Goal: Transaction & Acquisition: Obtain resource

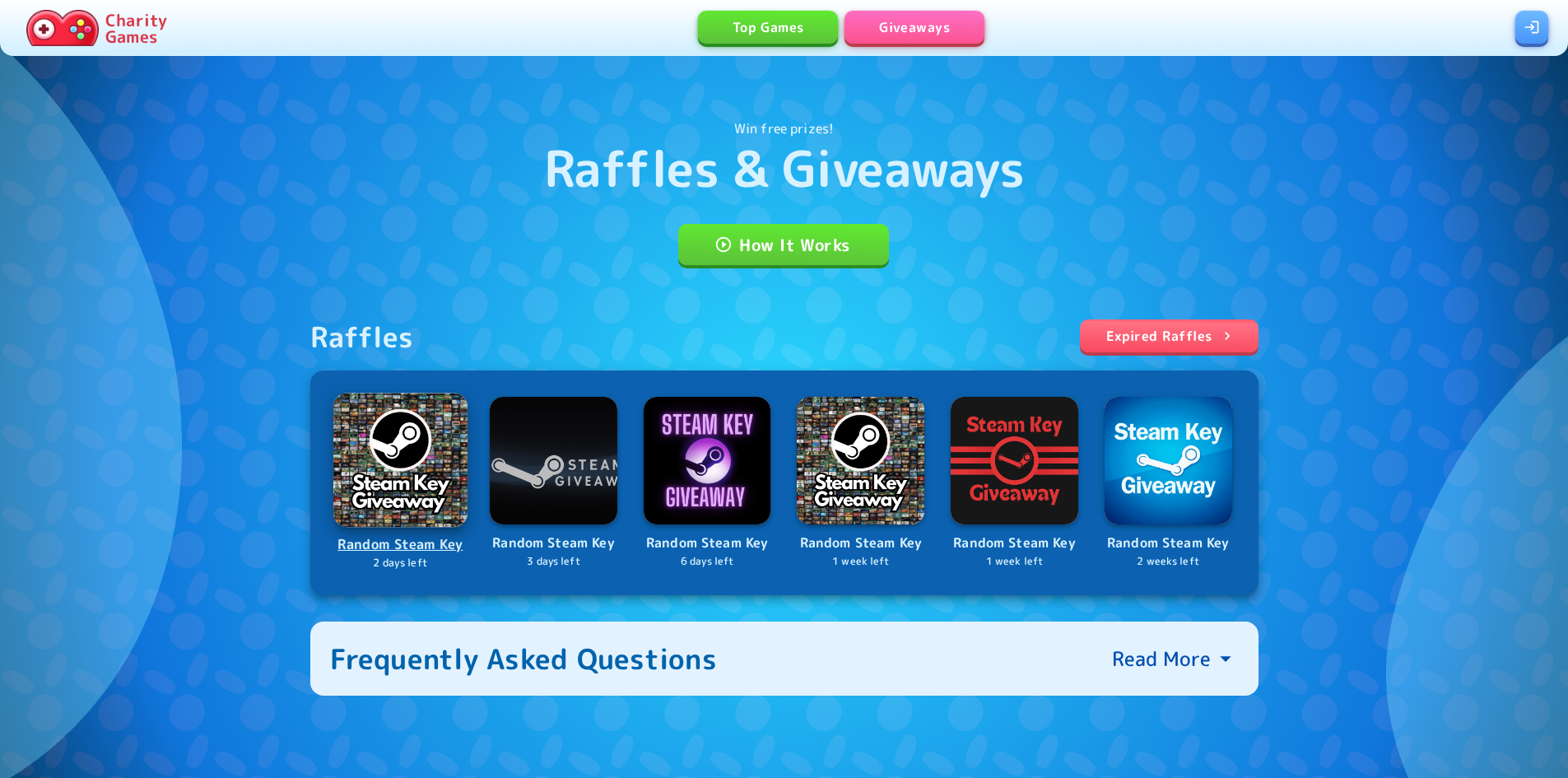
click at [385, 545] on p "Random Steam Key" at bounding box center [400, 545] width 131 height 22
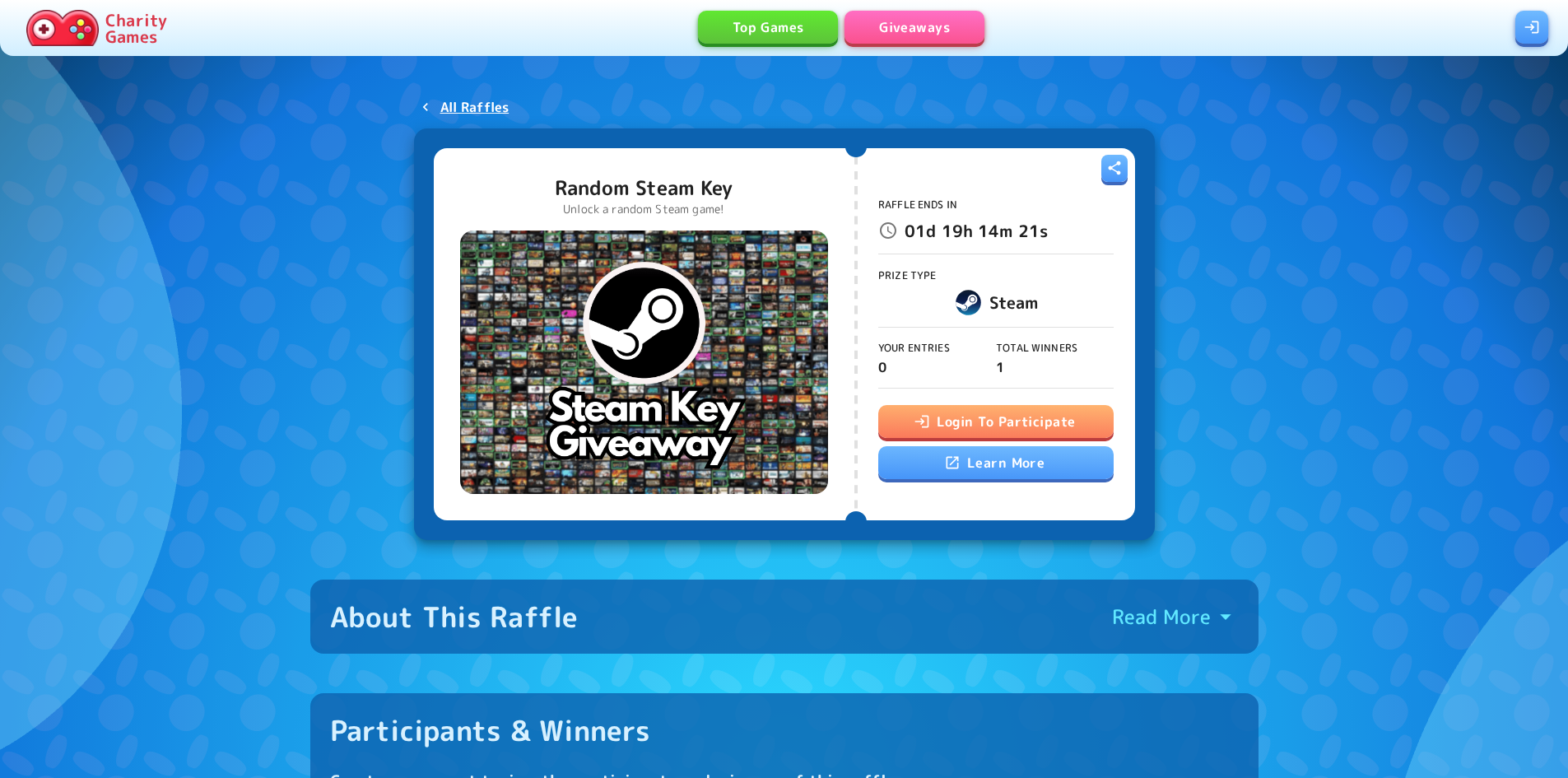
click at [1025, 412] on button "Login To Participate" at bounding box center [995, 421] width 235 height 33
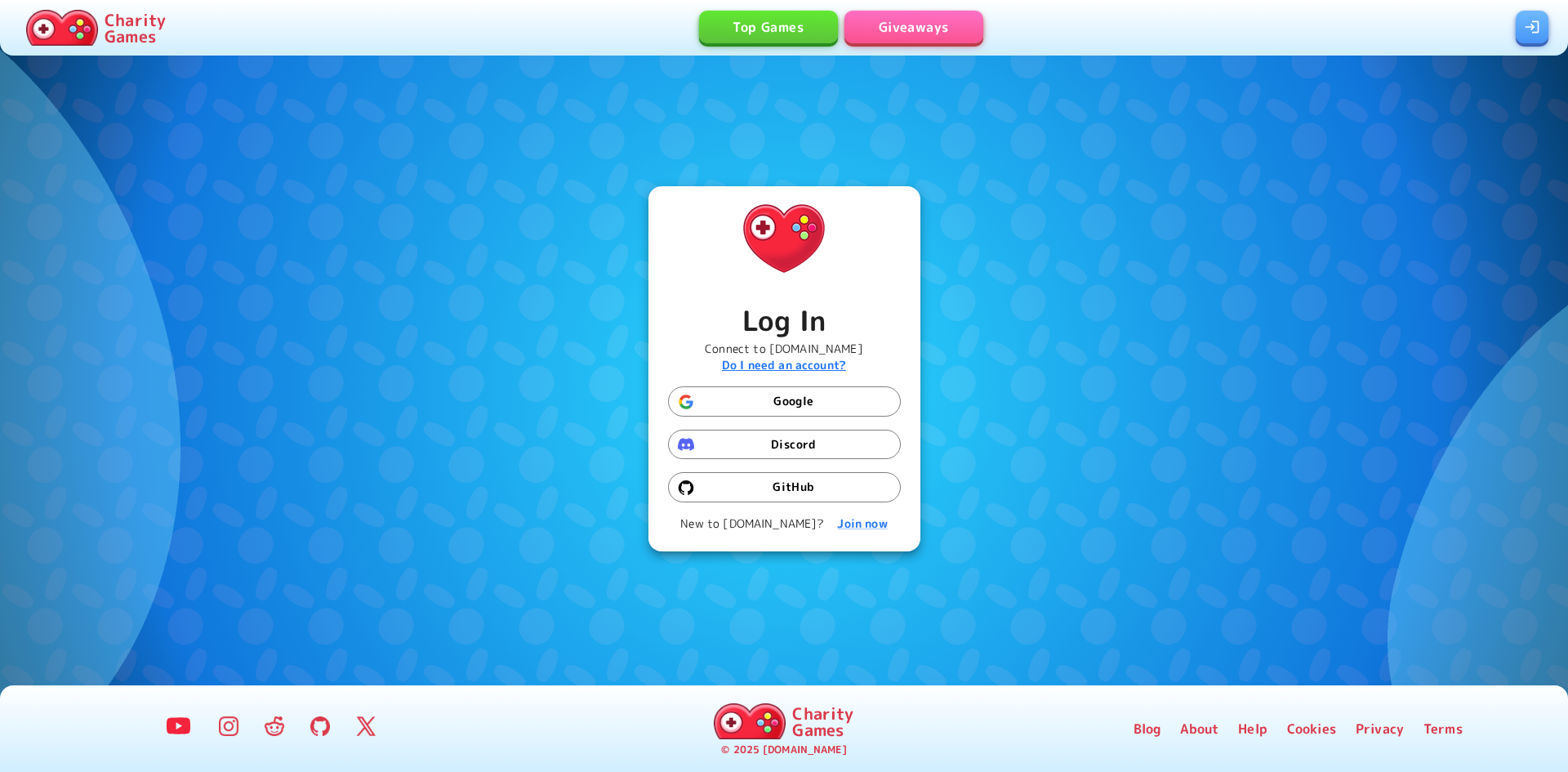
click at [784, 368] on b "Do I need an account?" at bounding box center [784, 364] width 124 height 15
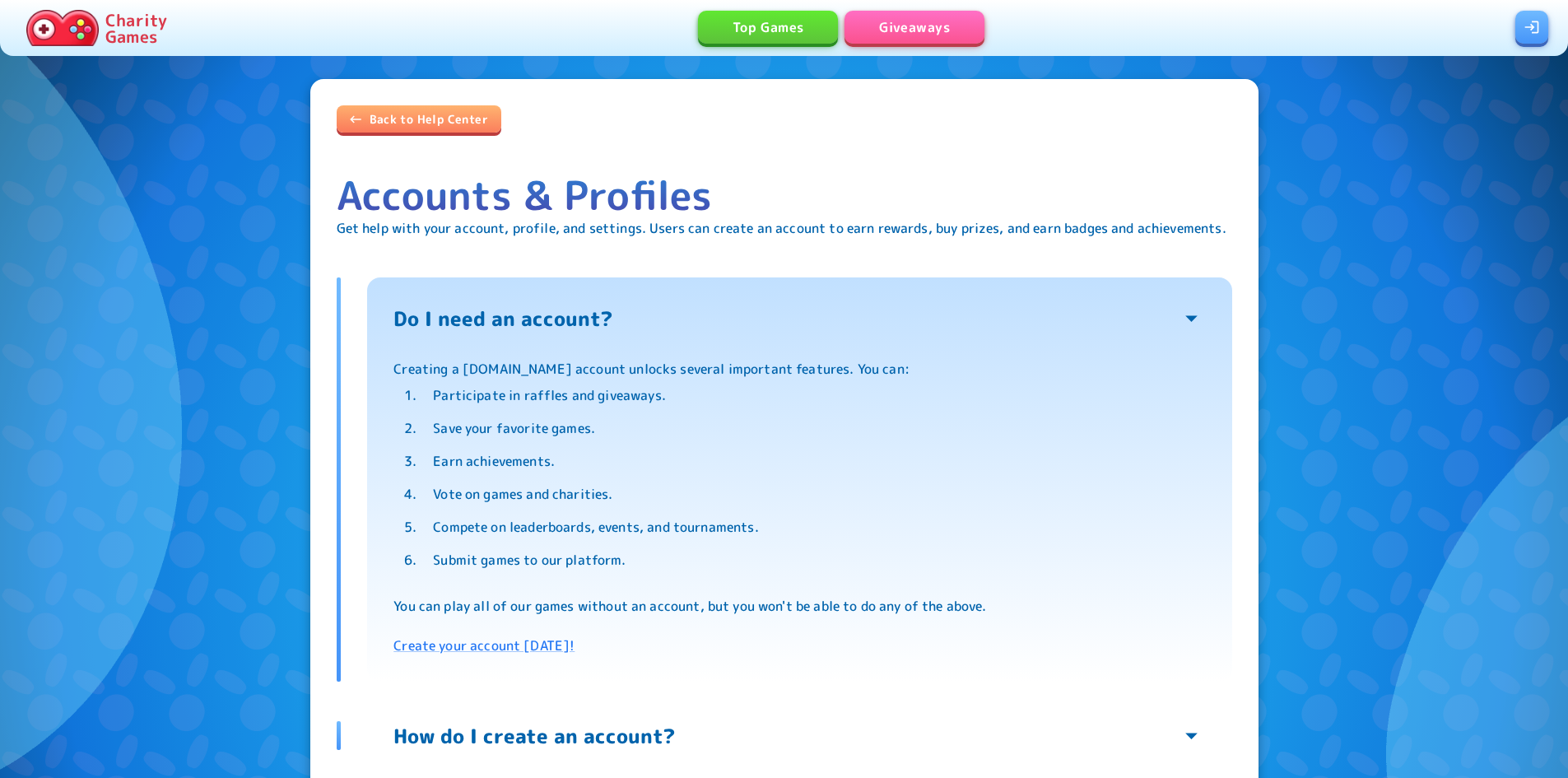
scroll to position [38, 0]
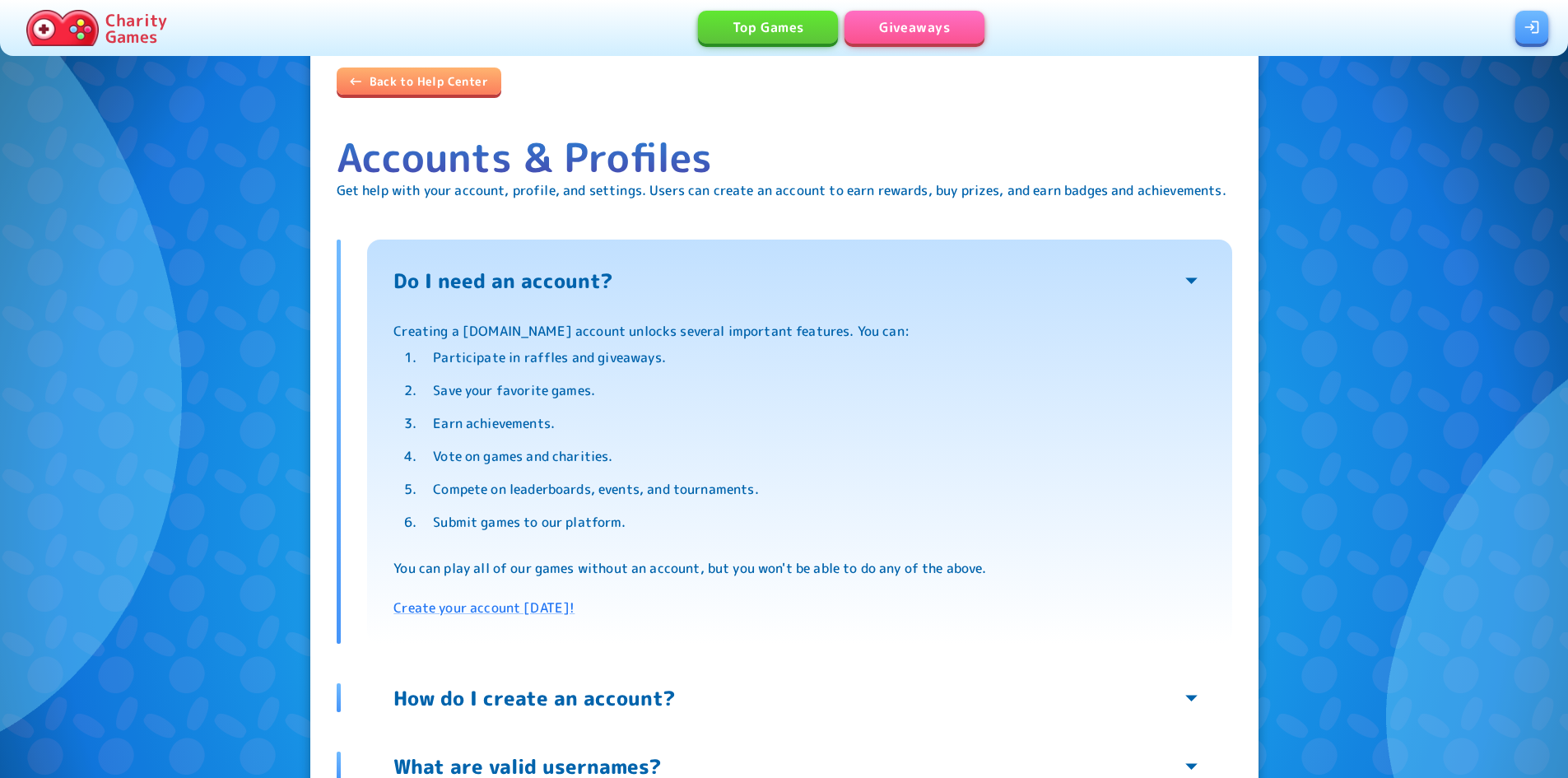
click at [1523, 26] on link at bounding box center [1532, 27] width 33 height 33
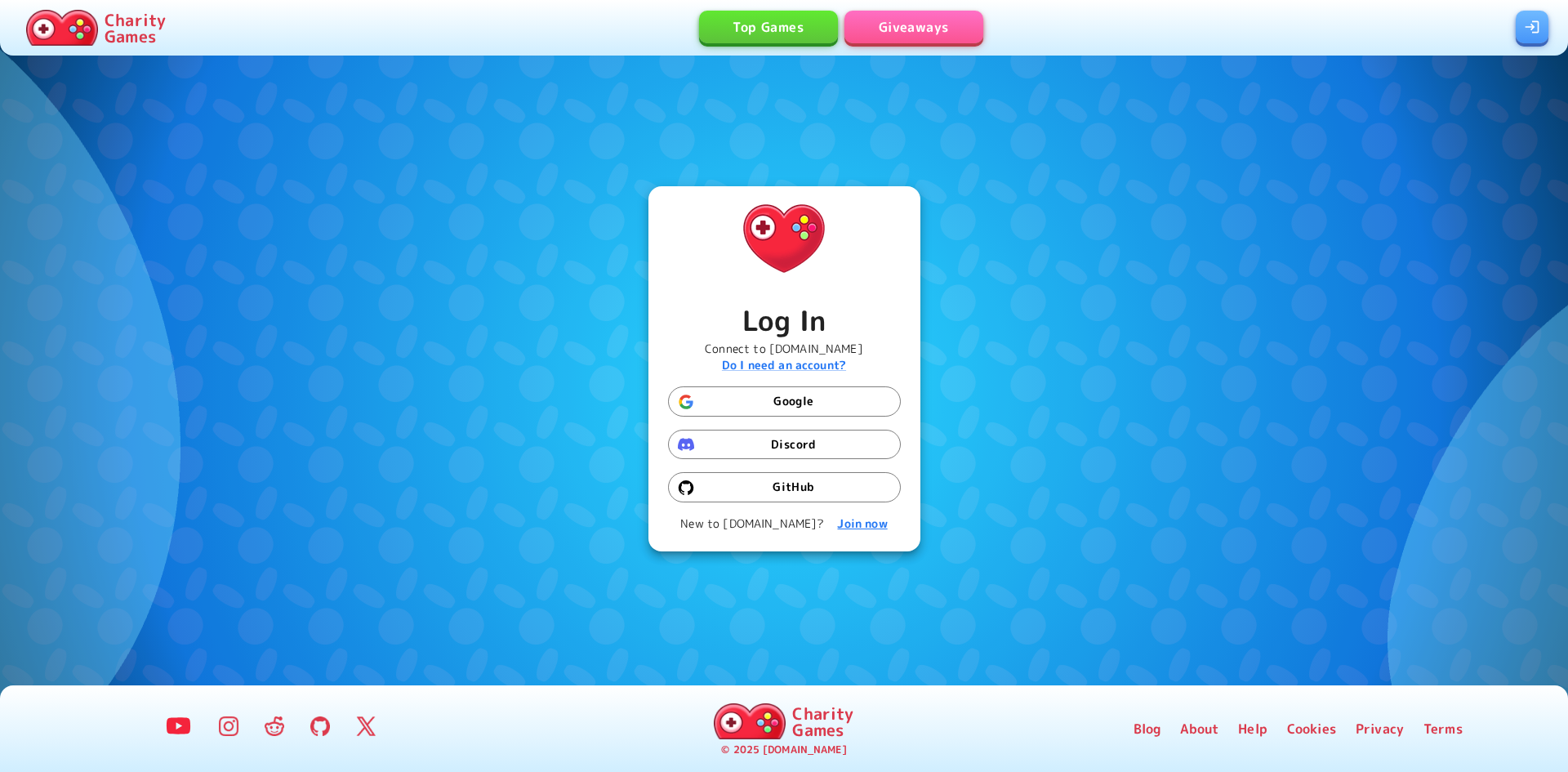
click at [848, 526] on b "Join now" at bounding box center [862, 522] width 50 height 15
click at [844, 524] on b "Log in" at bounding box center [844, 522] width 34 height 15
click at [860, 524] on b "Join now" at bounding box center [862, 522] width 50 height 15
click at [802, 448] on button "Discord" at bounding box center [784, 445] width 233 height 31
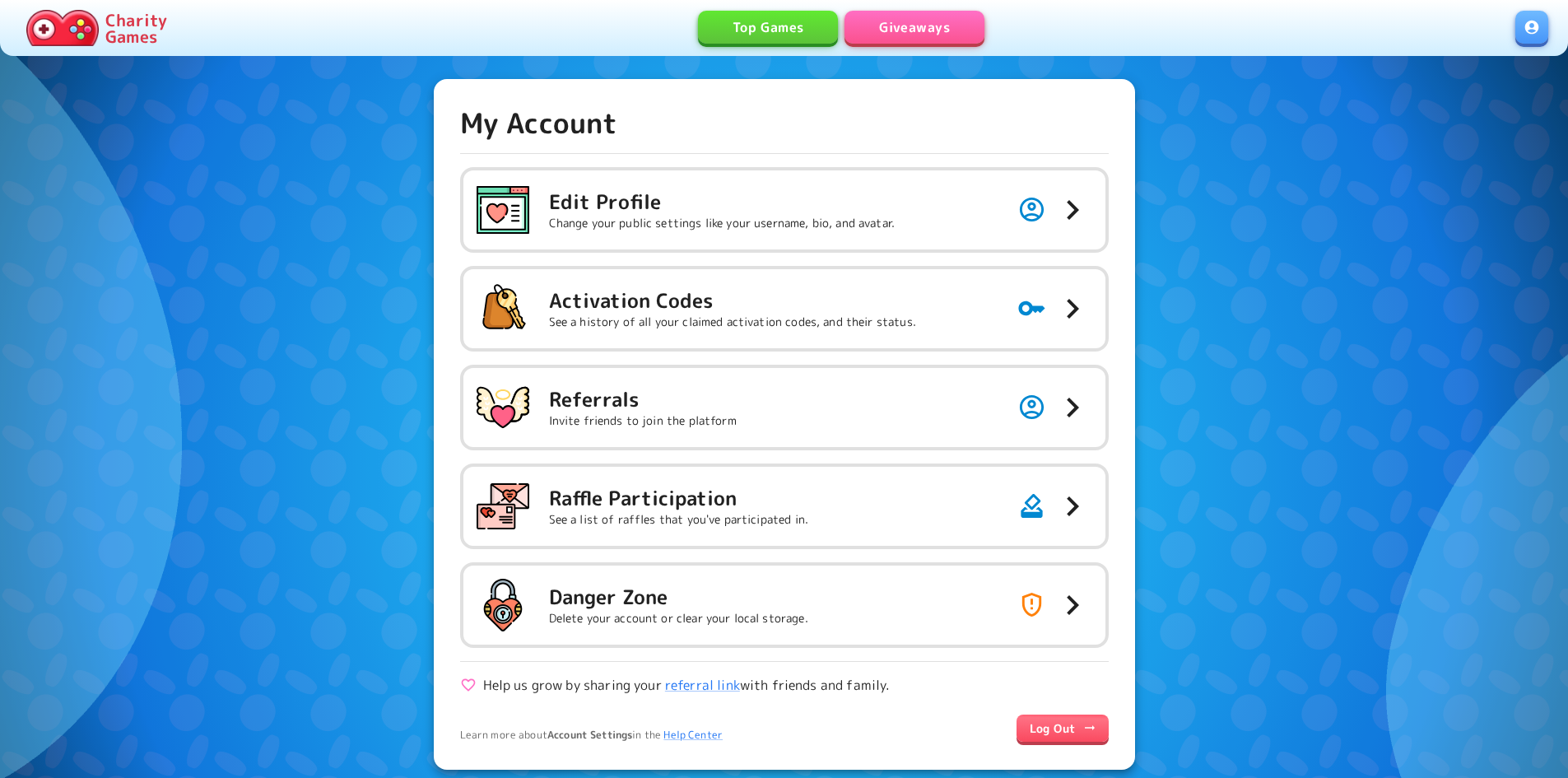
click at [927, 40] on link "Giveaways" at bounding box center [915, 27] width 140 height 33
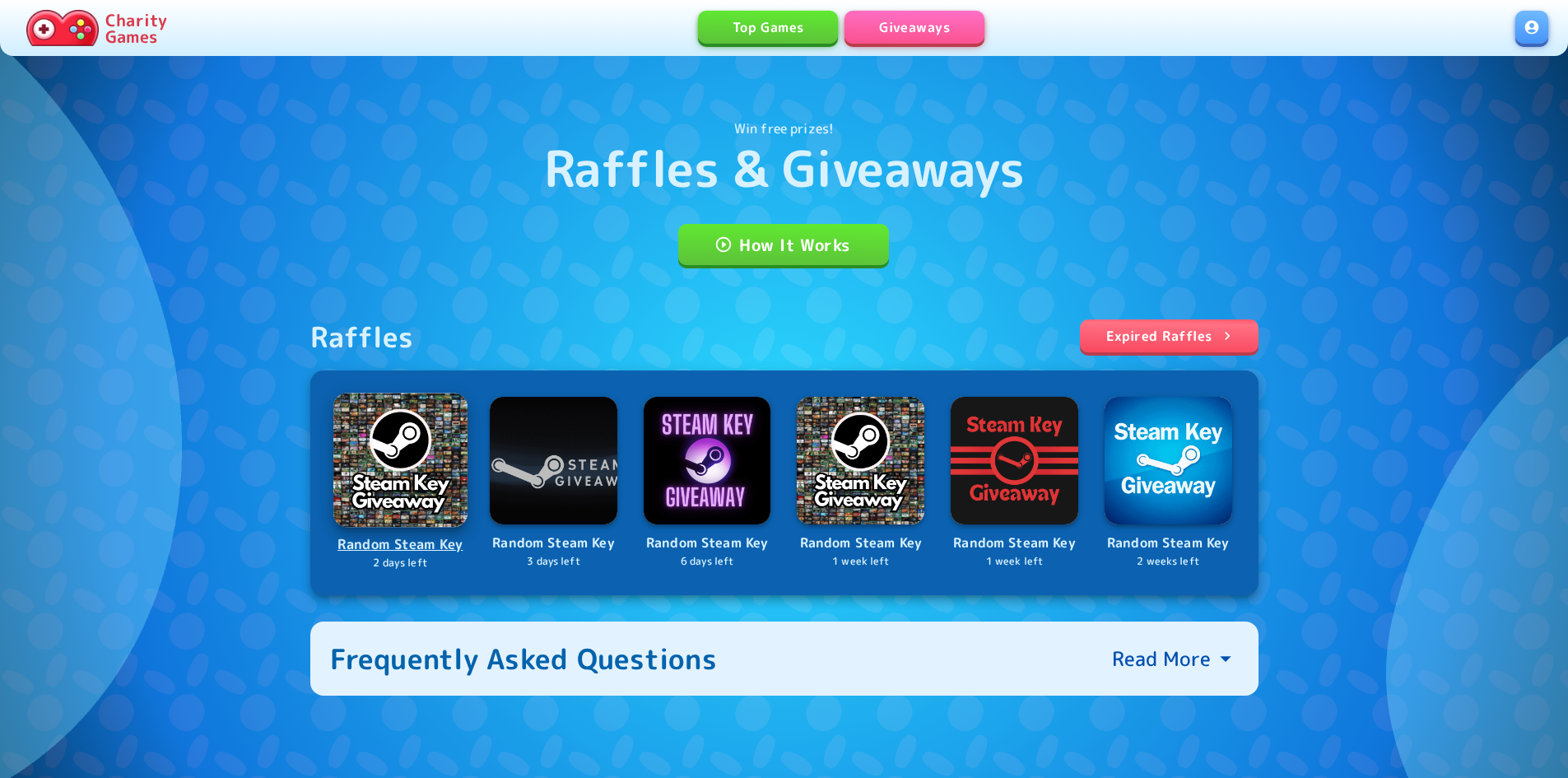
click at [400, 491] on img at bounding box center [399, 459] width 133 height 133
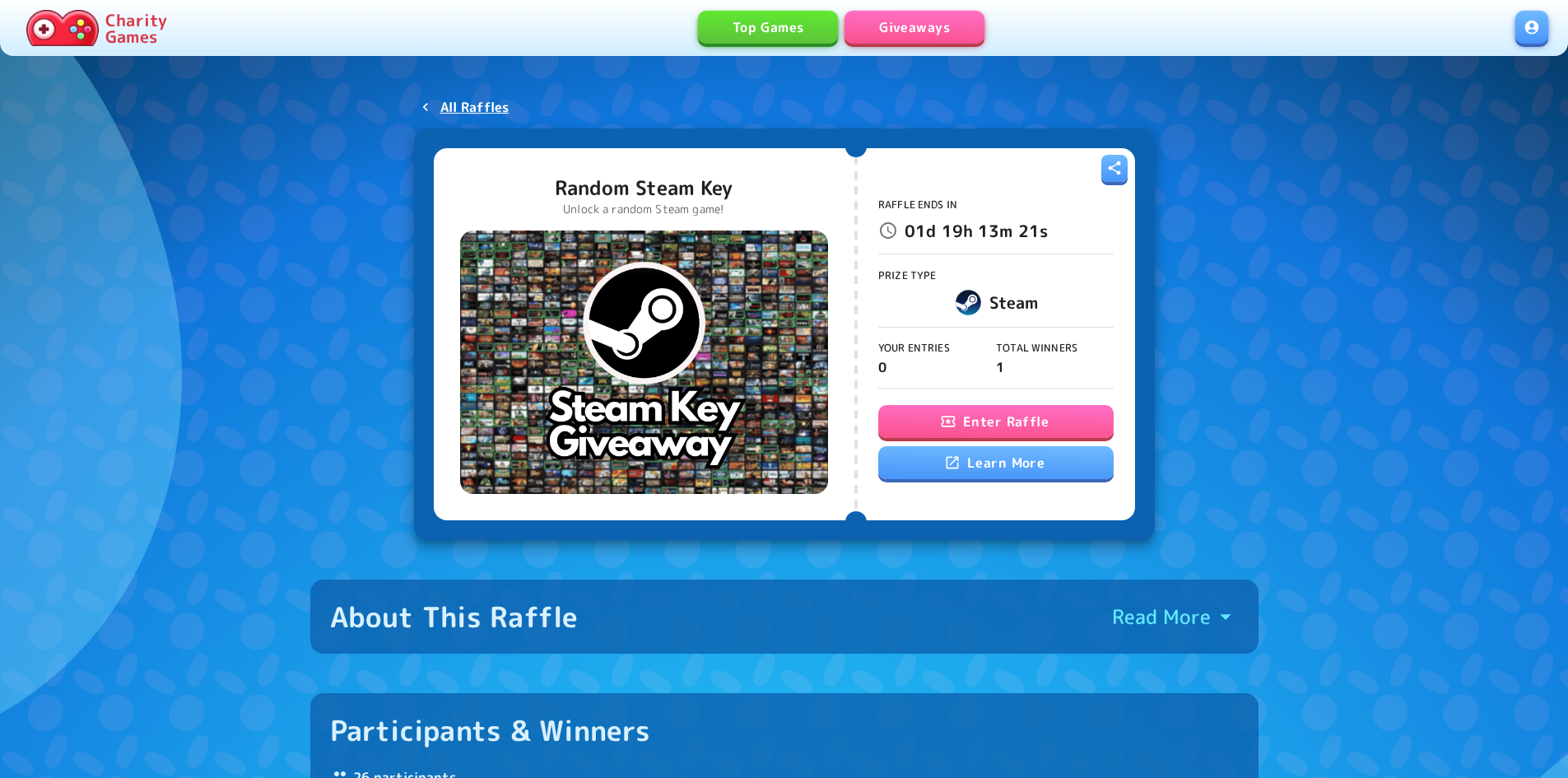
click at [1008, 421] on button "Enter Raffle" at bounding box center [995, 421] width 235 height 33
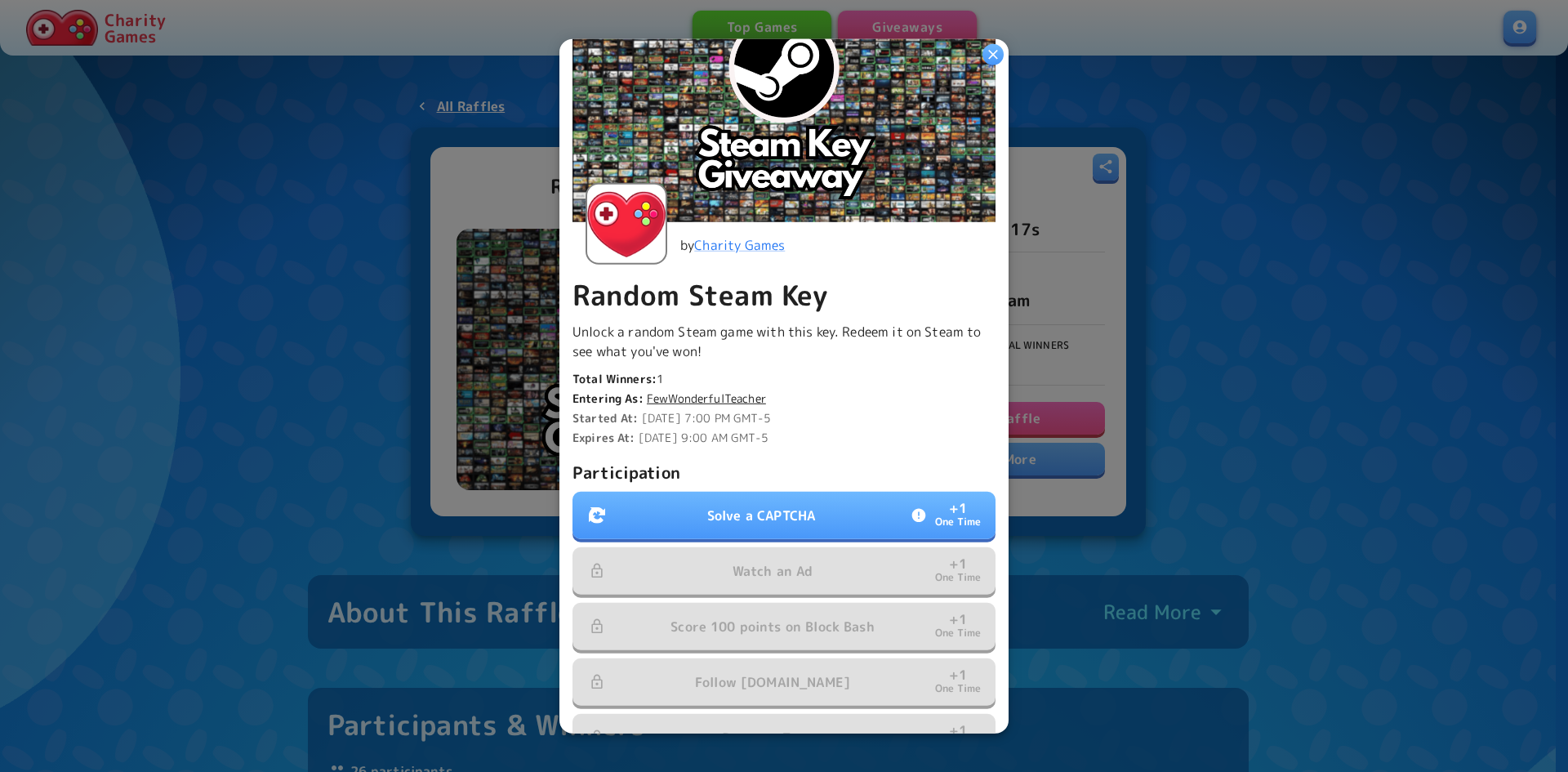
scroll to position [163, 0]
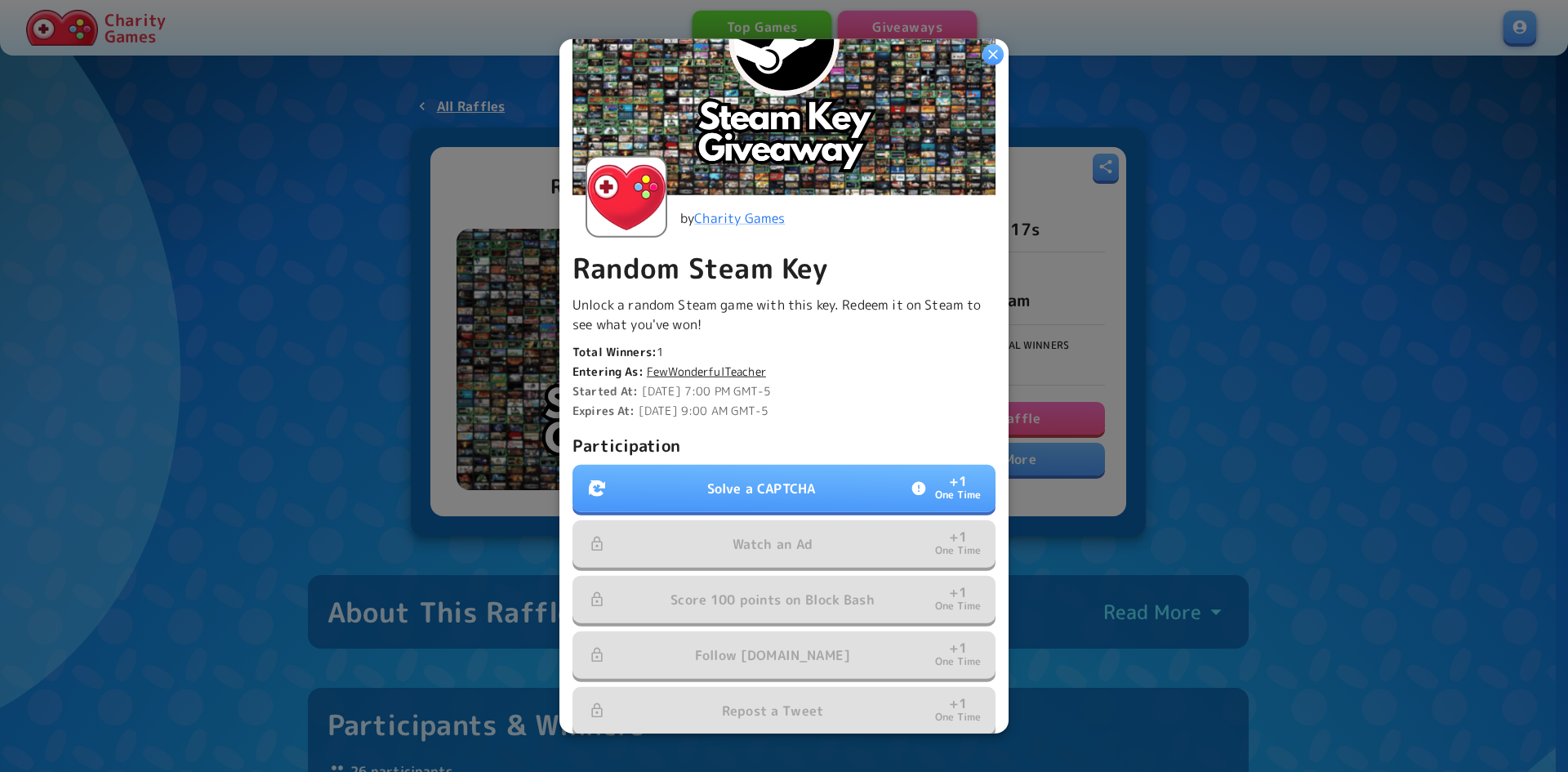
click at [769, 479] on p "Solve a CAPTCHA" at bounding box center [761, 489] width 108 height 20
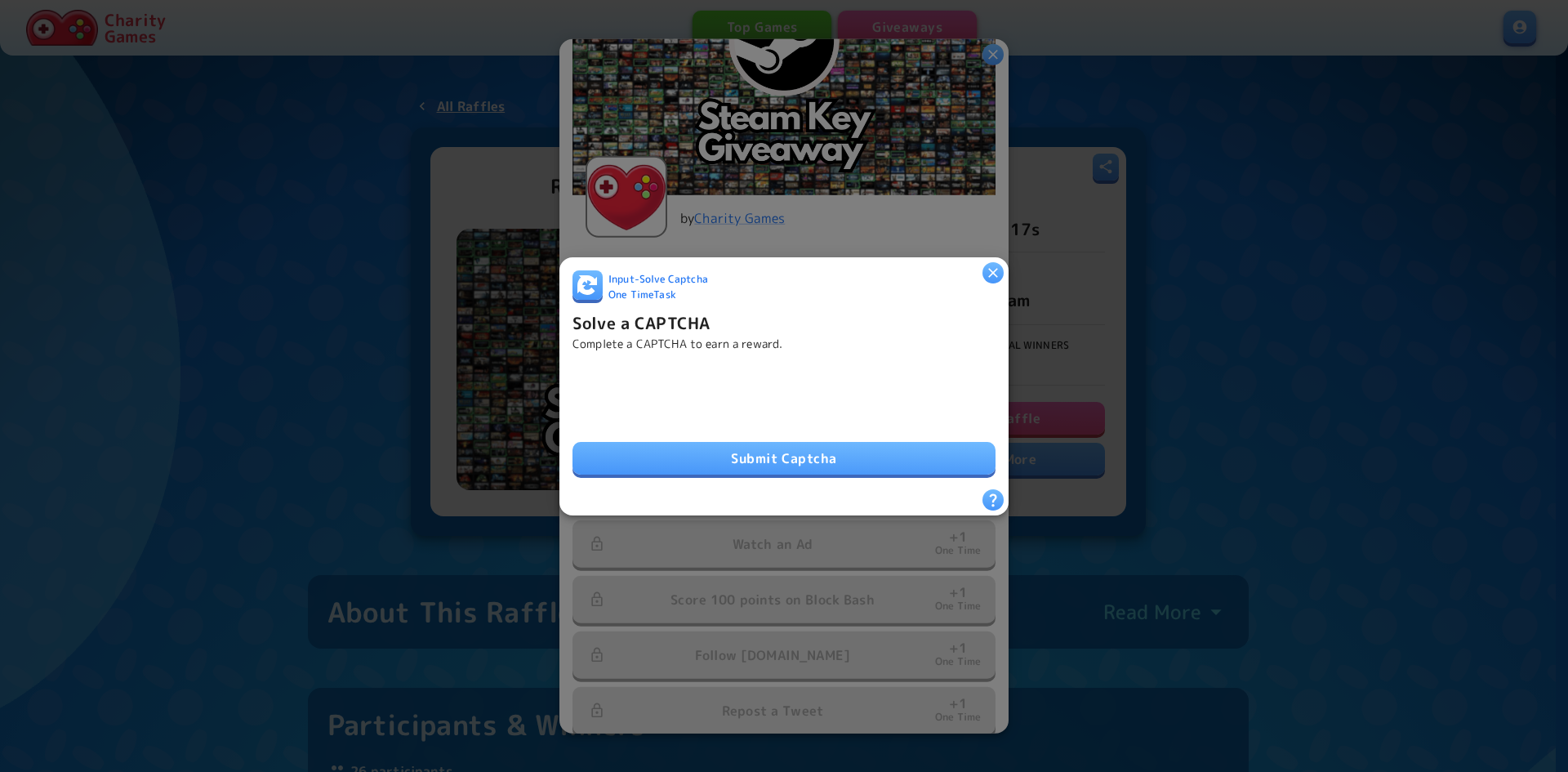
click at [674, 452] on button "Submit Captcha" at bounding box center [784, 459] width 423 height 32
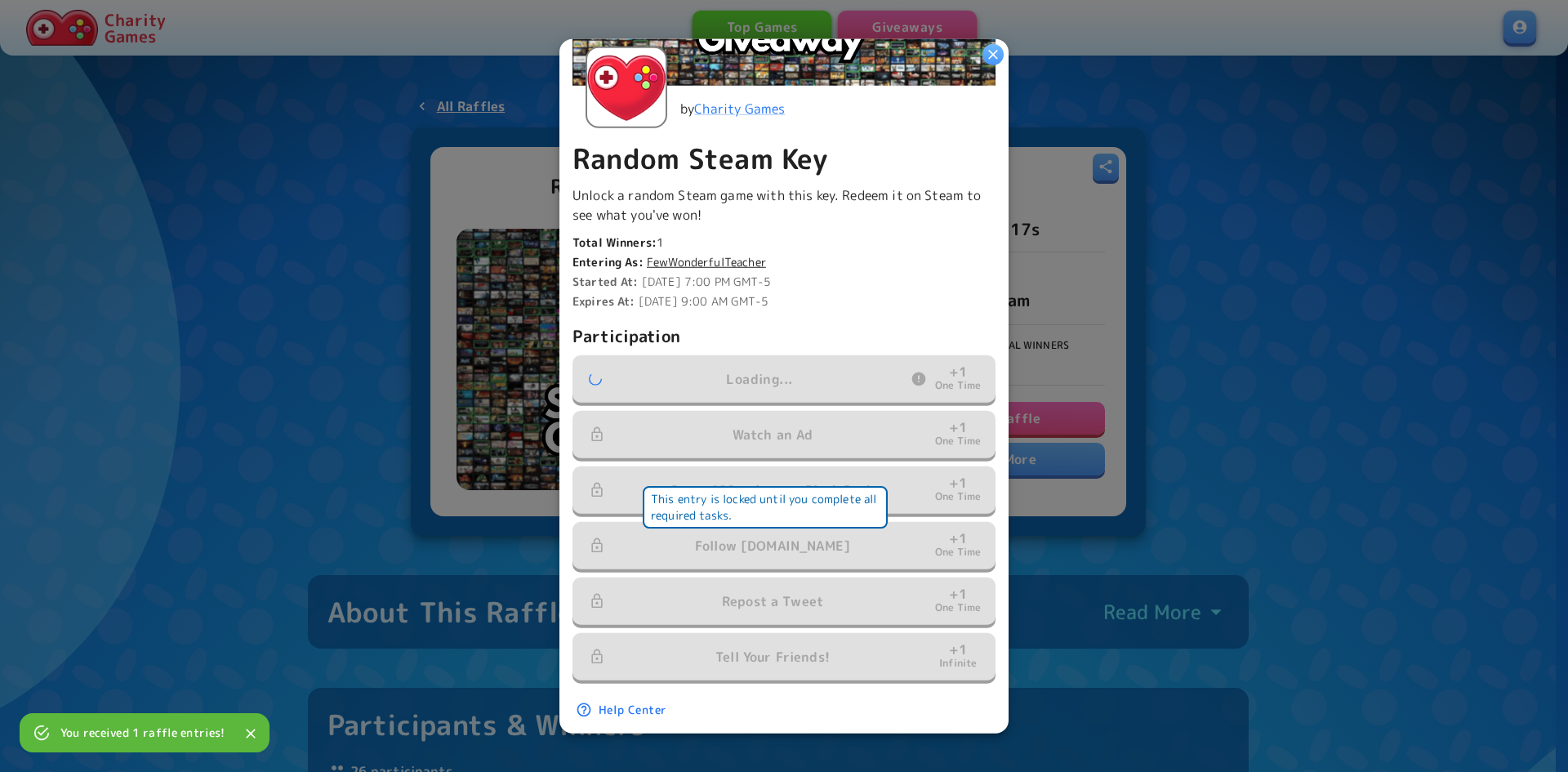
scroll to position [289, 0]
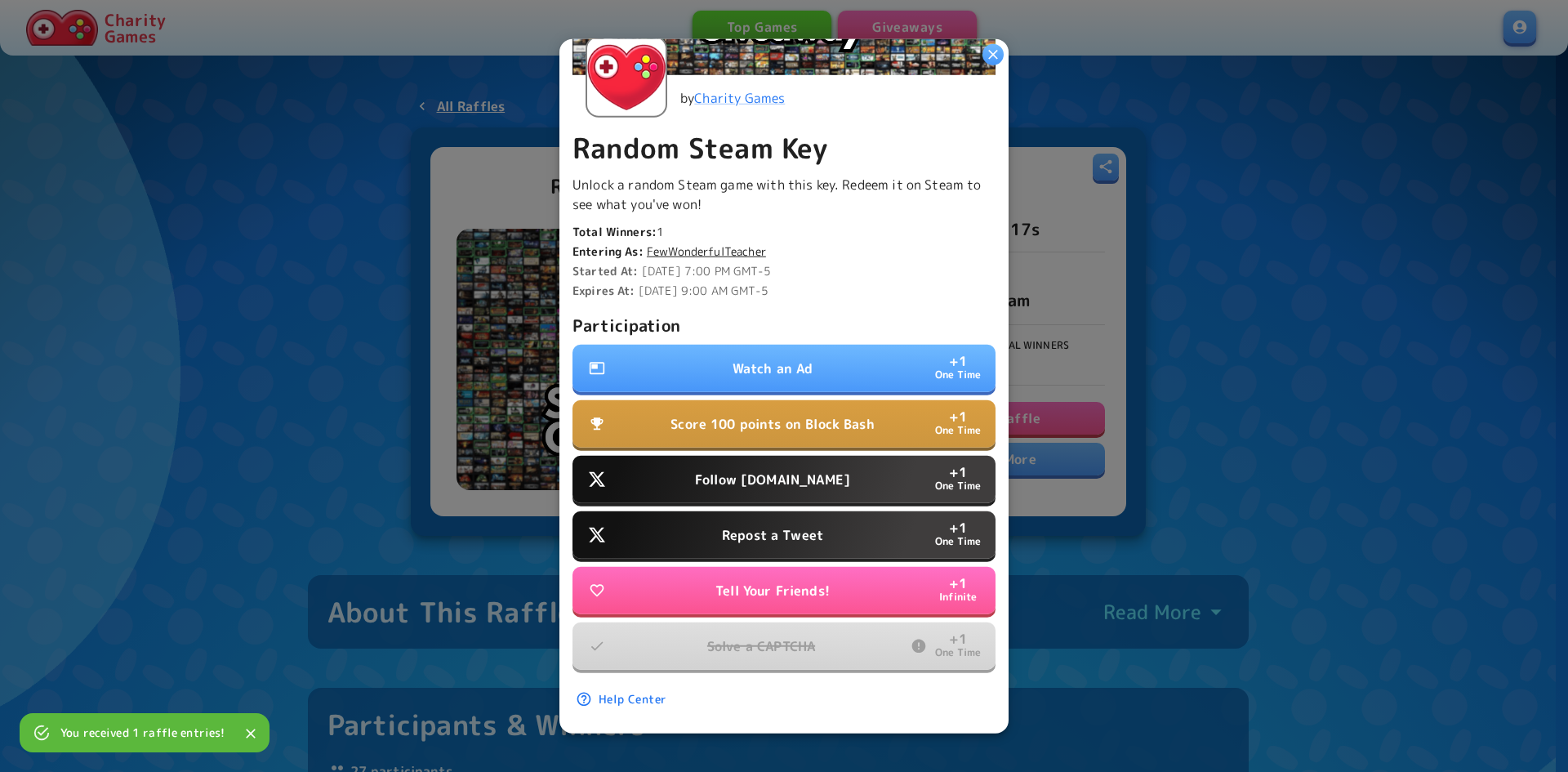
click at [802, 474] on p "Follow Water.org" at bounding box center [773, 480] width 155 height 20
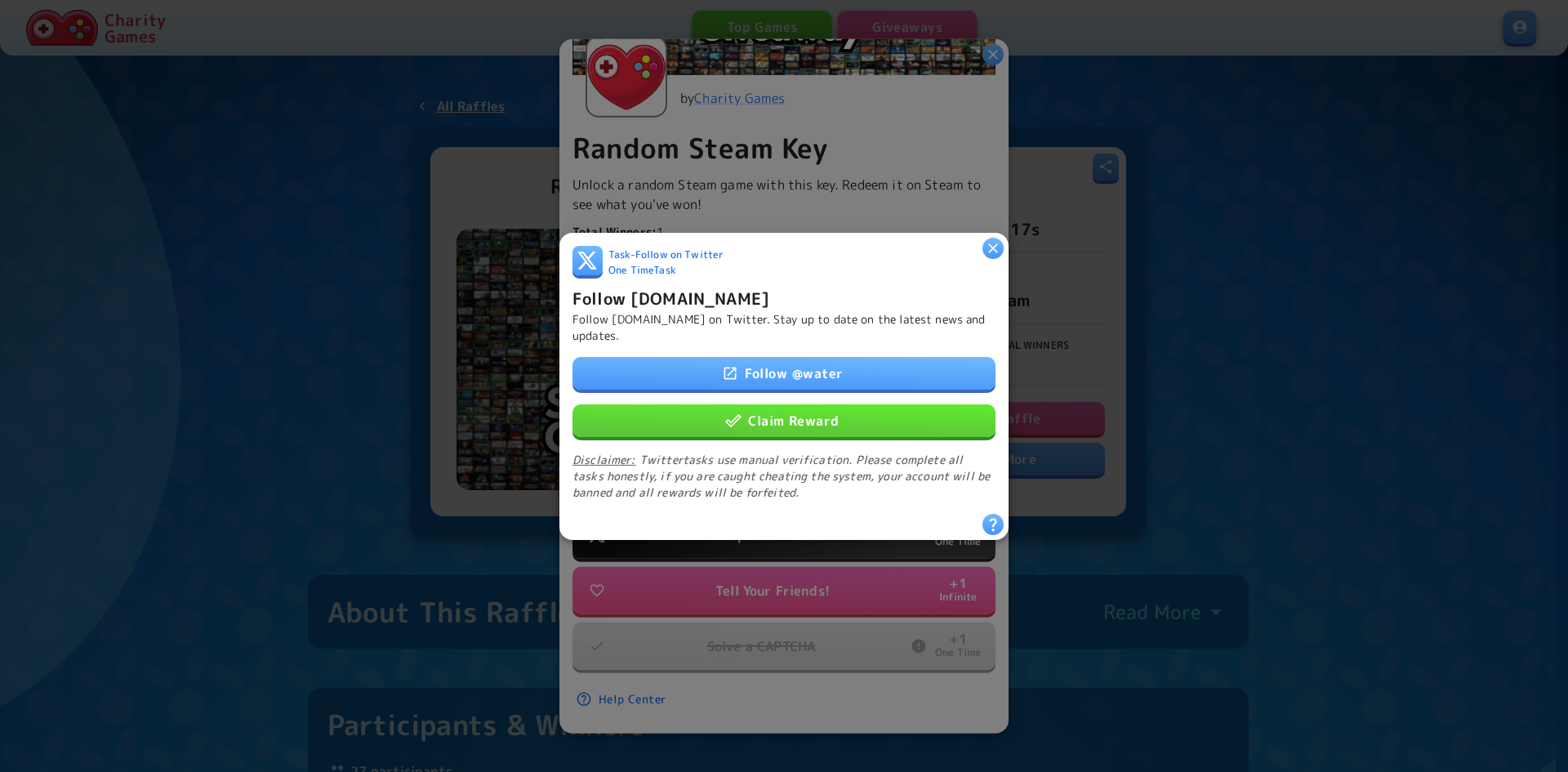
click at [829, 368] on link "Follow @ water" at bounding box center [784, 372] width 423 height 32
click at [782, 420] on button "Claim Reward" at bounding box center [784, 420] width 423 height 32
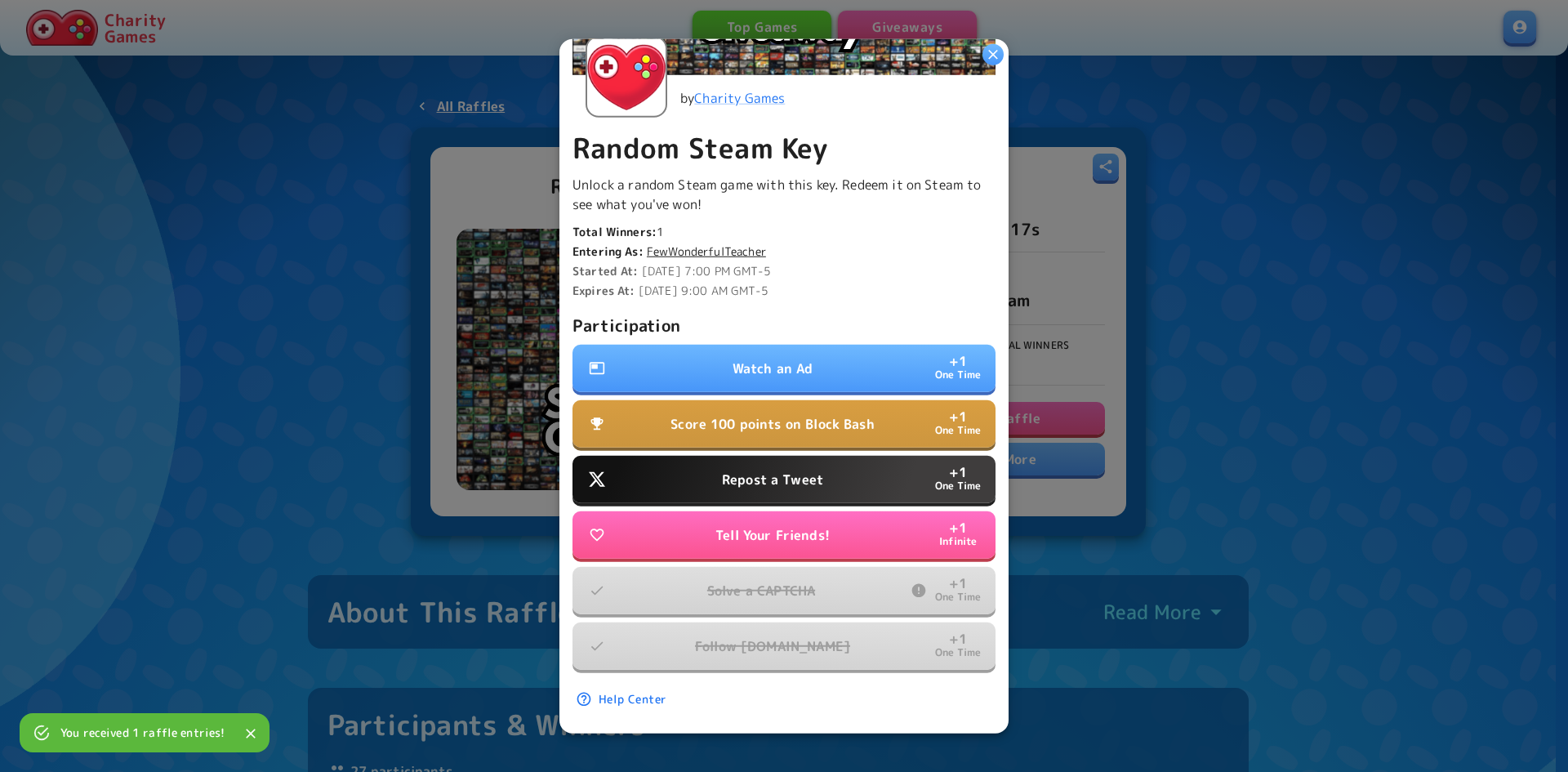
click at [797, 470] on p "Repost a Tweet" at bounding box center [773, 480] width 101 height 20
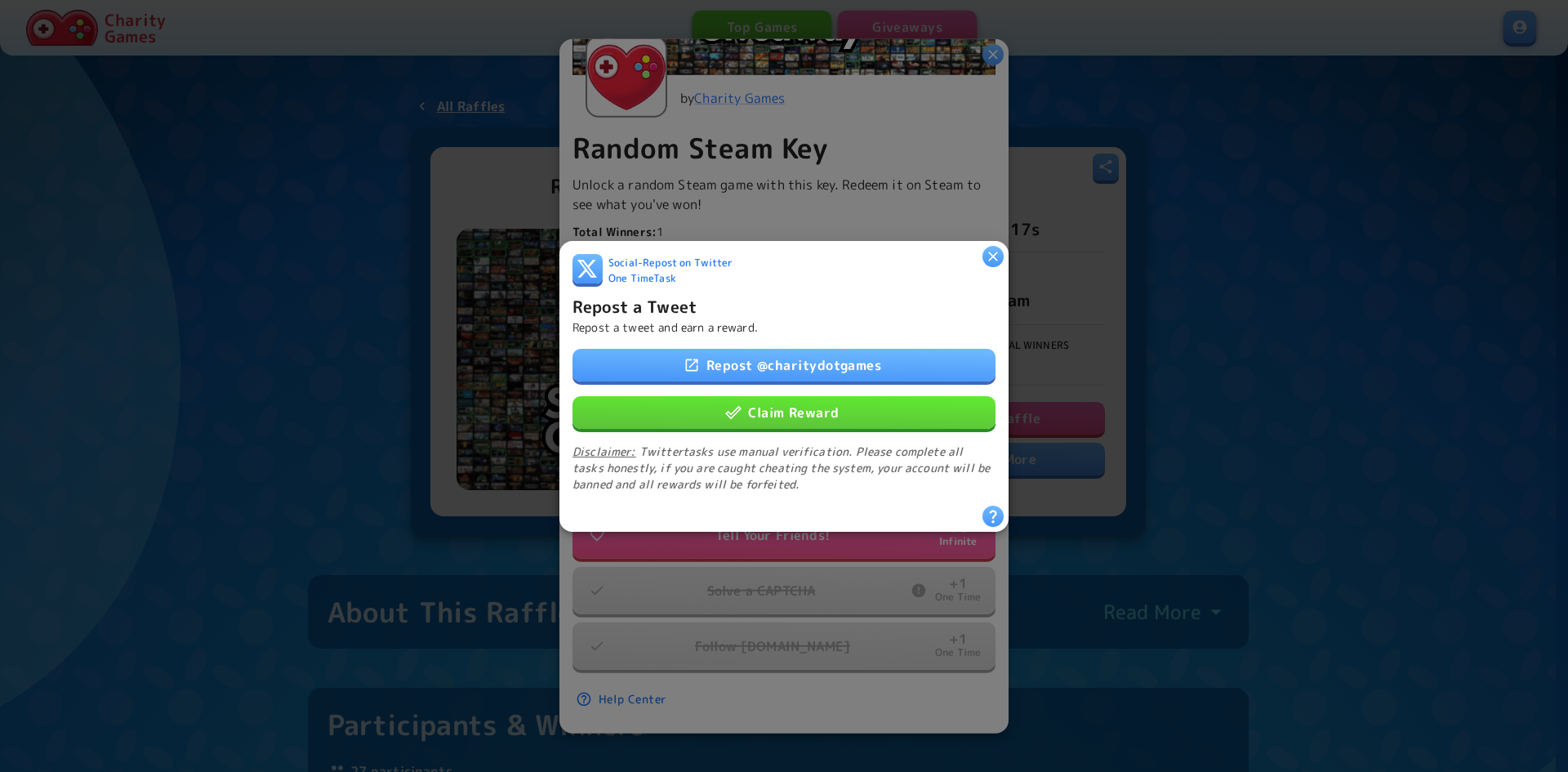
click at [836, 358] on link "Repost @ charitydotgames" at bounding box center [784, 364] width 423 height 32
click at [826, 408] on button "Claim Reward" at bounding box center [784, 412] width 423 height 32
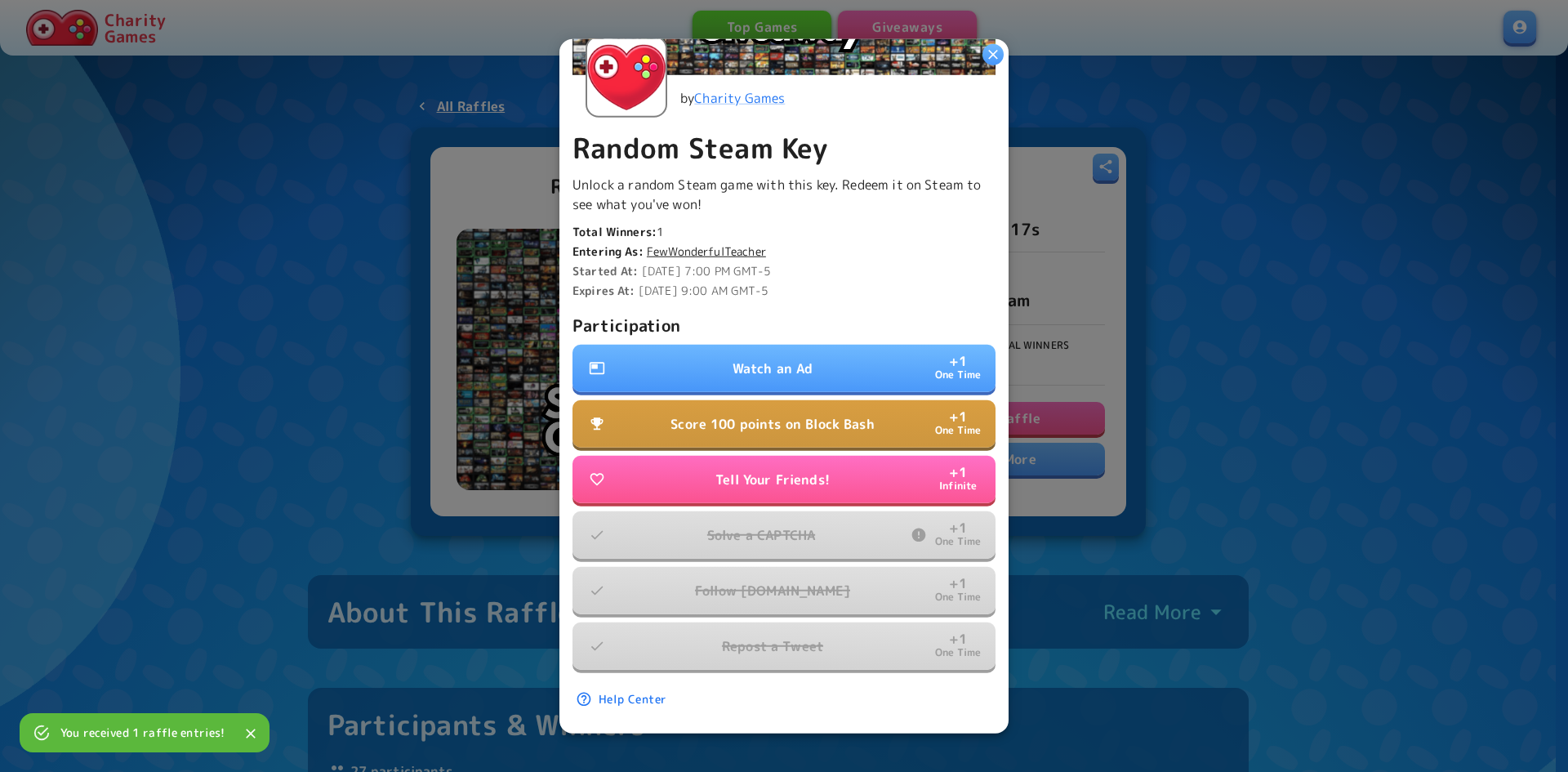
click at [809, 470] on p "Tell Your Friends!" at bounding box center [773, 480] width 114 height 20
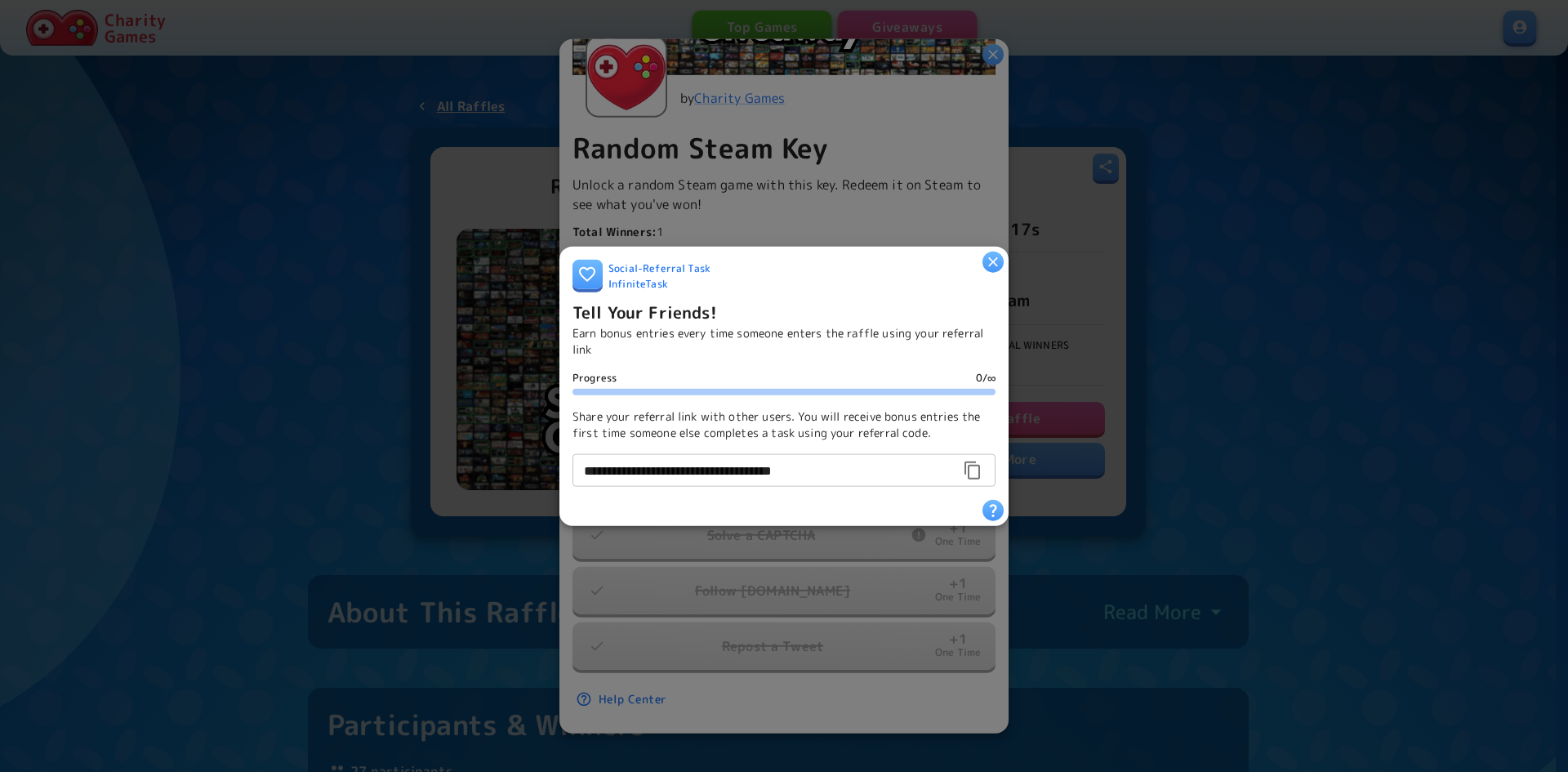
click at [995, 260] on icon "button" at bounding box center [993, 261] width 16 height 16
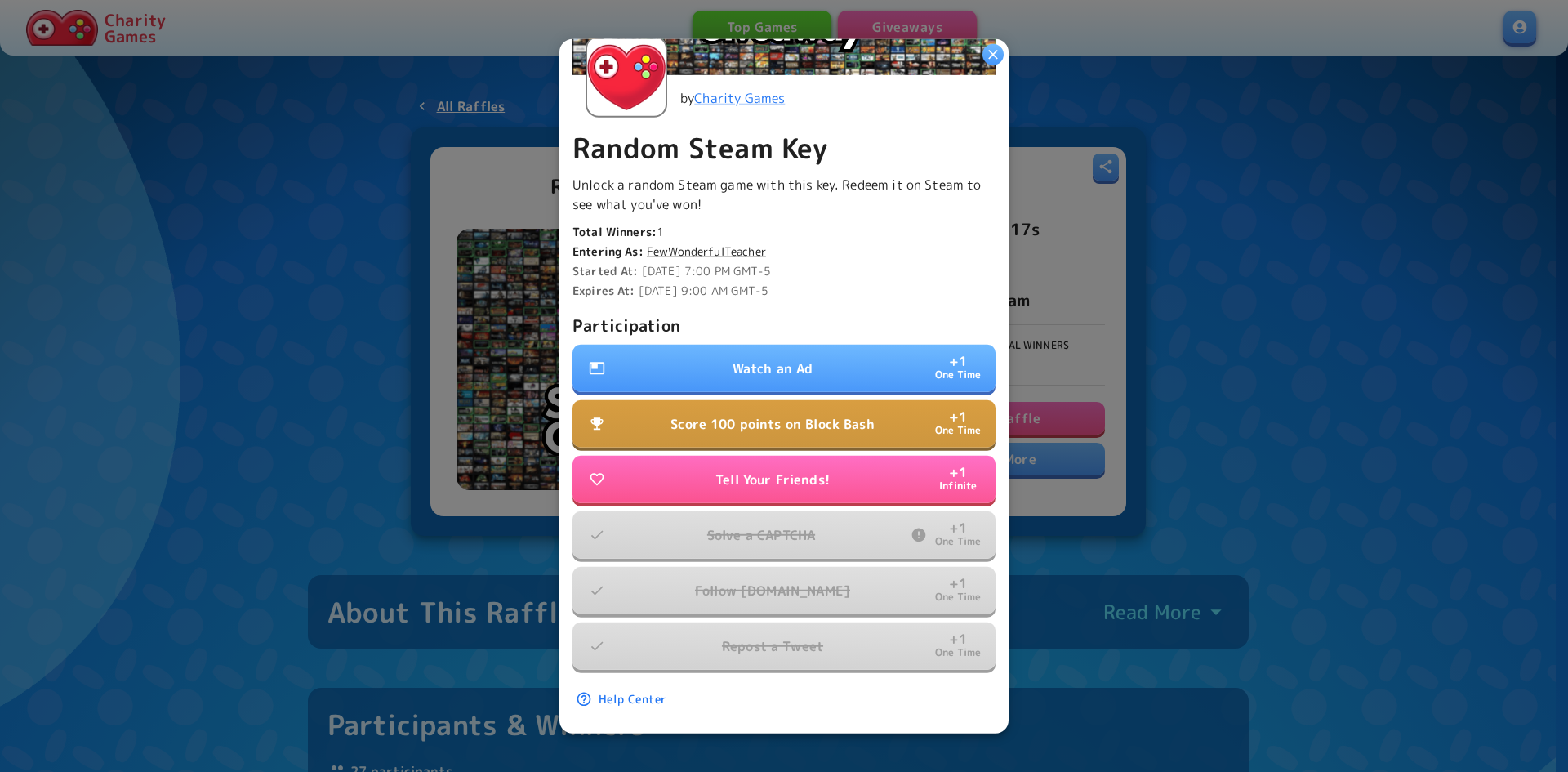
click at [812, 345] on button "Watch an Ad + 1 One Time" at bounding box center [784, 368] width 423 height 48
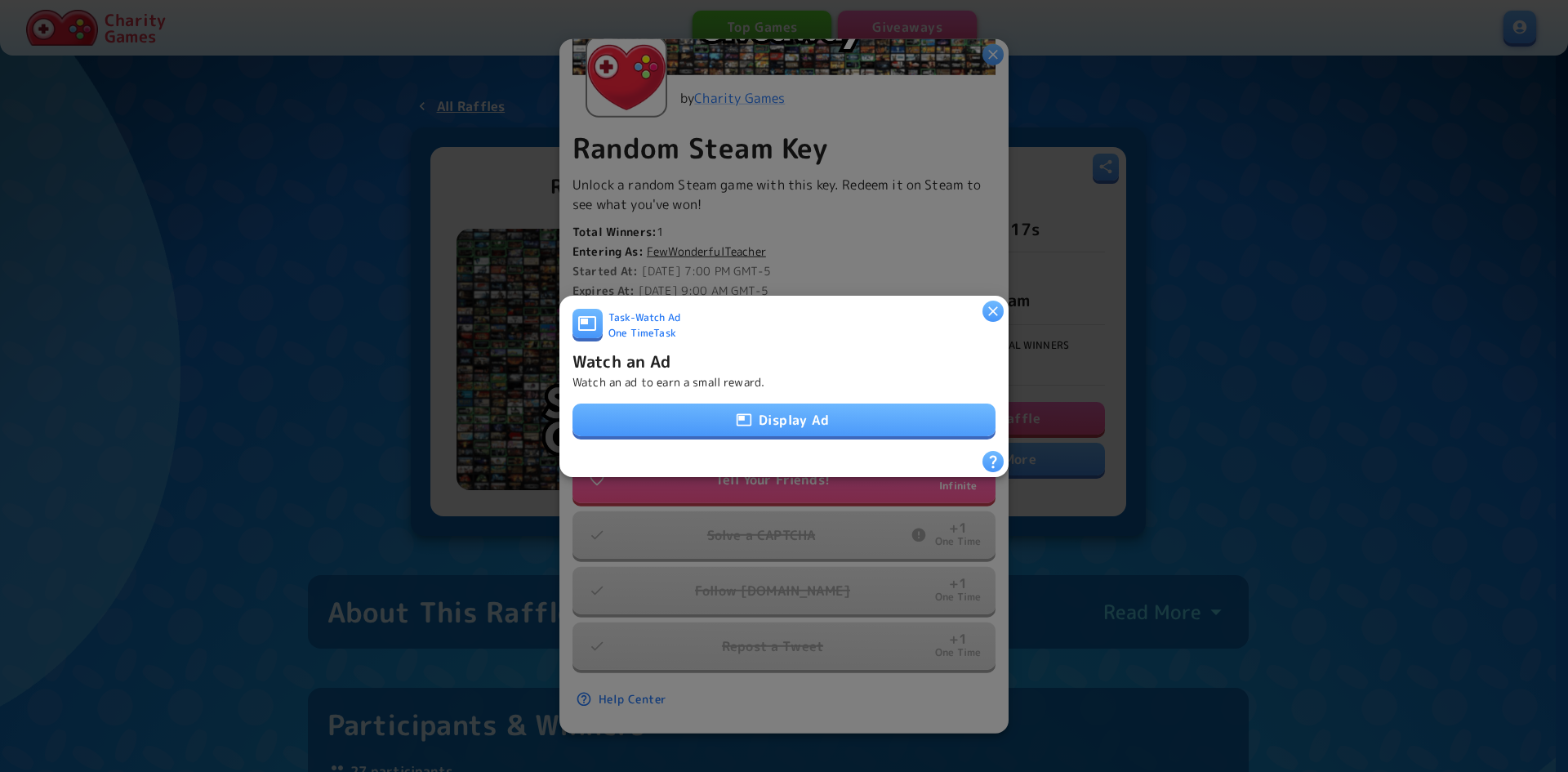
click at [759, 405] on button "Display Ad" at bounding box center [784, 420] width 423 height 32
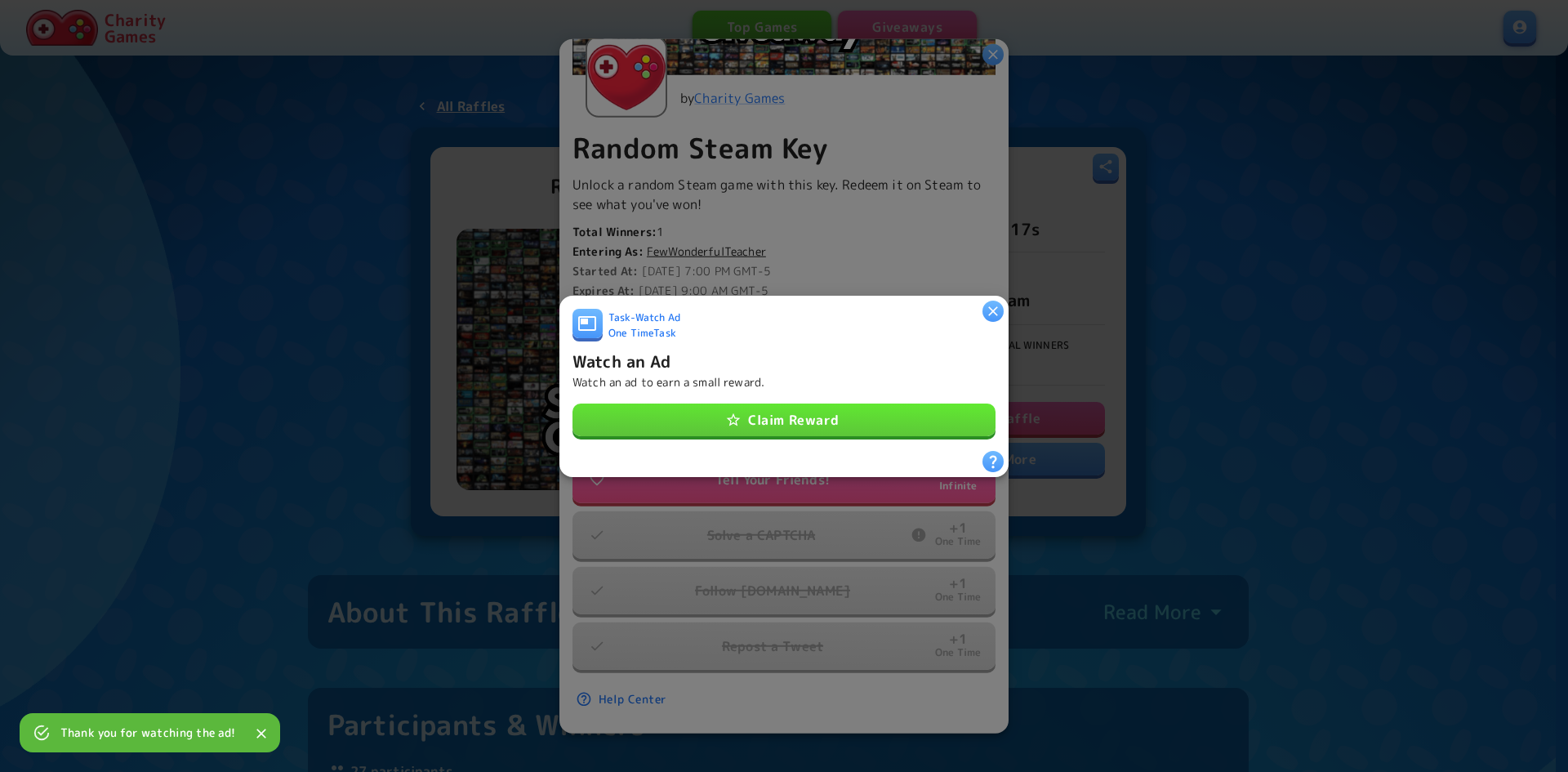
click at [867, 413] on button "Claim Reward" at bounding box center [784, 420] width 423 height 32
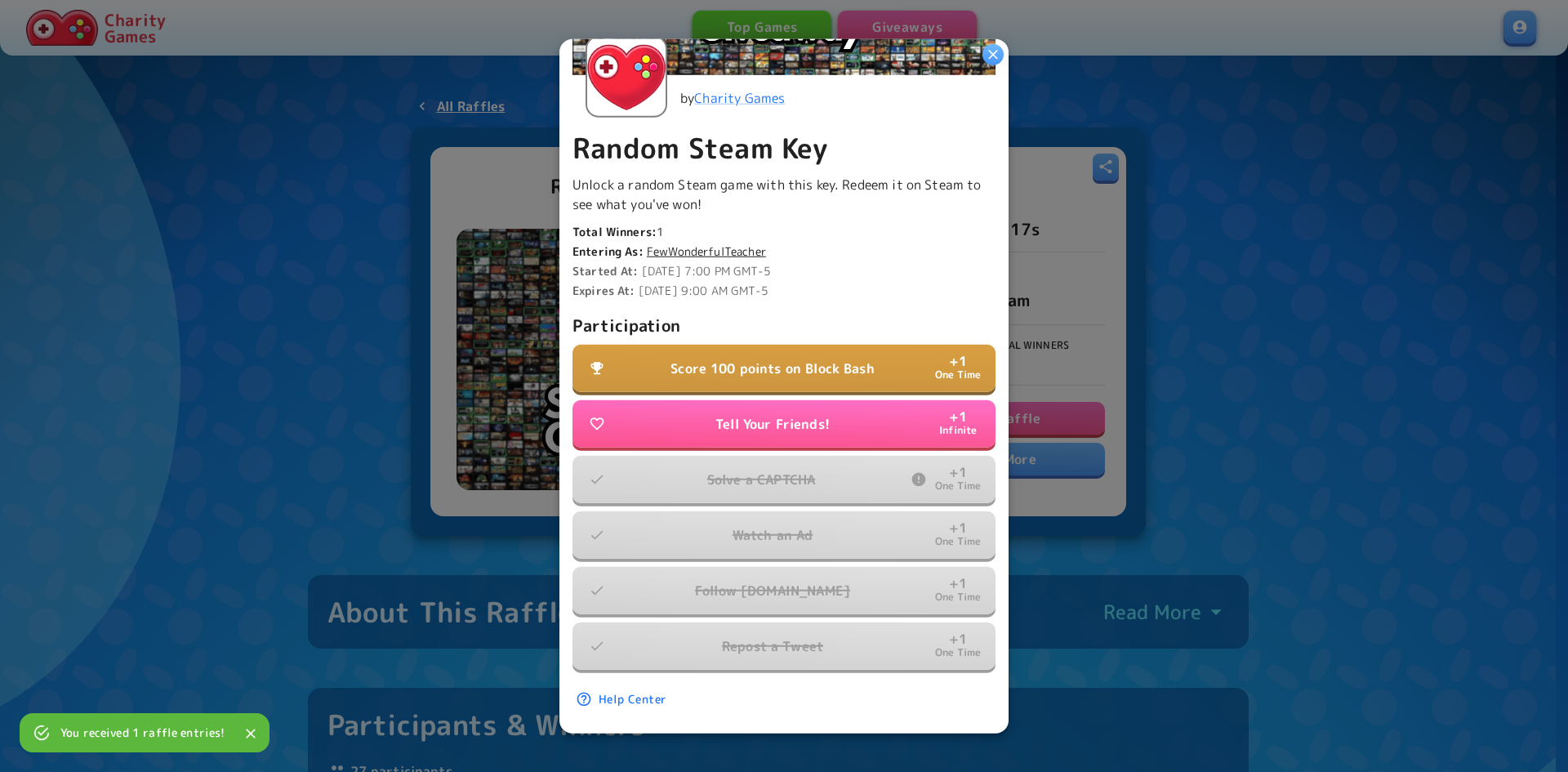
click at [805, 359] on p "Score 100 points on Block Bash" at bounding box center [773, 368] width 204 height 20
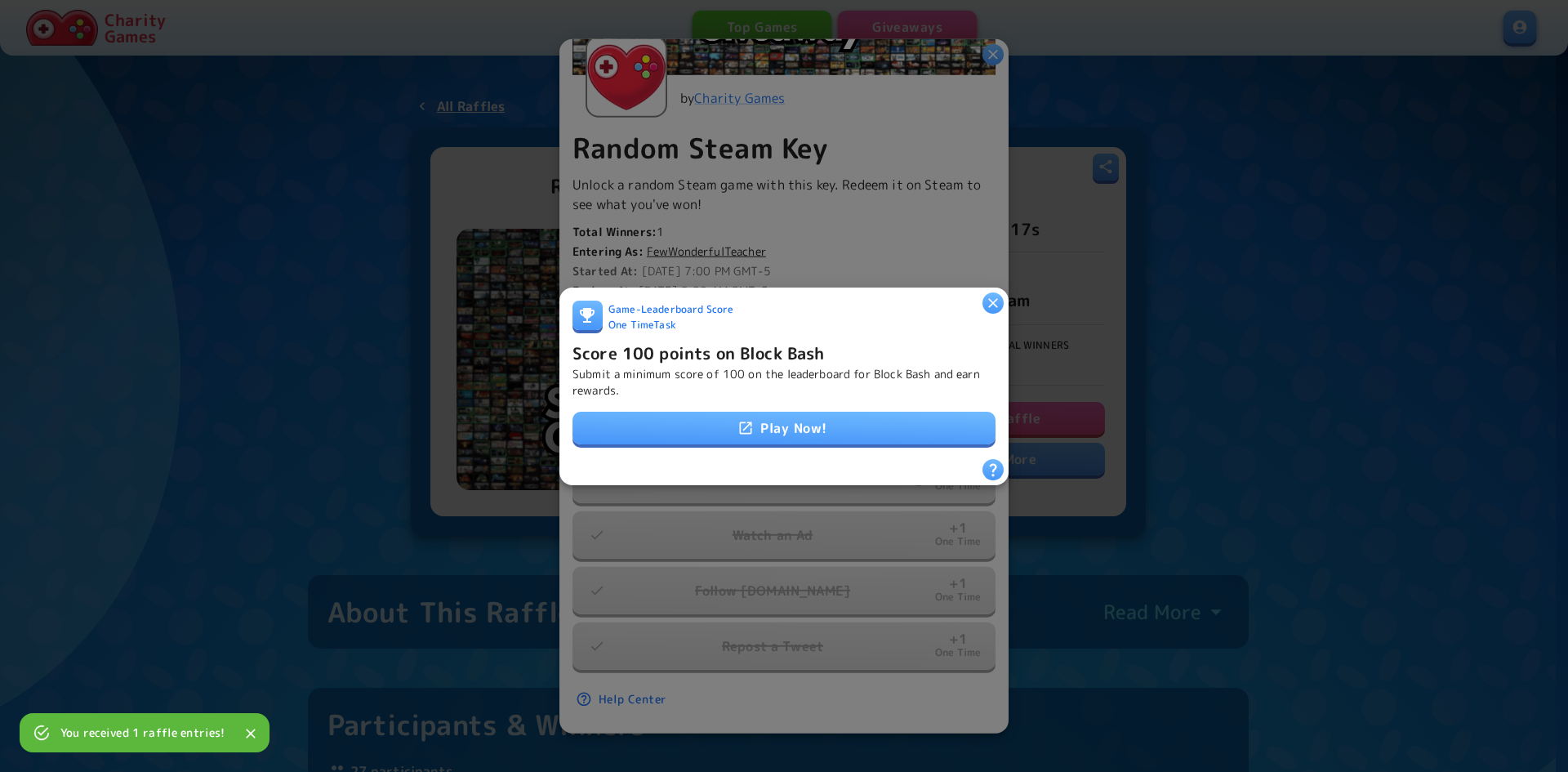
click at [844, 417] on link "Play Now!" at bounding box center [784, 428] width 423 height 32
click at [992, 298] on icon "button" at bounding box center [992, 303] width 10 height 10
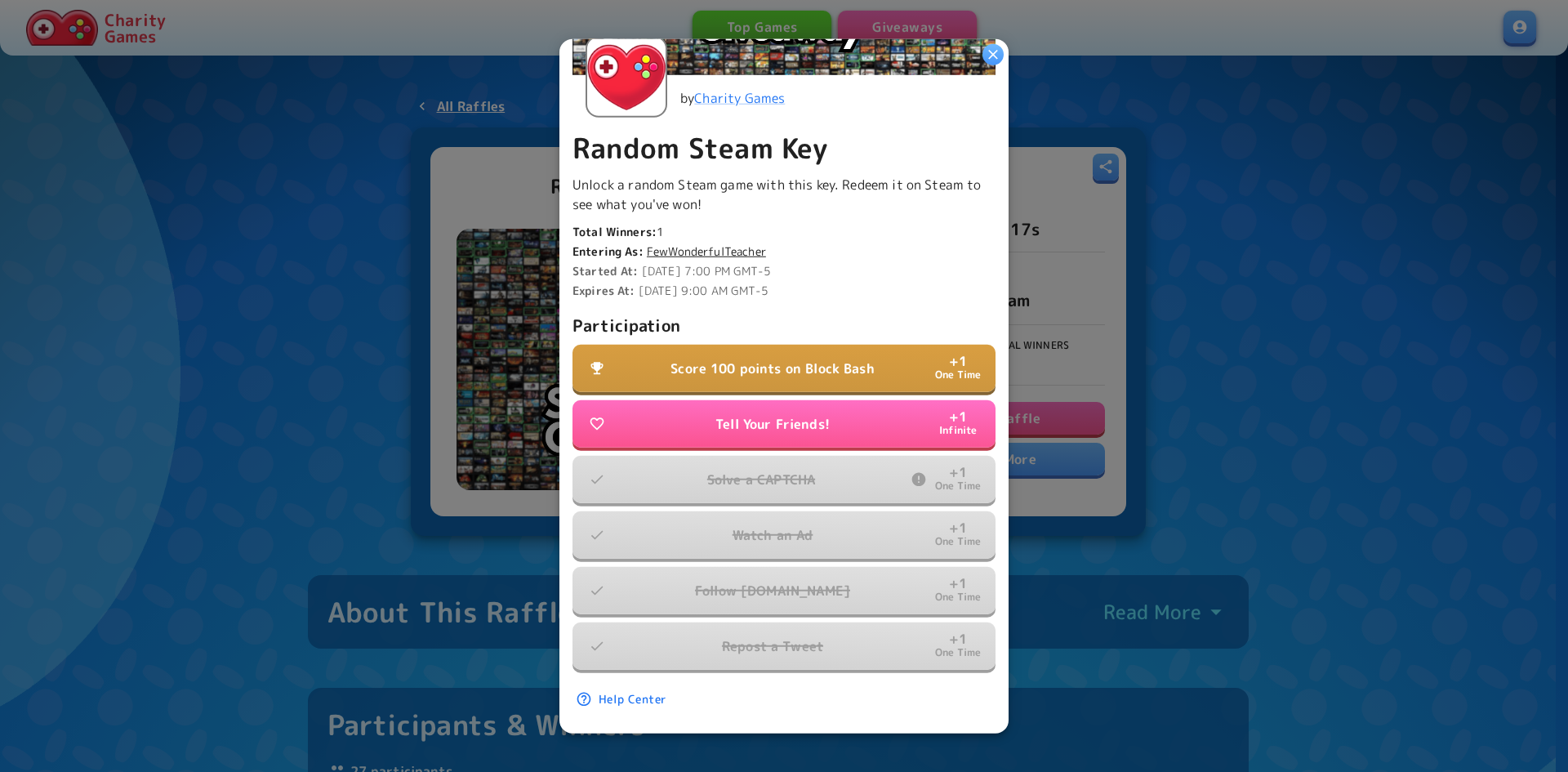
click at [769, 365] on p "Score 100 points on Block Bash" at bounding box center [773, 368] width 204 height 20
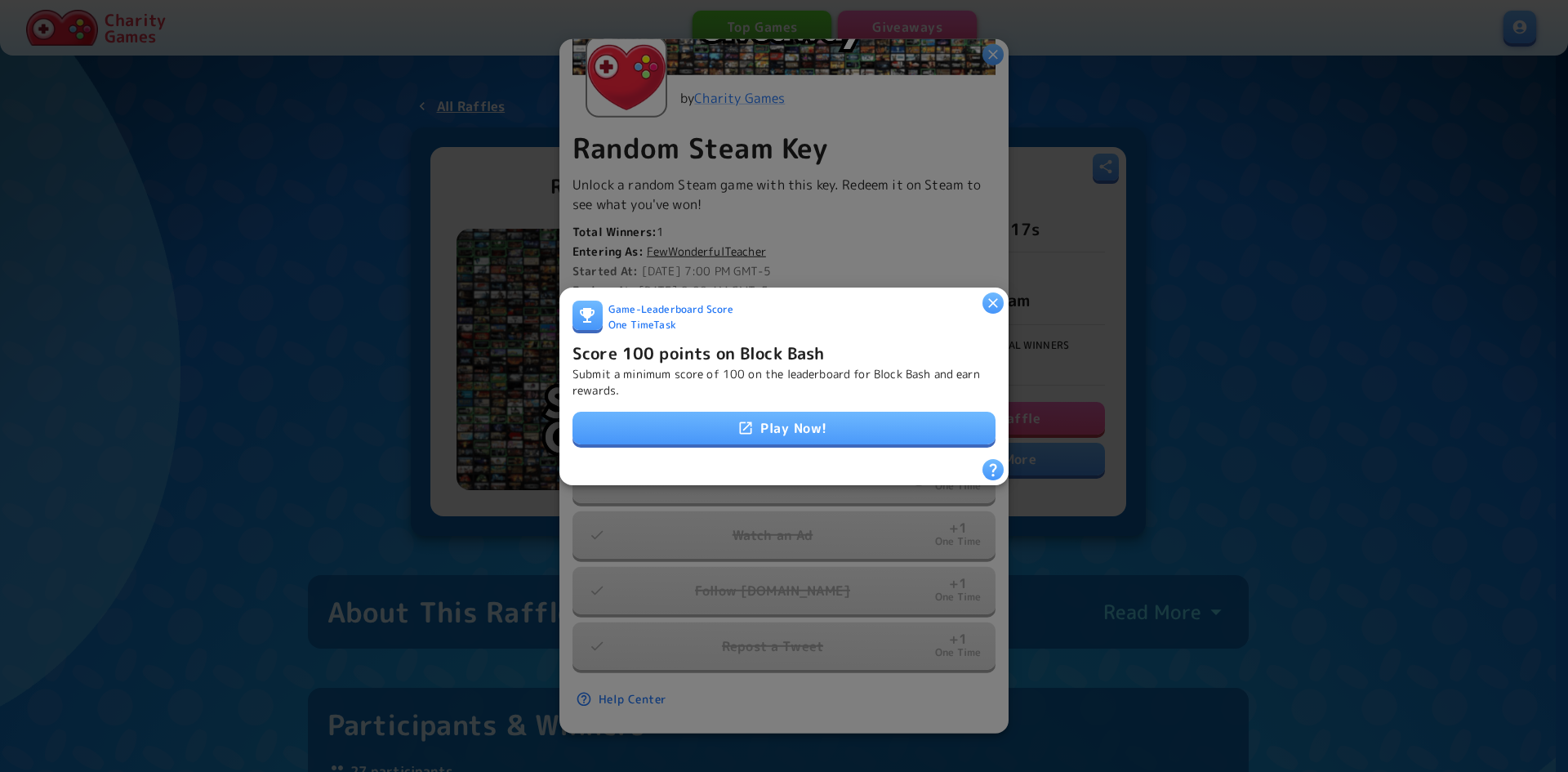
drag, startPoint x: 805, startPoint y: 359, endPoint x: 710, endPoint y: 343, distance: 96.3
click at [751, 349] on div "Score 100 points on Block Bash Submit a minimum score of 100 on the leaderboard…" at bounding box center [784, 368] width 423 height 59
drag, startPoint x: 601, startPoint y: 334, endPoint x: 588, endPoint y: 367, distance: 35.5
click at [597, 340] on h6 "Score 100 points on Block Bash" at bounding box center [699, 351] width 252 height 26
drag, startPoint x: 590, startPoint y: 373, endPoint x: 619, endPoint y: 369, distance: 29.3
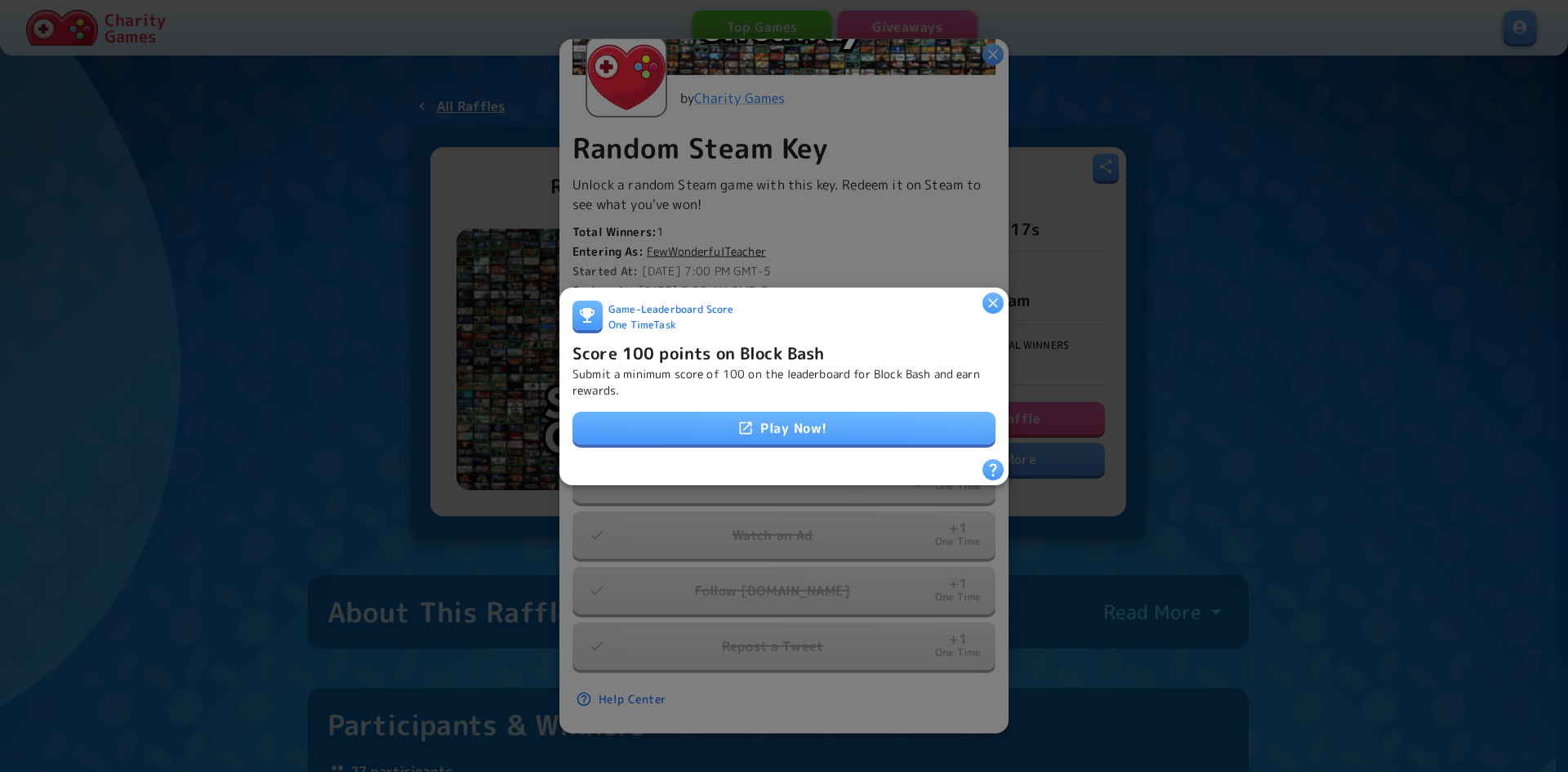
click at [592, 373] on p "Submit a minimum score of 100 on the leaderboard for Block Bash and earn reward…" at bounding box center [784, 381] width 423 height 32
drag, startPoint x: 620, startPoint y: 369, endPoint x: 653, endPoint y: 369, distance: 33.0
click at [637, 369] on p "Submit a minimum score of 100 on the leaderboard for Block Bash and earn reward…" at bounding box center [784, 381] width 423 height 32
drag, startPoint x: 711, startPoint y: 369, endPoint x: 744, endPoint y: 339, distance: 44.6
click at [713, 369] on p "Submit a minimum score of 100 on the leaderboard for Block Bash and earn reward…" at bounding box center [784, 381] width 423 height 32
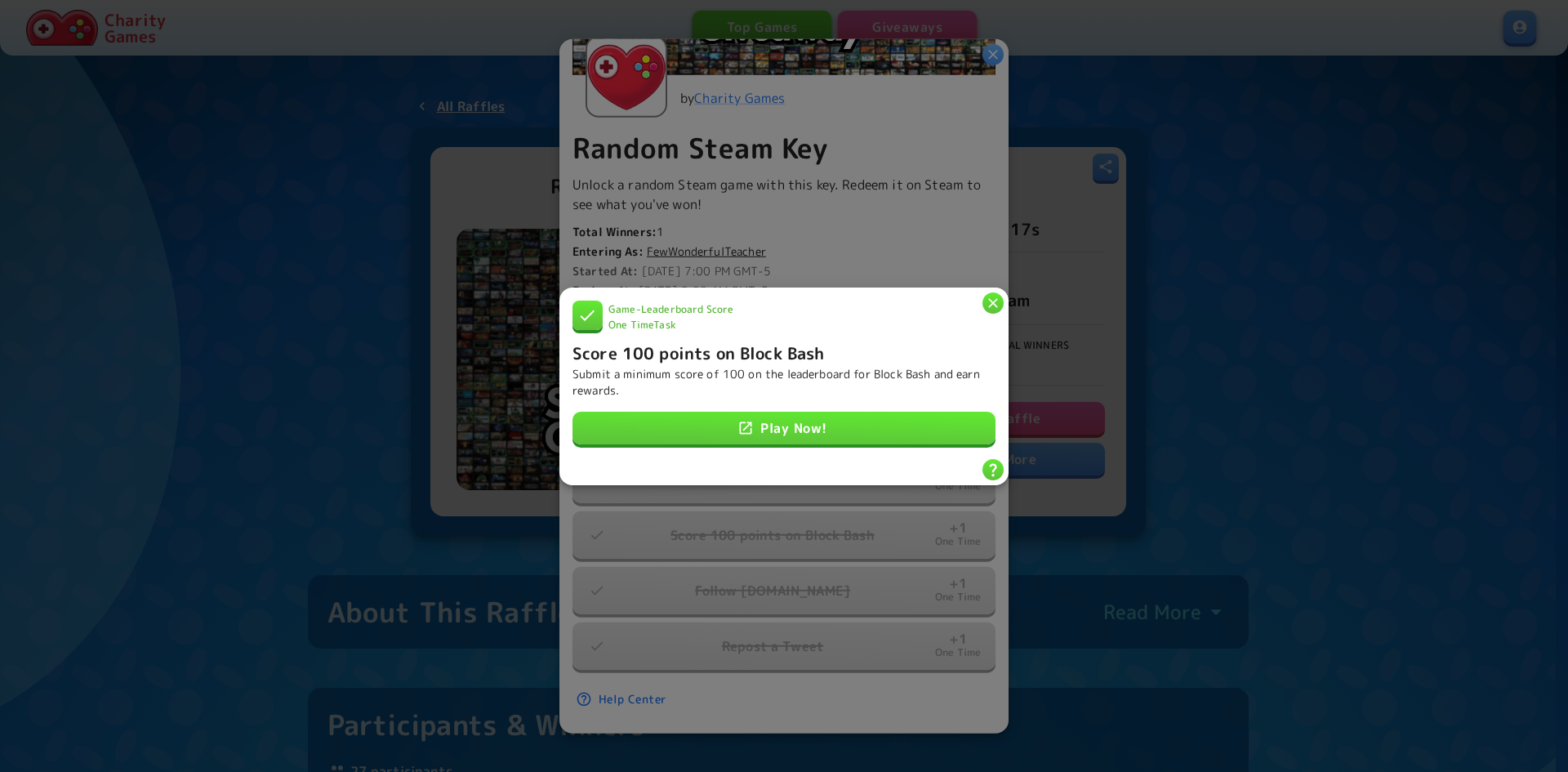
click at [988, 298] on icon "button" at bounding box center [993, 303] width 16 height 16
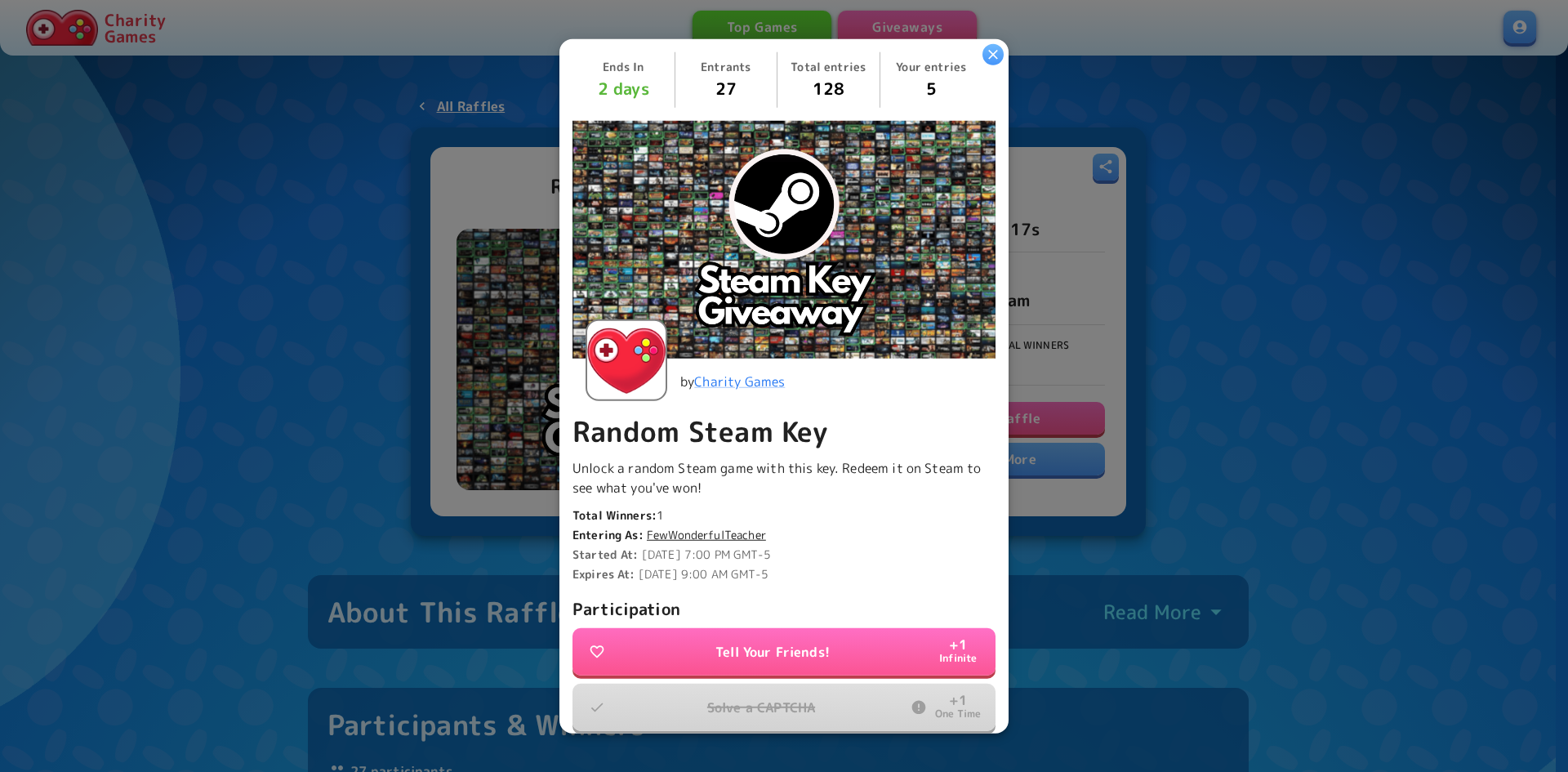
click at [992, 55] on icon "button" at bounding box center [992, 53] width 10 height 10
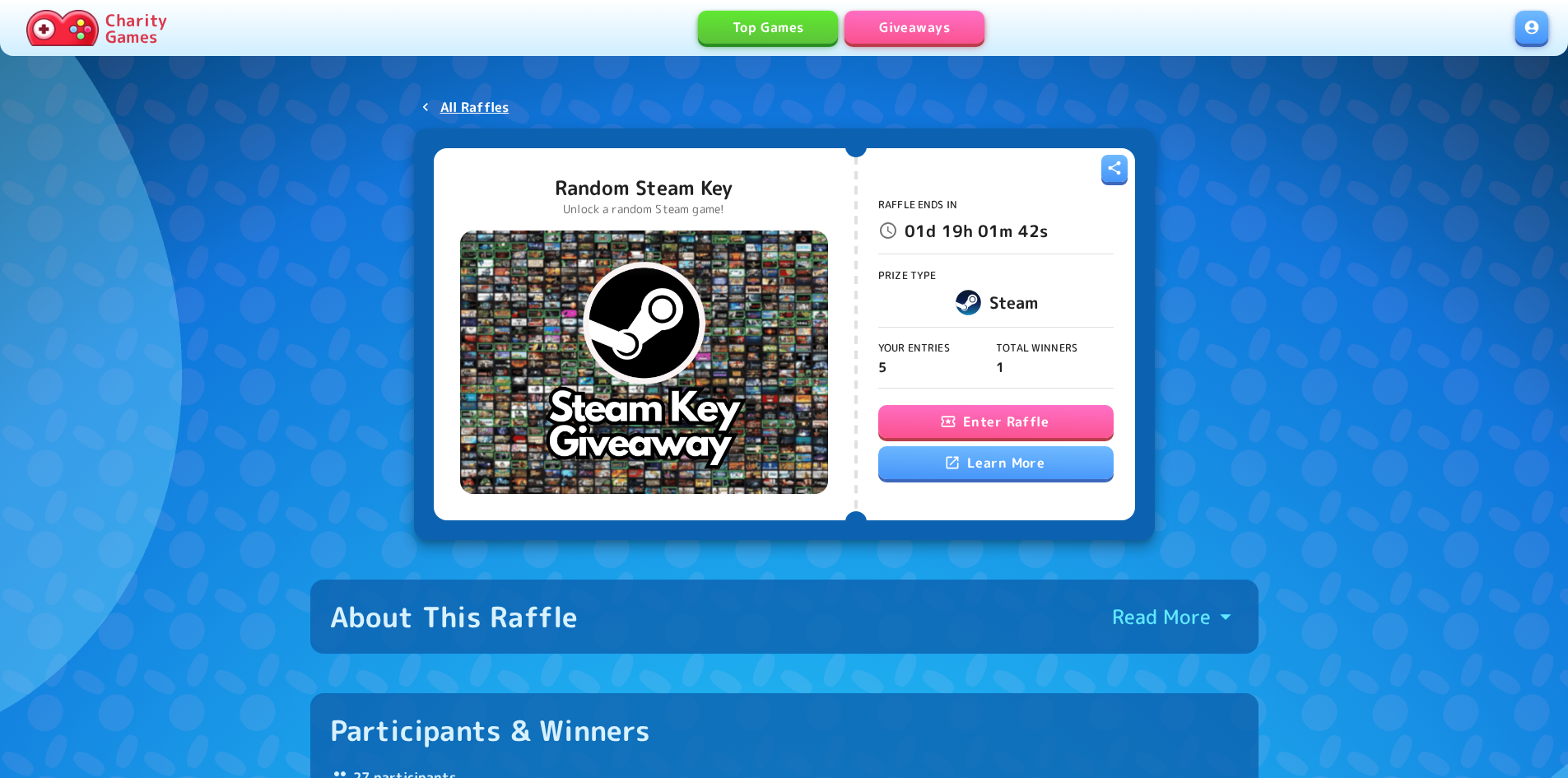
click at [916, 45] on div "Charity Games Top Games Giveaways" at bounding box center [784, 28] width 1568 height 56
click at [916, 26] on link "Giveaways" at bounding box center [915, 27] width 140 height 33
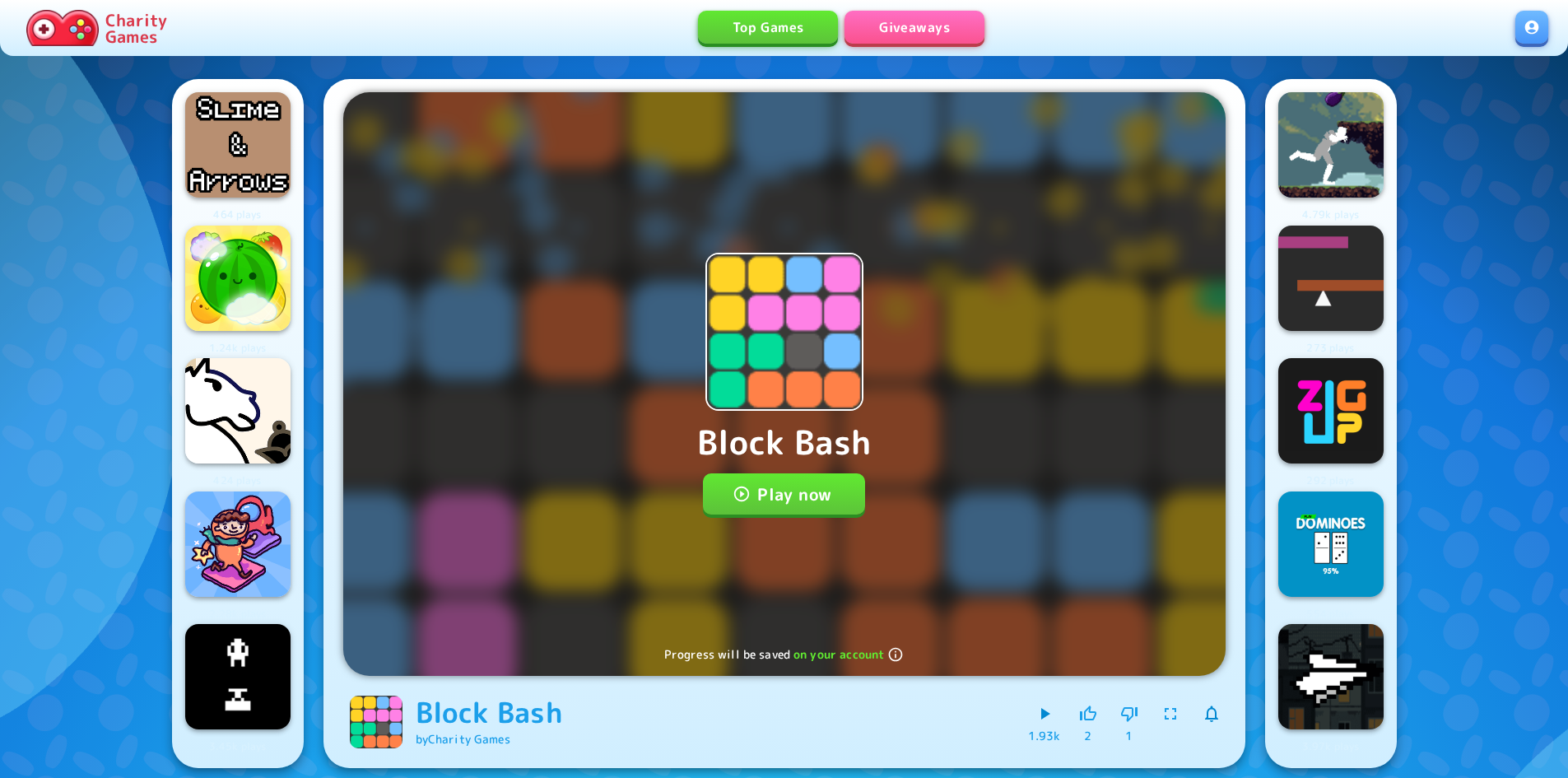
click at [815, 488] on button "Play now" at bounding box center [784, 494] width 162 height 41
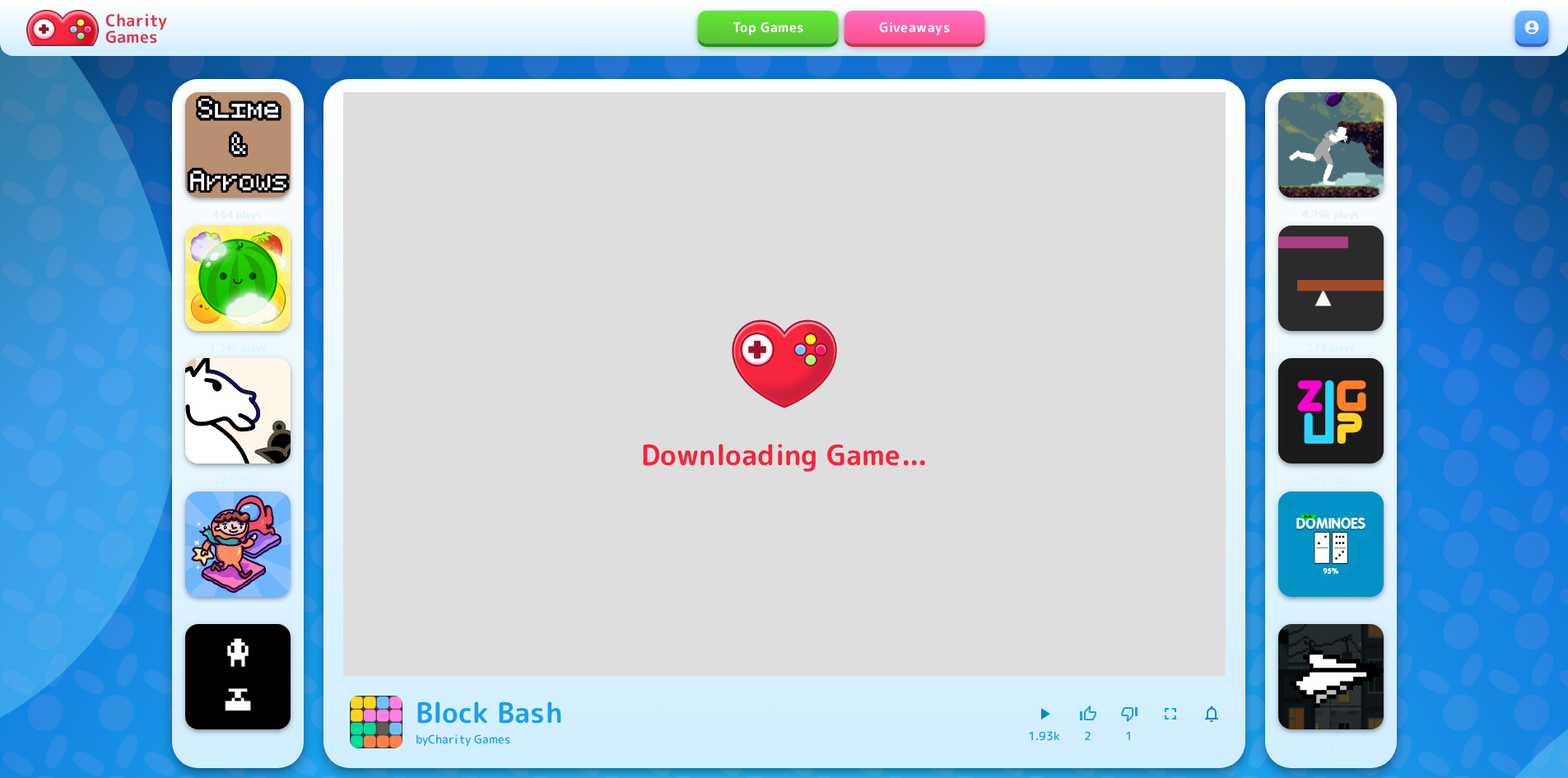
click at [1043, 714] on div "1.93k" at bounding box center [1044, 722] width 33 height 44
drag, startPoint x: 1086, startPoint y: 712, endPoint x: 1073, endPoint y: 705, distance: 14.8
click at [1085, 712] on icon "button" at bounding box center [1088, 714] width 20 height 20
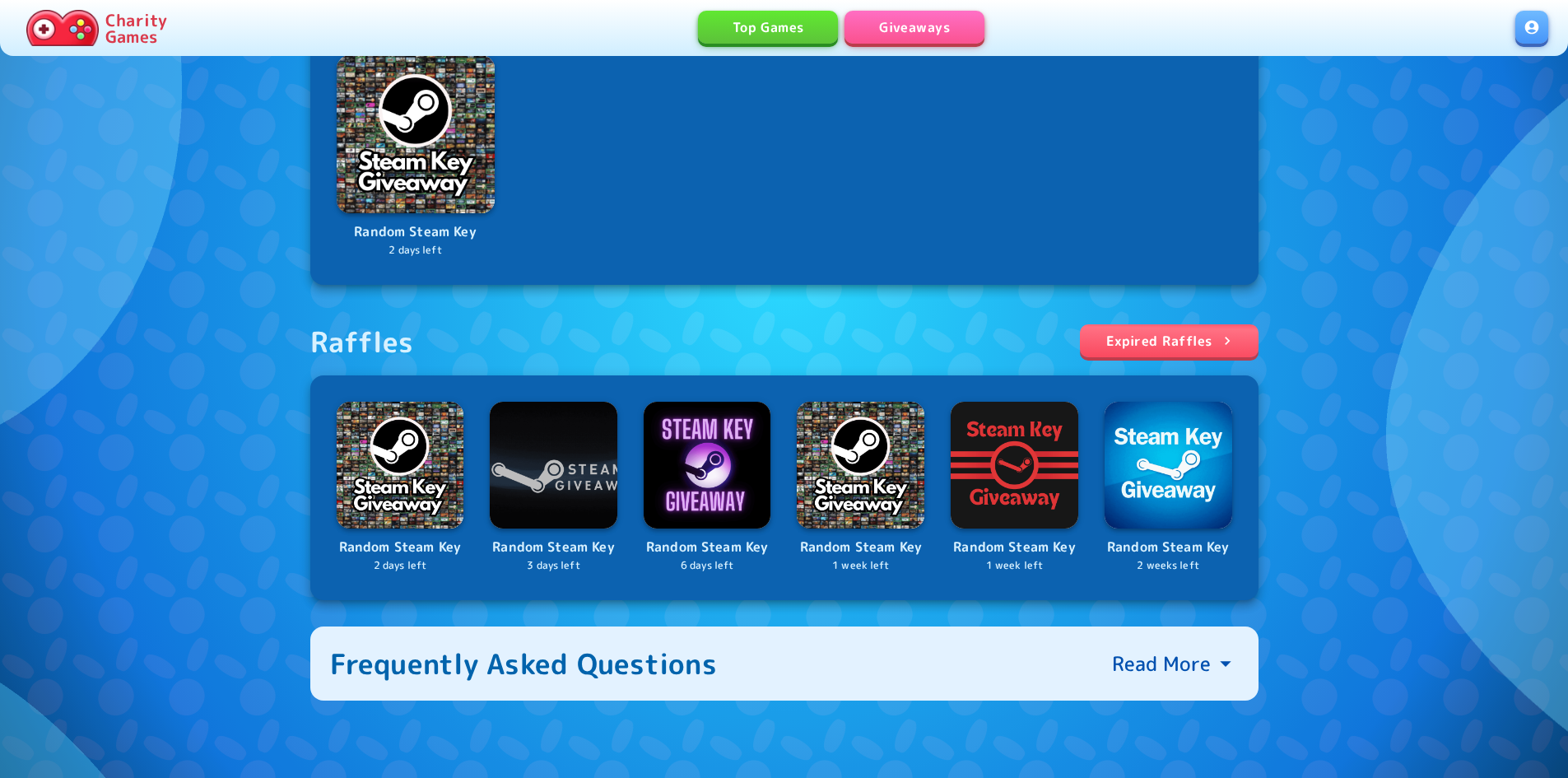
scroll to position [444, 0]
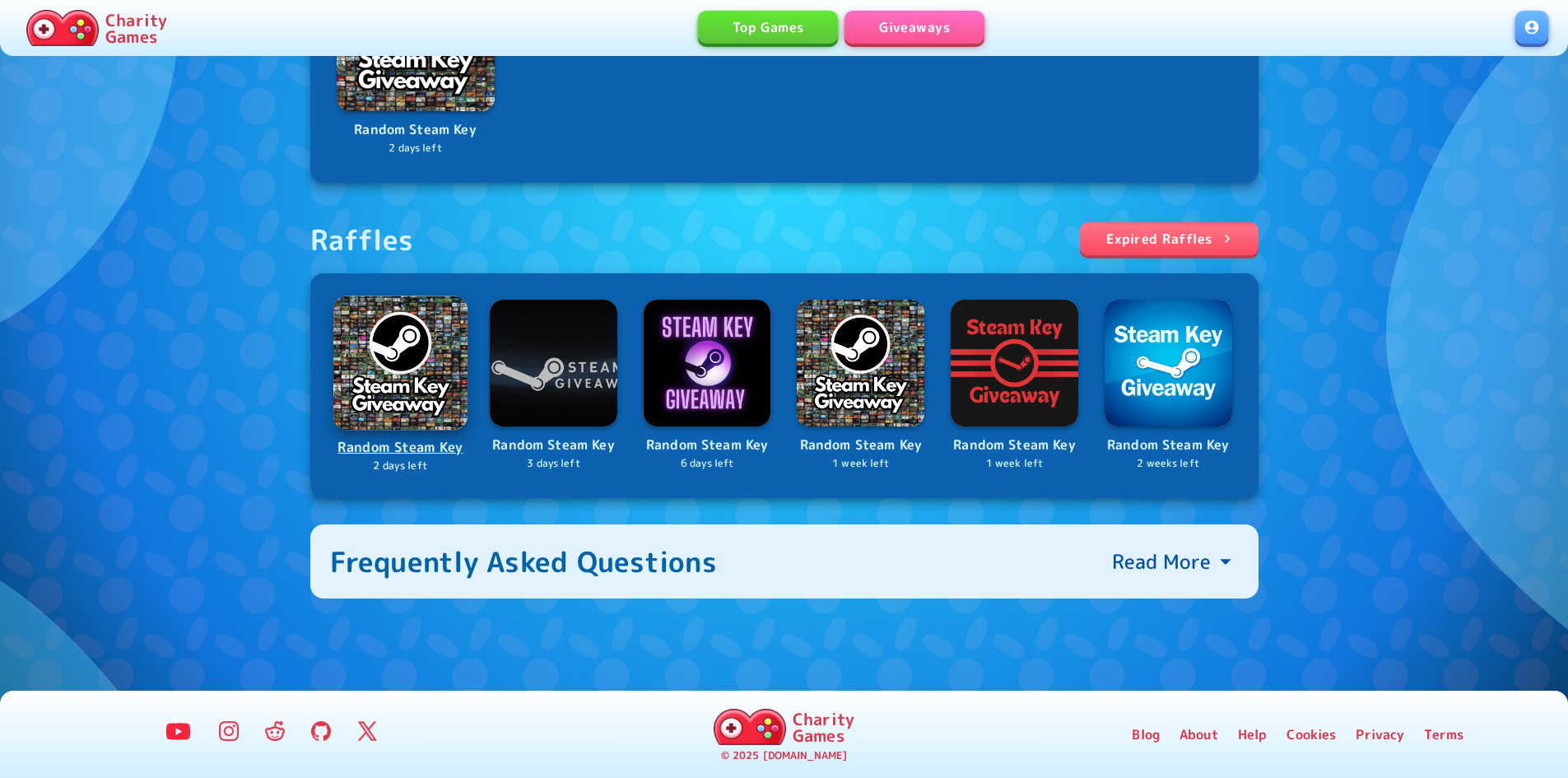
click at [392, 392] on img at bounding box center [399, 362] width 133 height 133
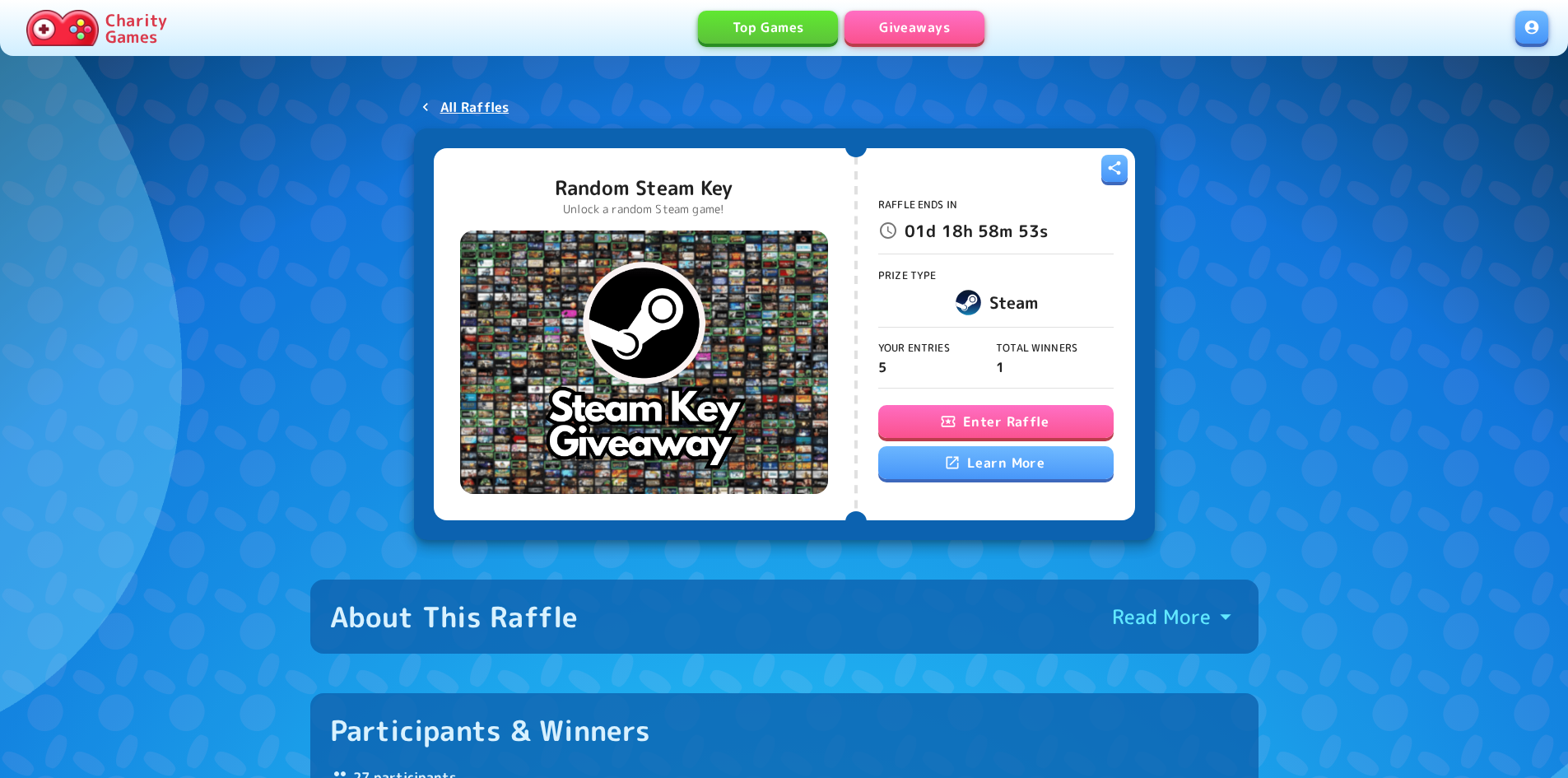
click at [1044, 426] on button "Enter Raffle" at bounding box center [995, 421] width 235 height 33
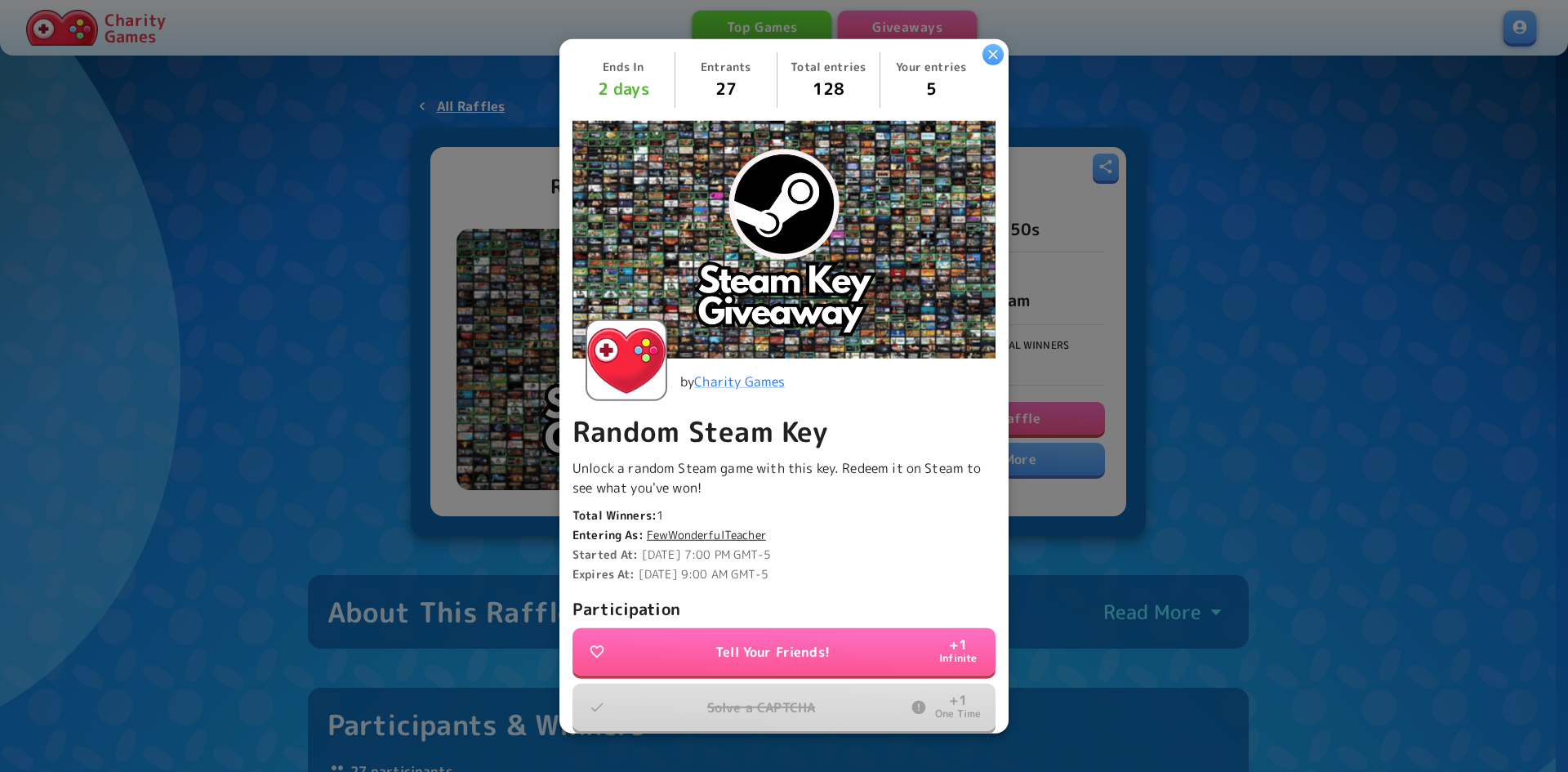
click at [995, 55] on icon "button" at bounding box center [993, 54] width 16 height 16
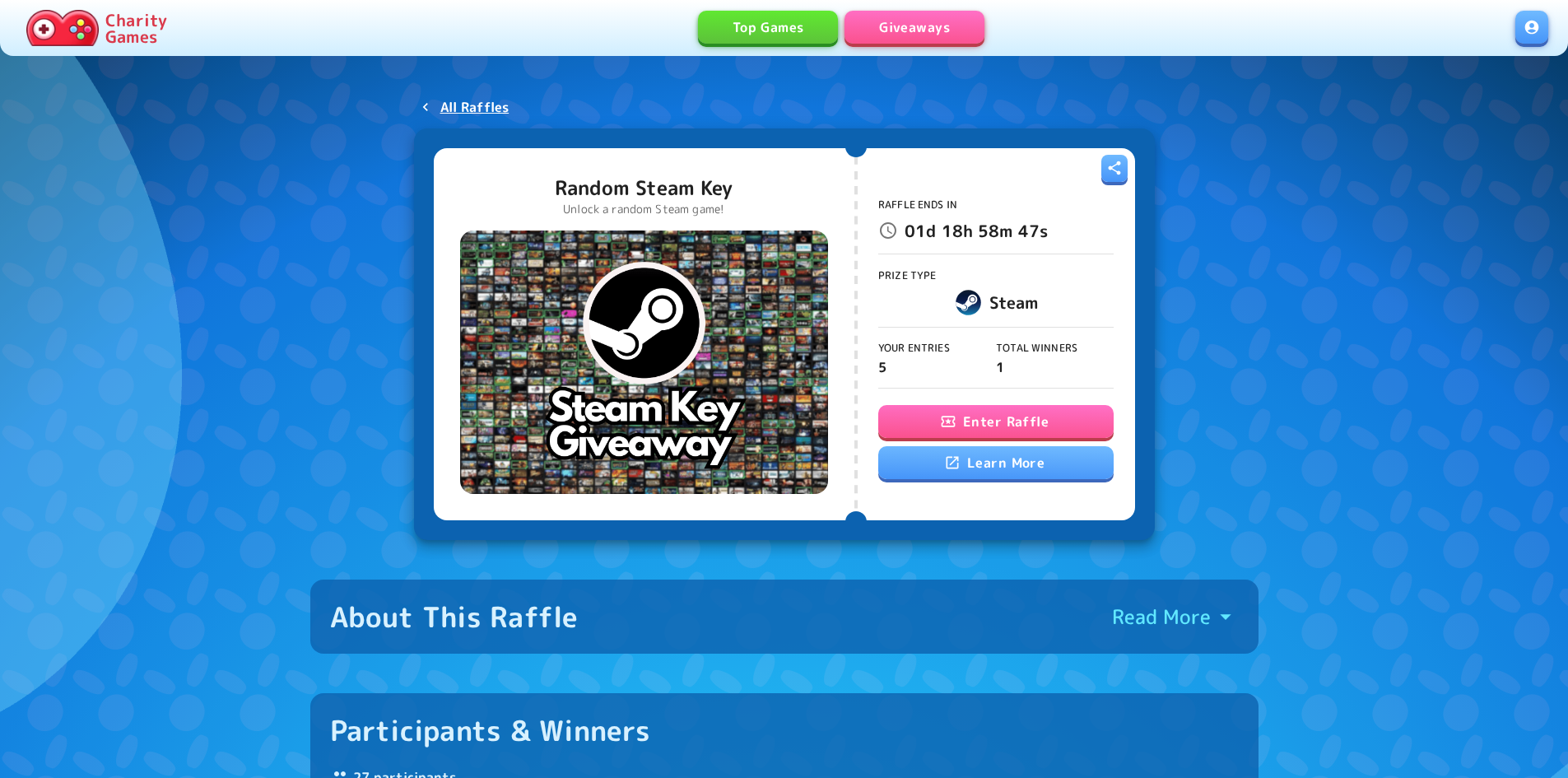
click at [943, 23] on link "Giveaways" at bounding box center [915, 27] width 140 height 33
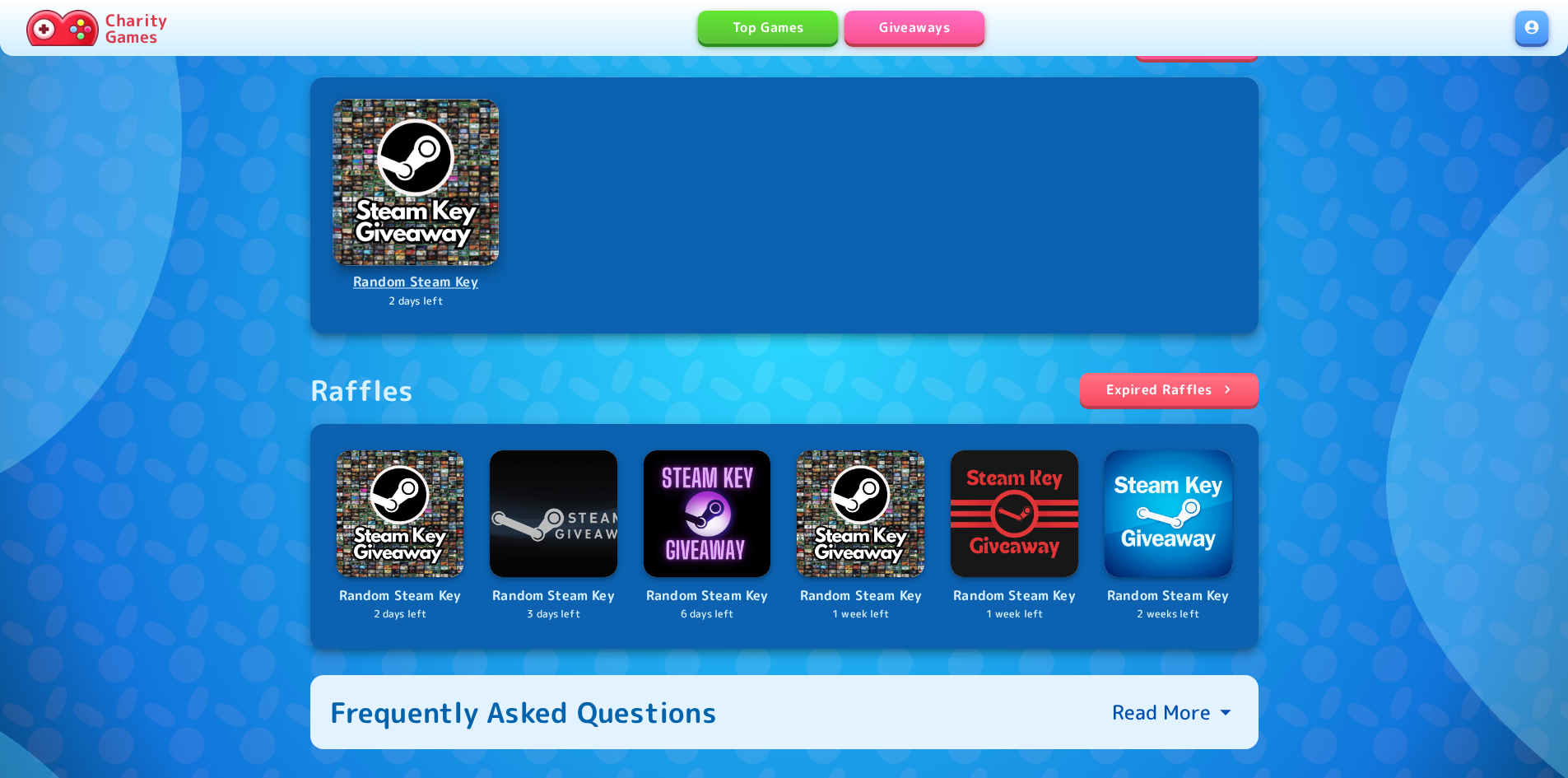
scroll to position [344, 0]
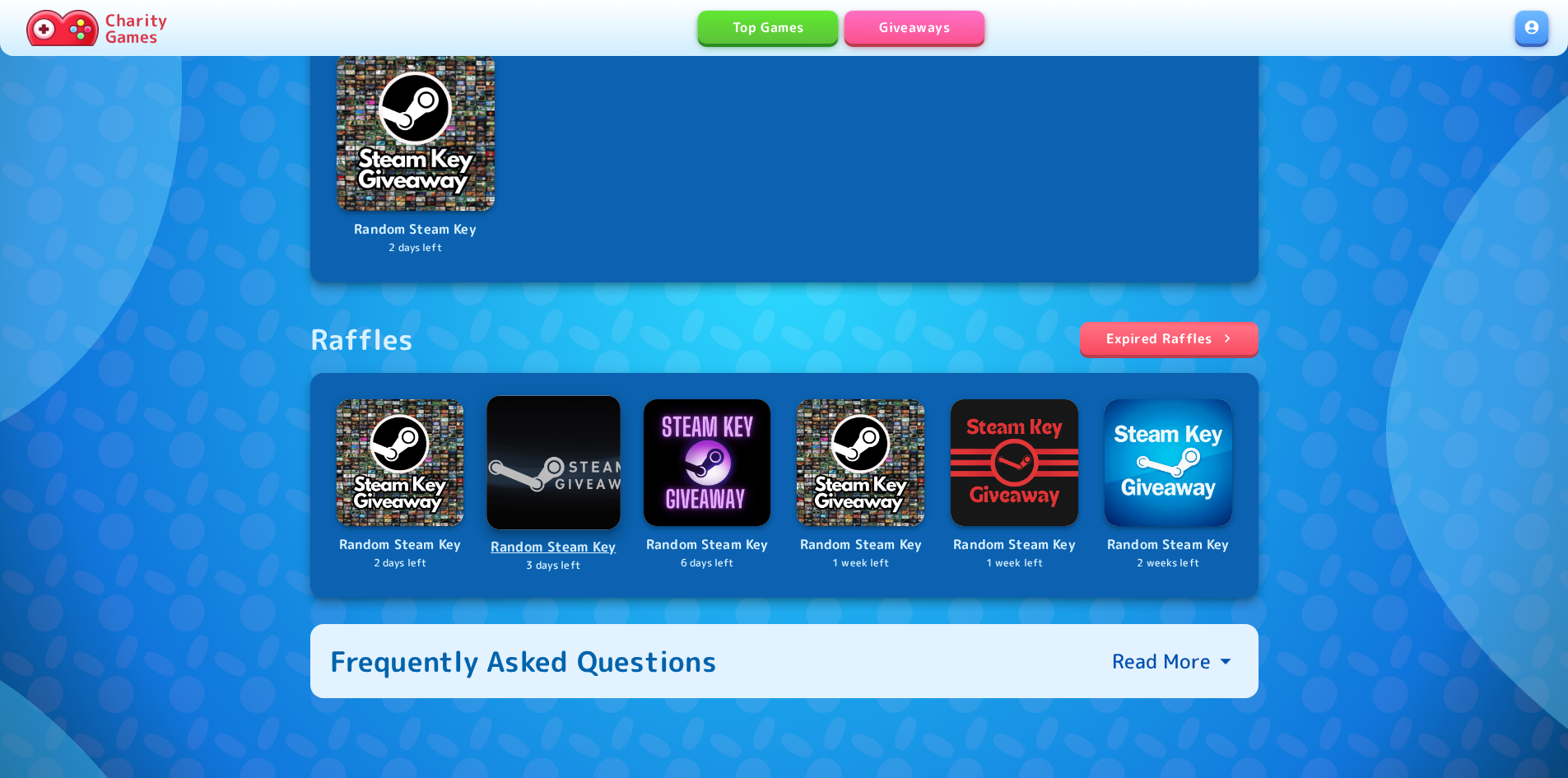
click at [564, 458] on img at bounding box center [553, 461] width 133 height 133
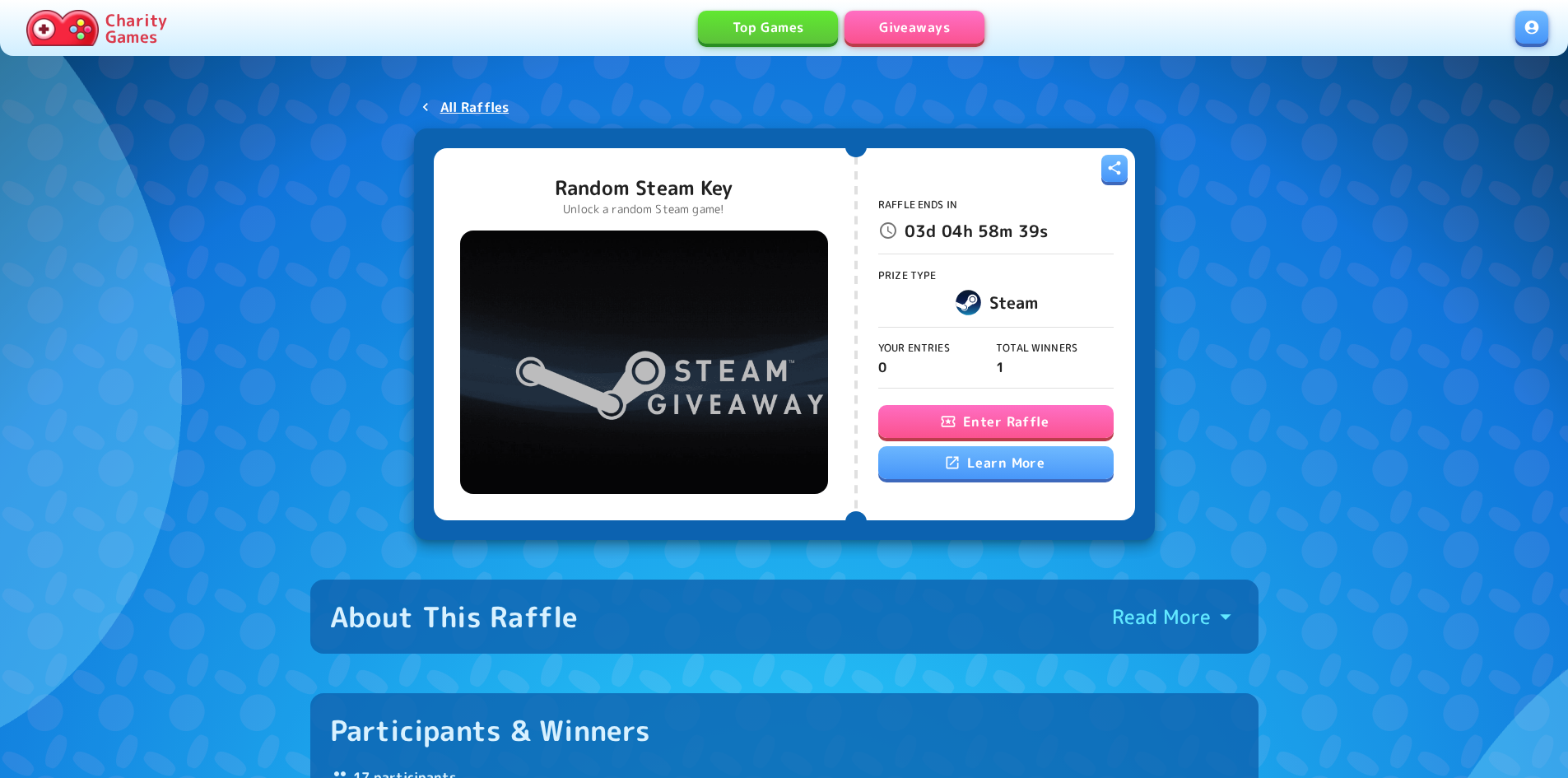
click at [1055, 424] on button "Enter Raffle" at bounding box center [995, 421] width 235 height 33
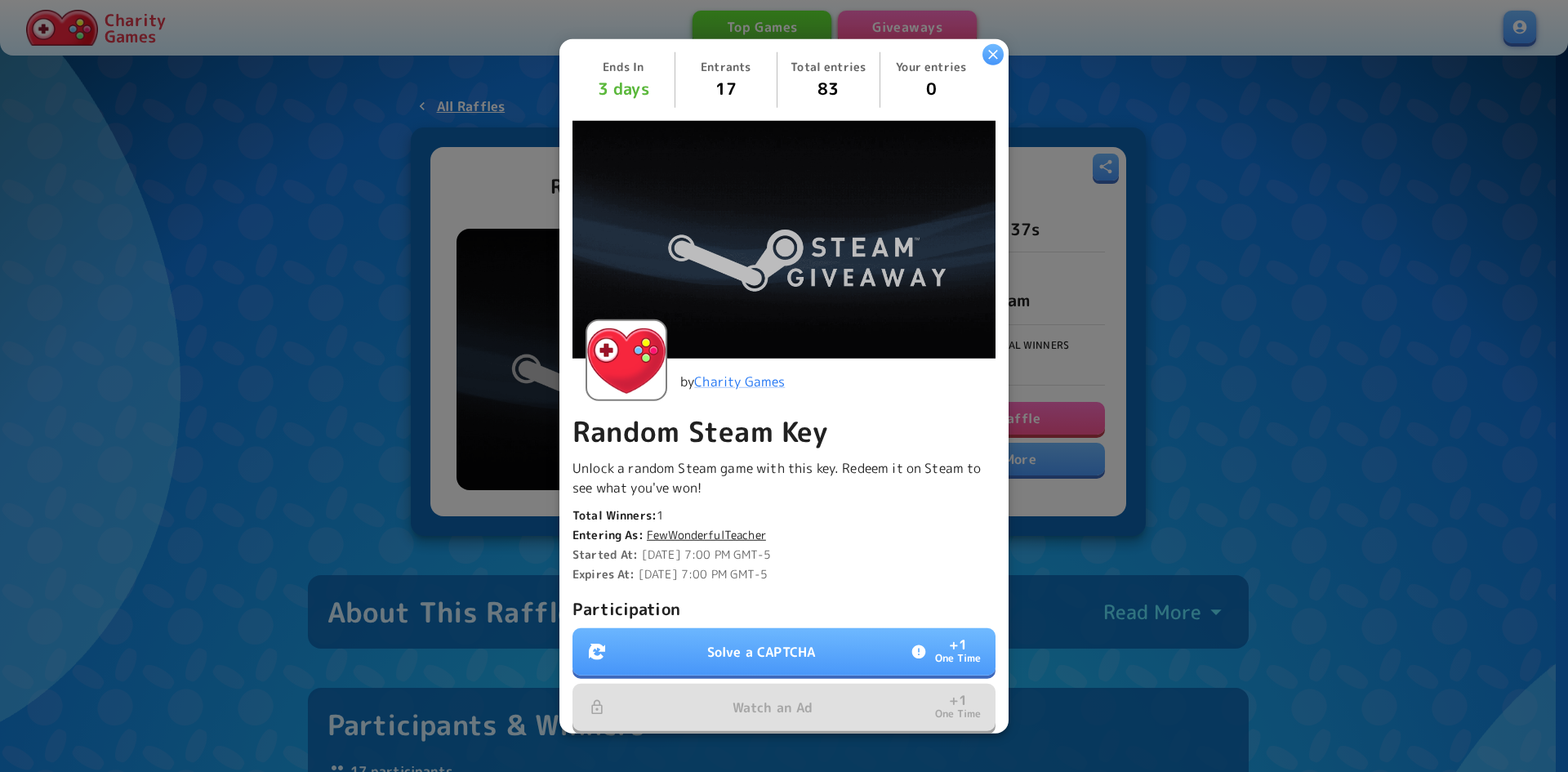
click at [792, 642] on p "Solve a CAPTCHA" at bounding box center [761, 652] width 108 height 20
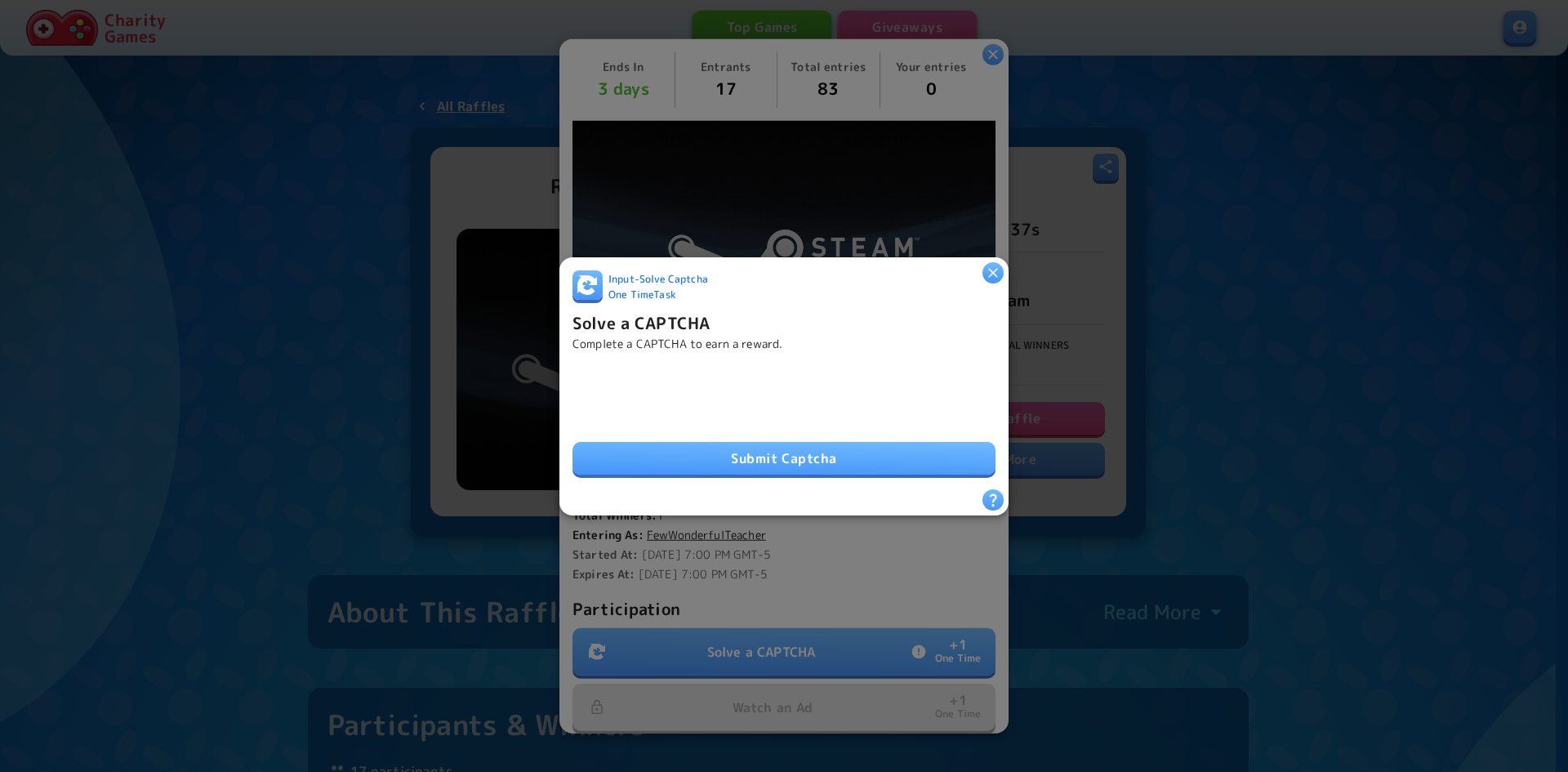
drag, startPoint x: 832, startPoint y: 459, endPoint x: 841, endPoint y: 460, distance: 9.1
click at [833, 459] on button "Submit Captcha" at bounding box center [784, 459] width 423 height 32
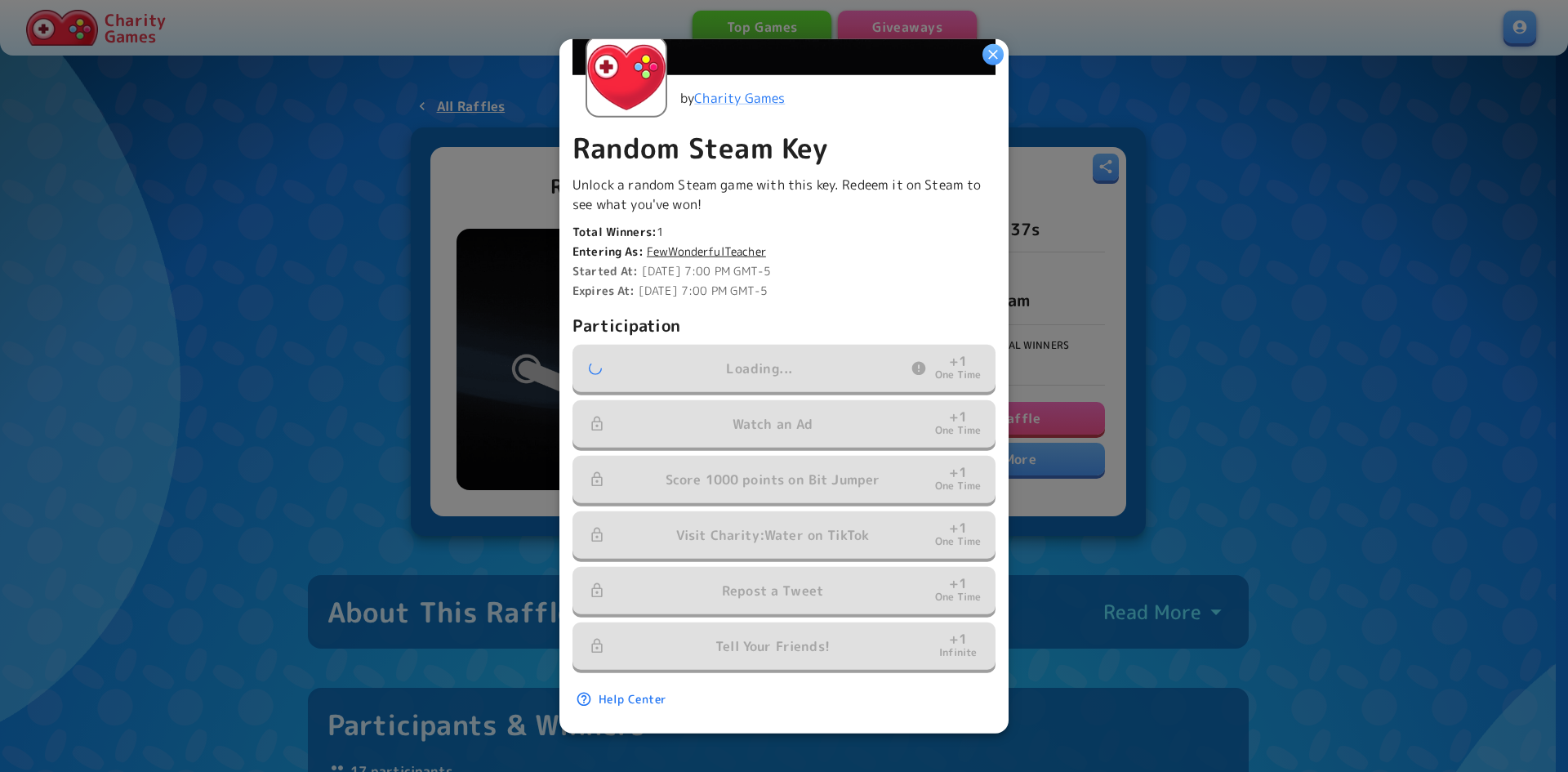
scroll to position [289, 0]
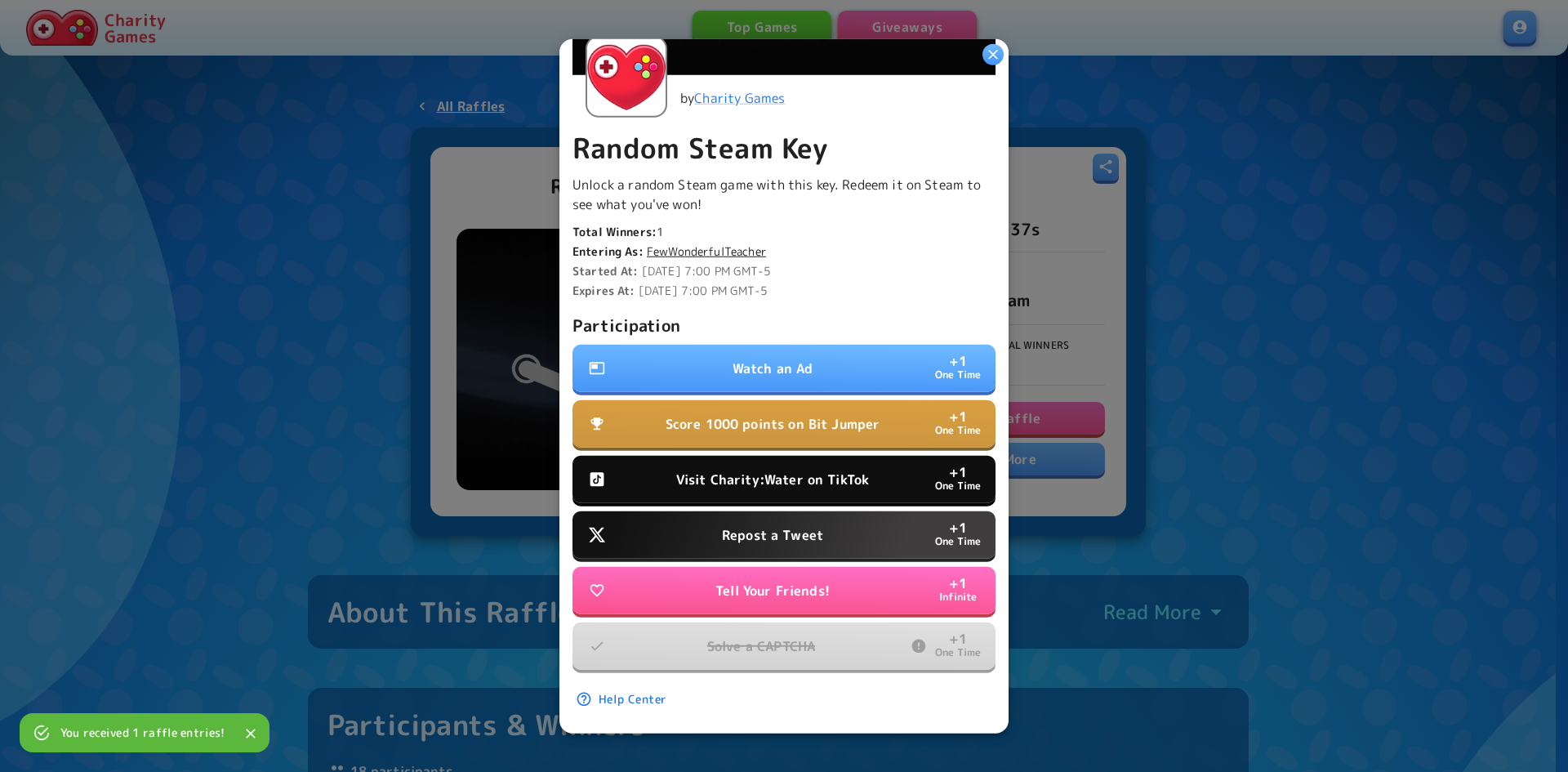
click at [786, 581] on p "Tell Your Friends!" at bounding box center [773, 591] width 114 height 20
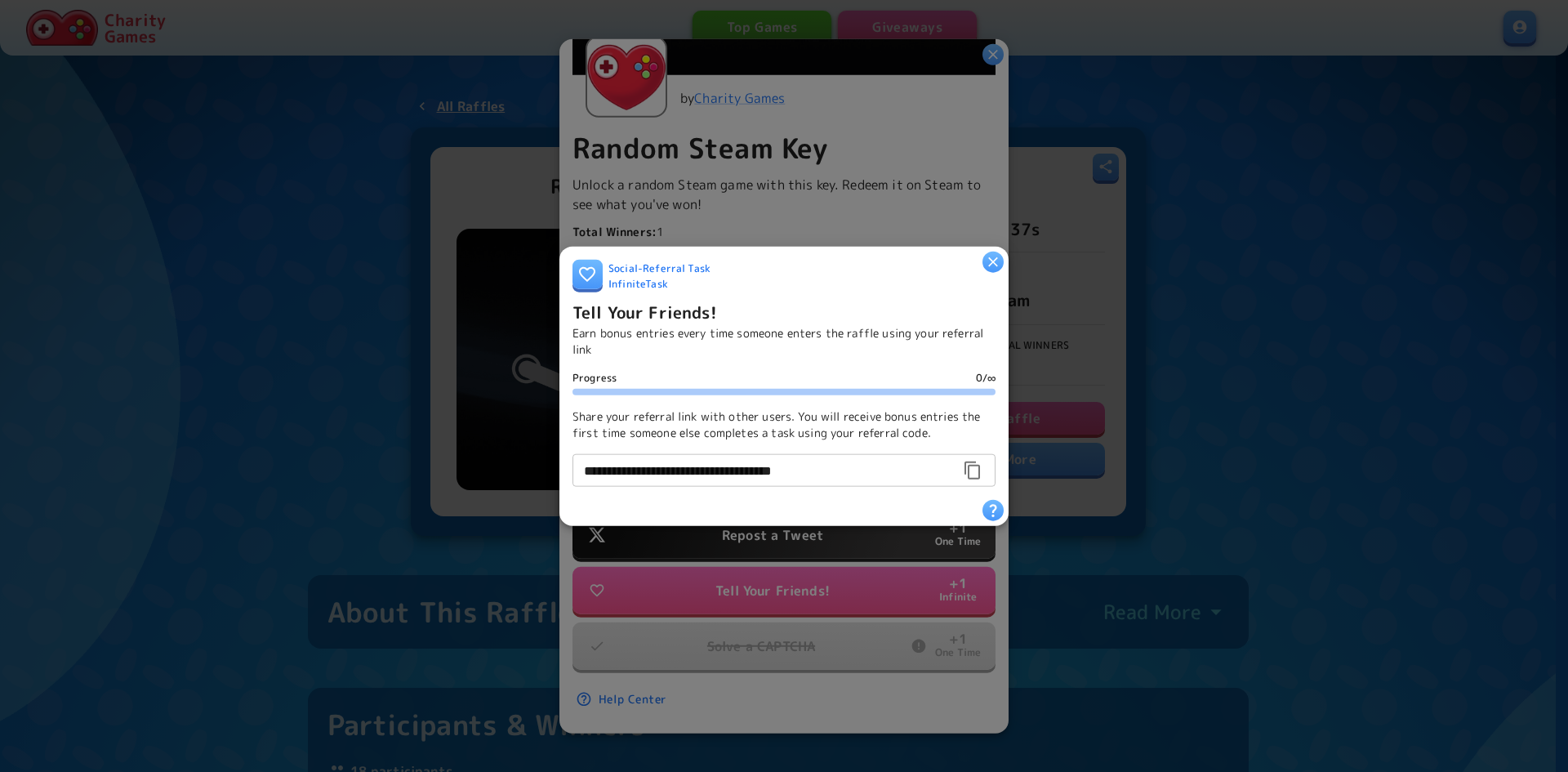
click at [863, 666] on div at bounding box center [784, 386] width 1568 height 772
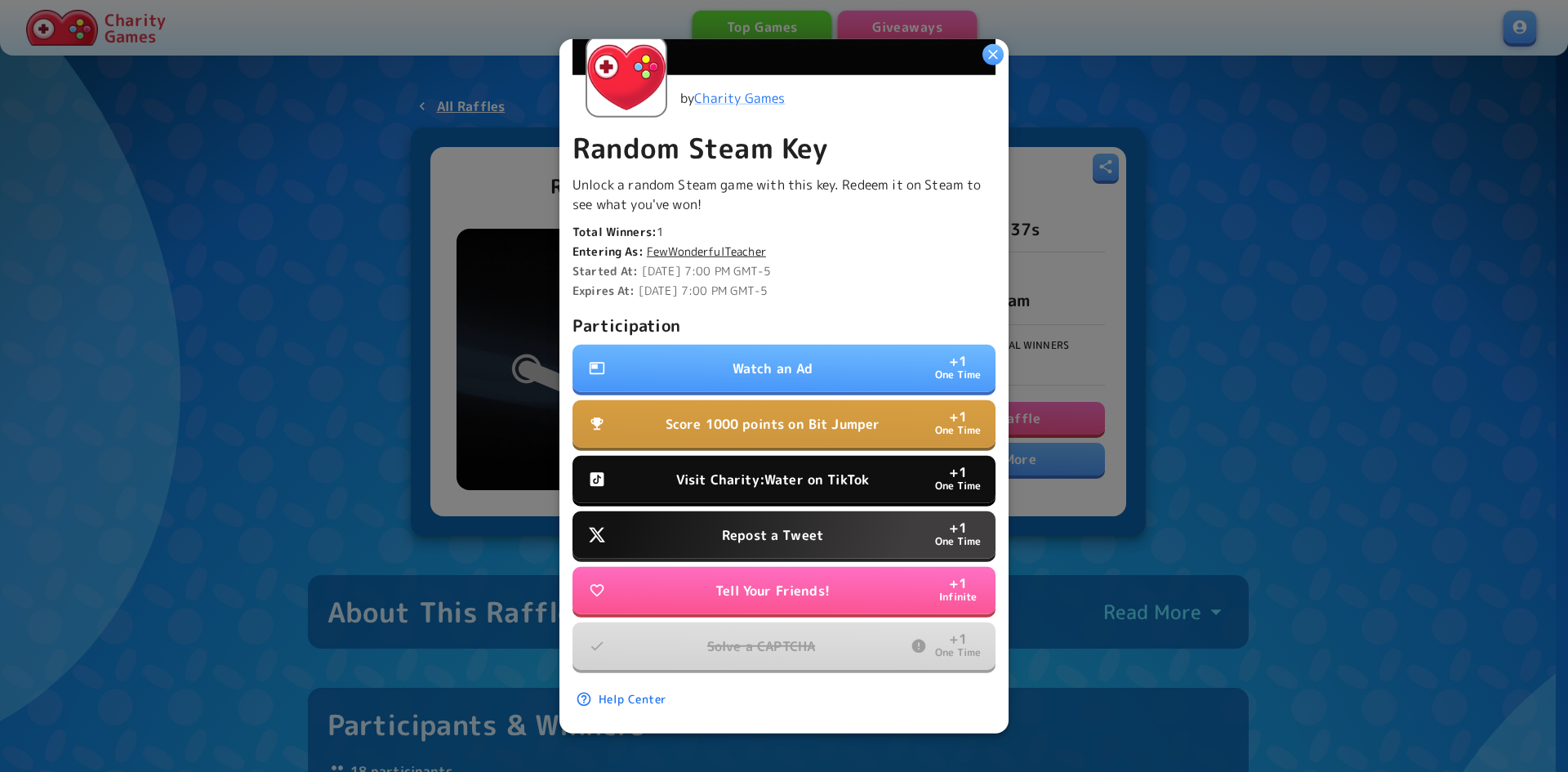
click at [816, 528] on p "Repost a Tweet" at bounding box center [773, 535] width 101 height 20
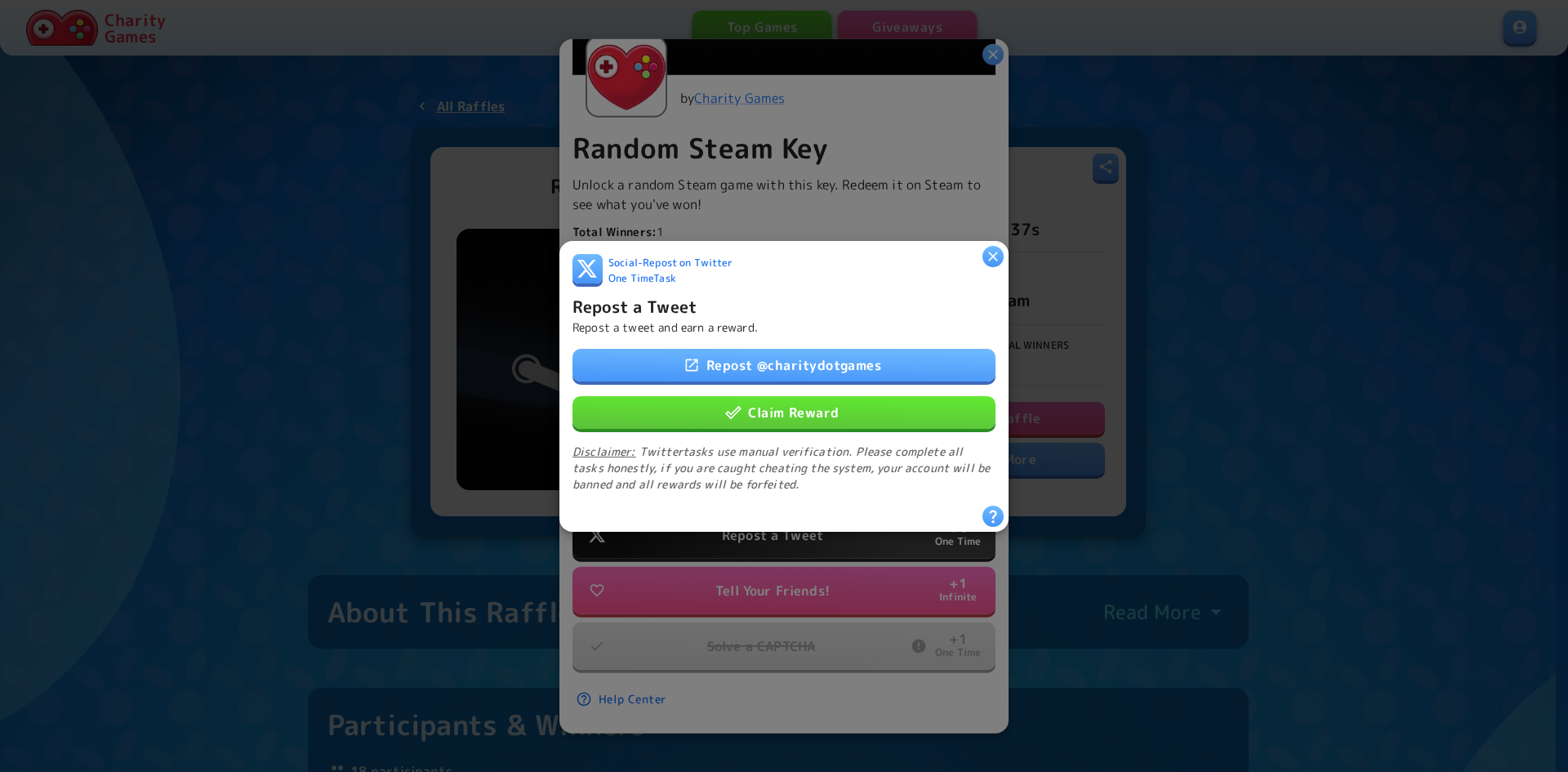
click at [813, 359] on link "Repost @ charitydotgames" at bounding box center [784, 364] width 423 height 32
click at [863, 411] on button "Claim Reward" at bounding box center [784, 412] width 423 height 32
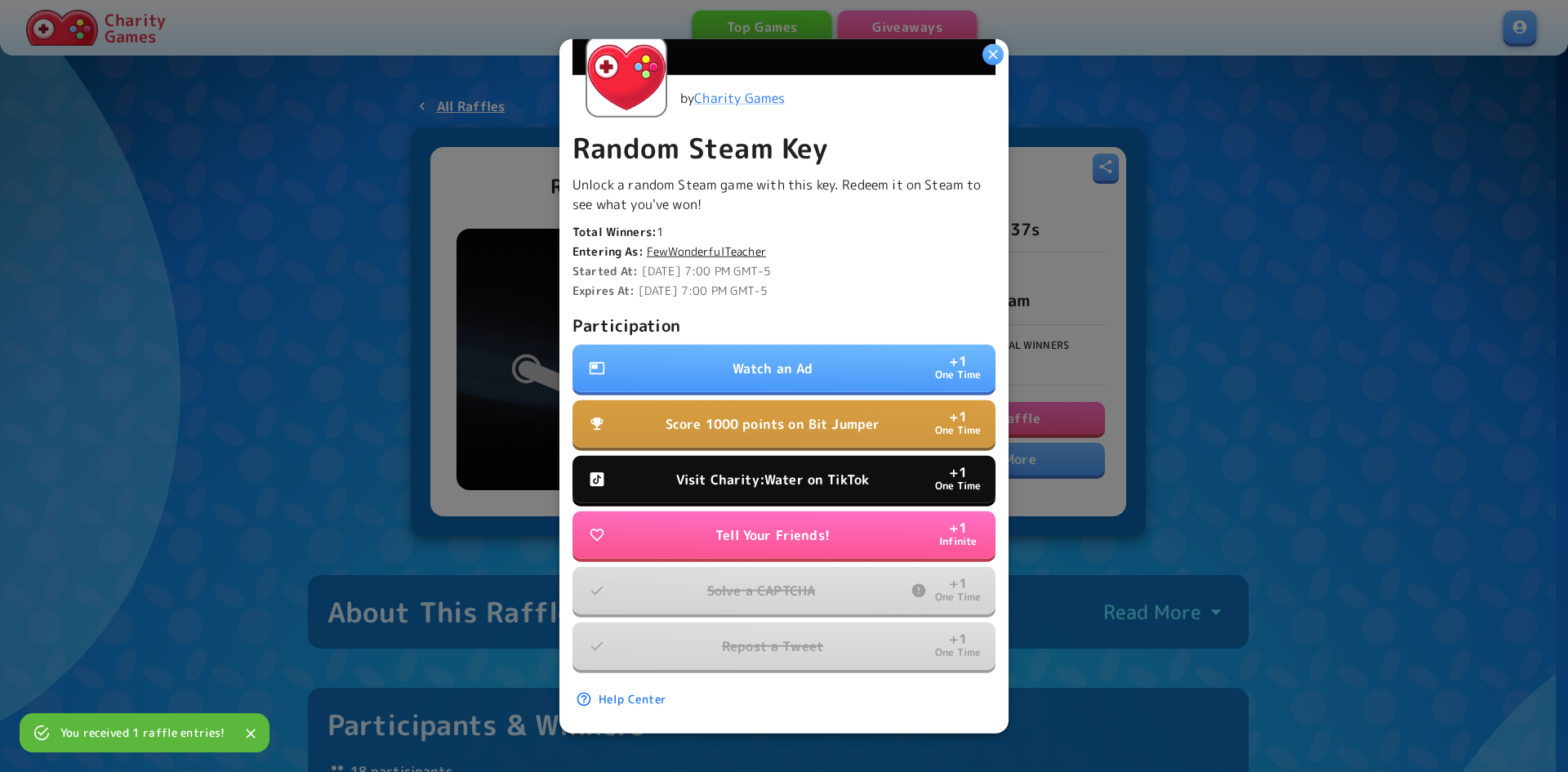
click at [763, 470] on p "Visit Charity:Water on TikTok" at bounding box center [773, 480] width 193 height 20
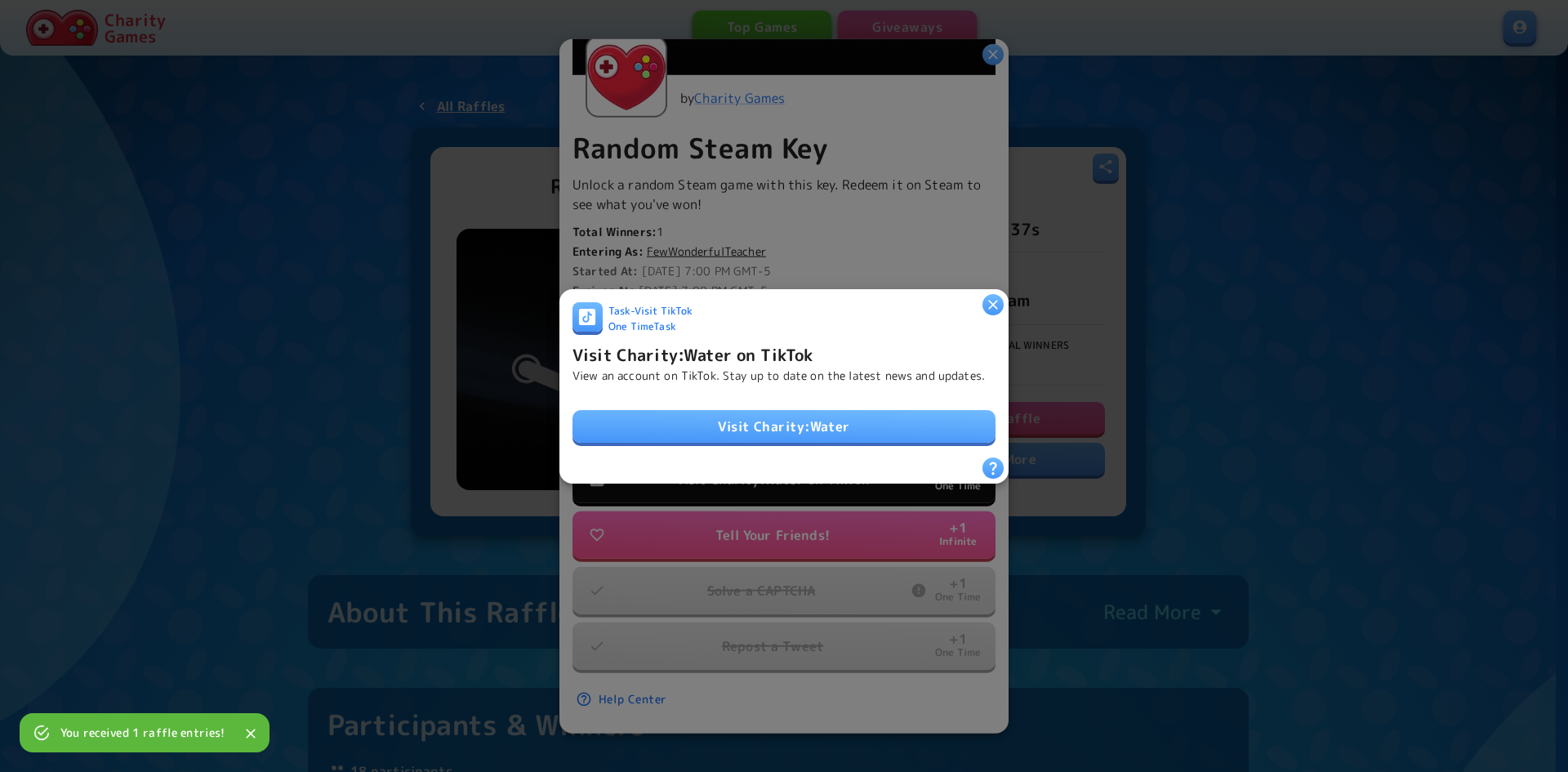
click at [776, 420] on link "Visit Charity:Water" at bounding box center [784, 426] width 423 height 32
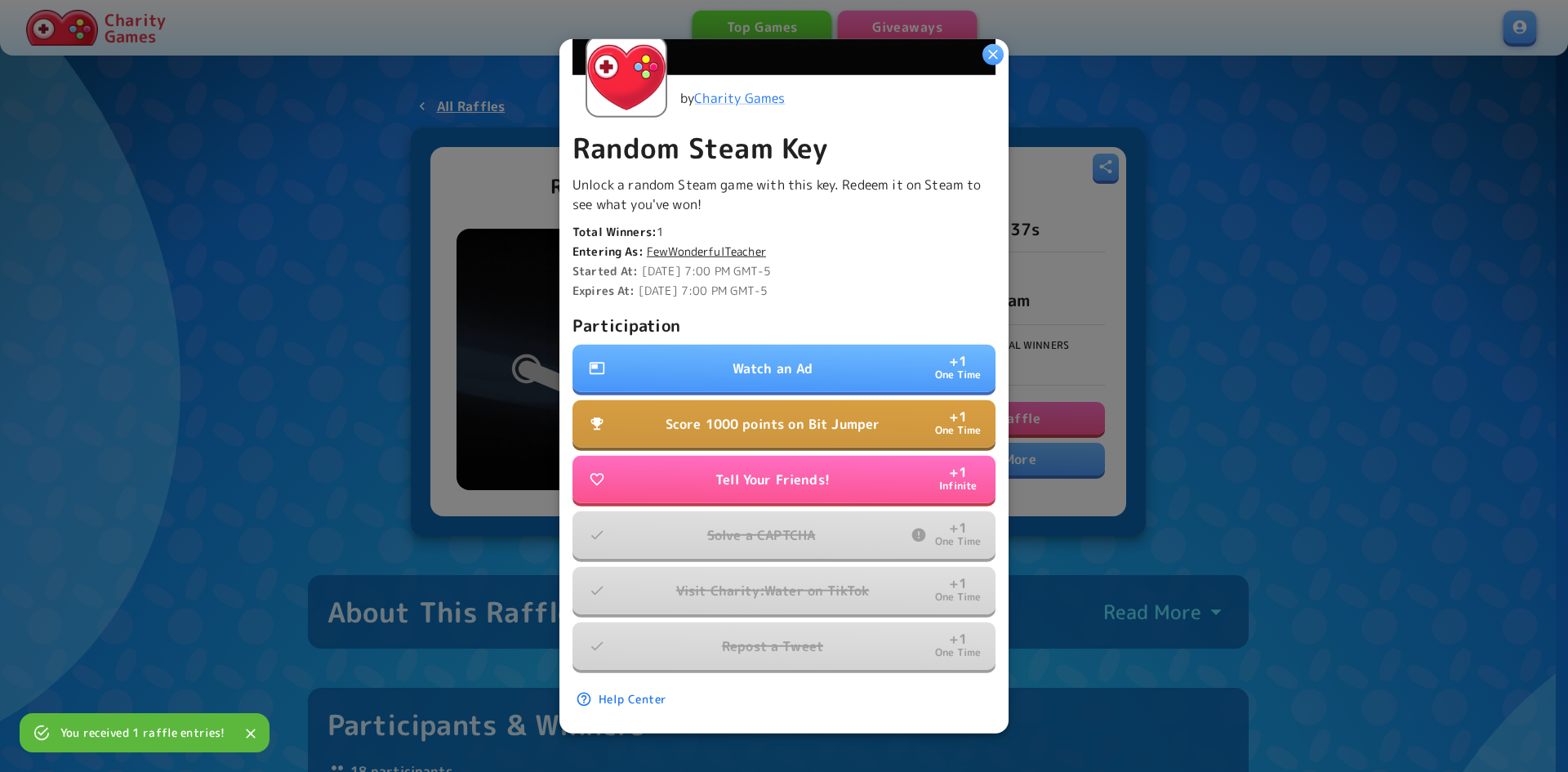
click at [801, 414] on p "Score 1000 points on Bit Jumper" at bounding box center [773, 424] width 215 height 20
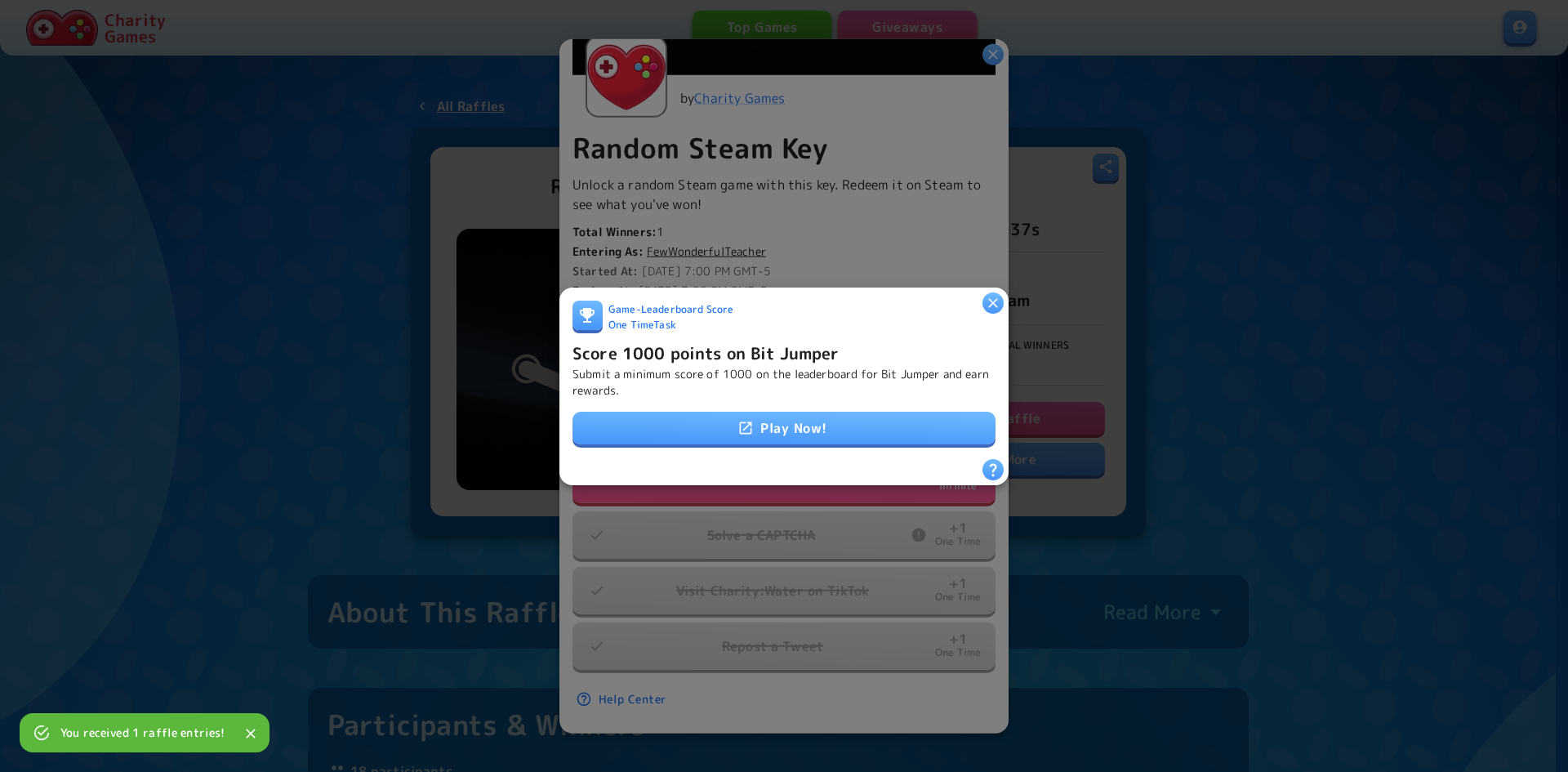
click at [893, 423] on link "Play Now!" at bounding box center [784, 428] width 423 height 32
click at [989, 301] on icon "button" at bounding box center [992, 303] width 10 height 10
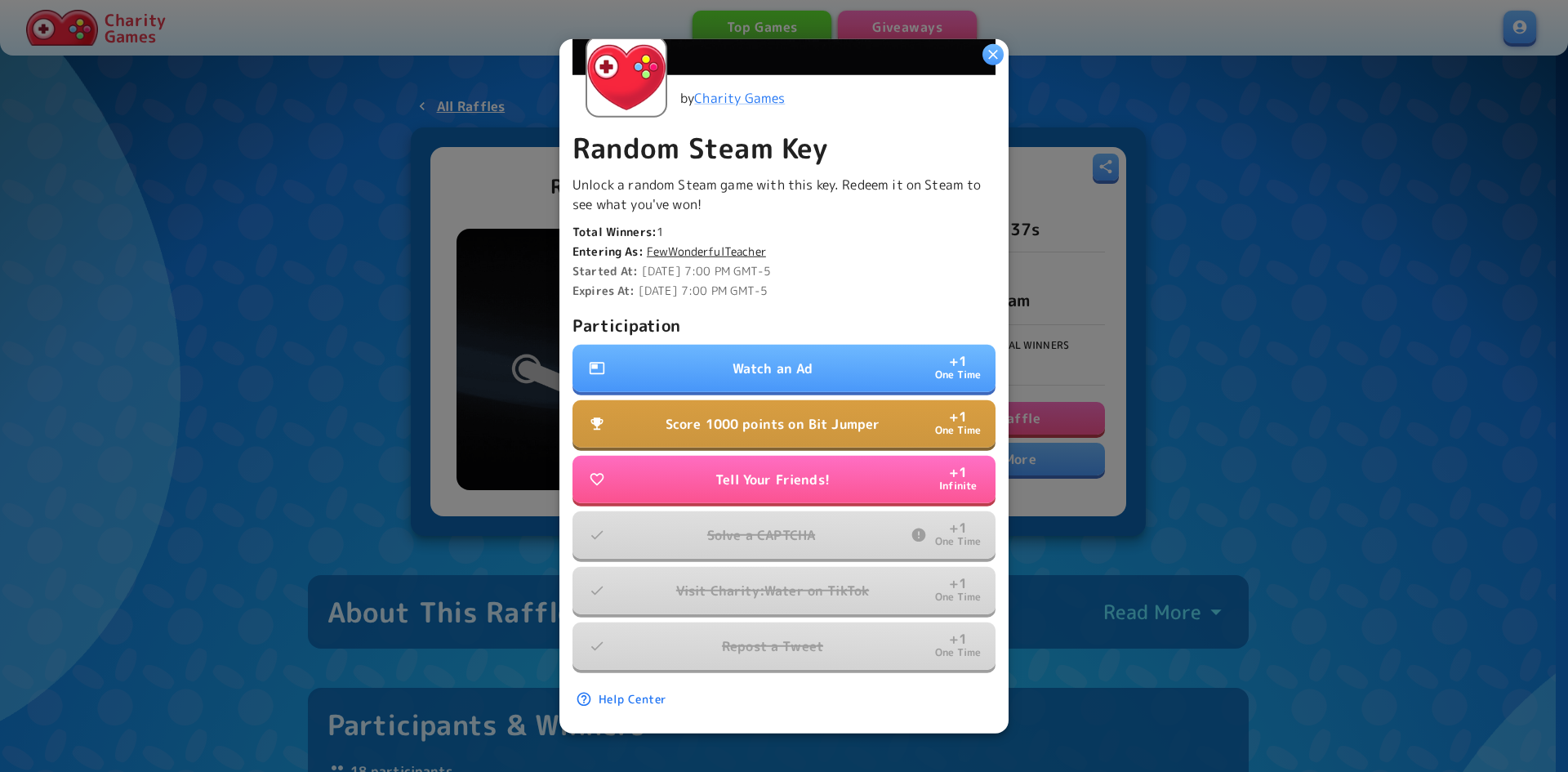
click at [849, 359] on button "Watch an Ad + 1 One Time" at bounding box center [784, 368] width 423 height 48
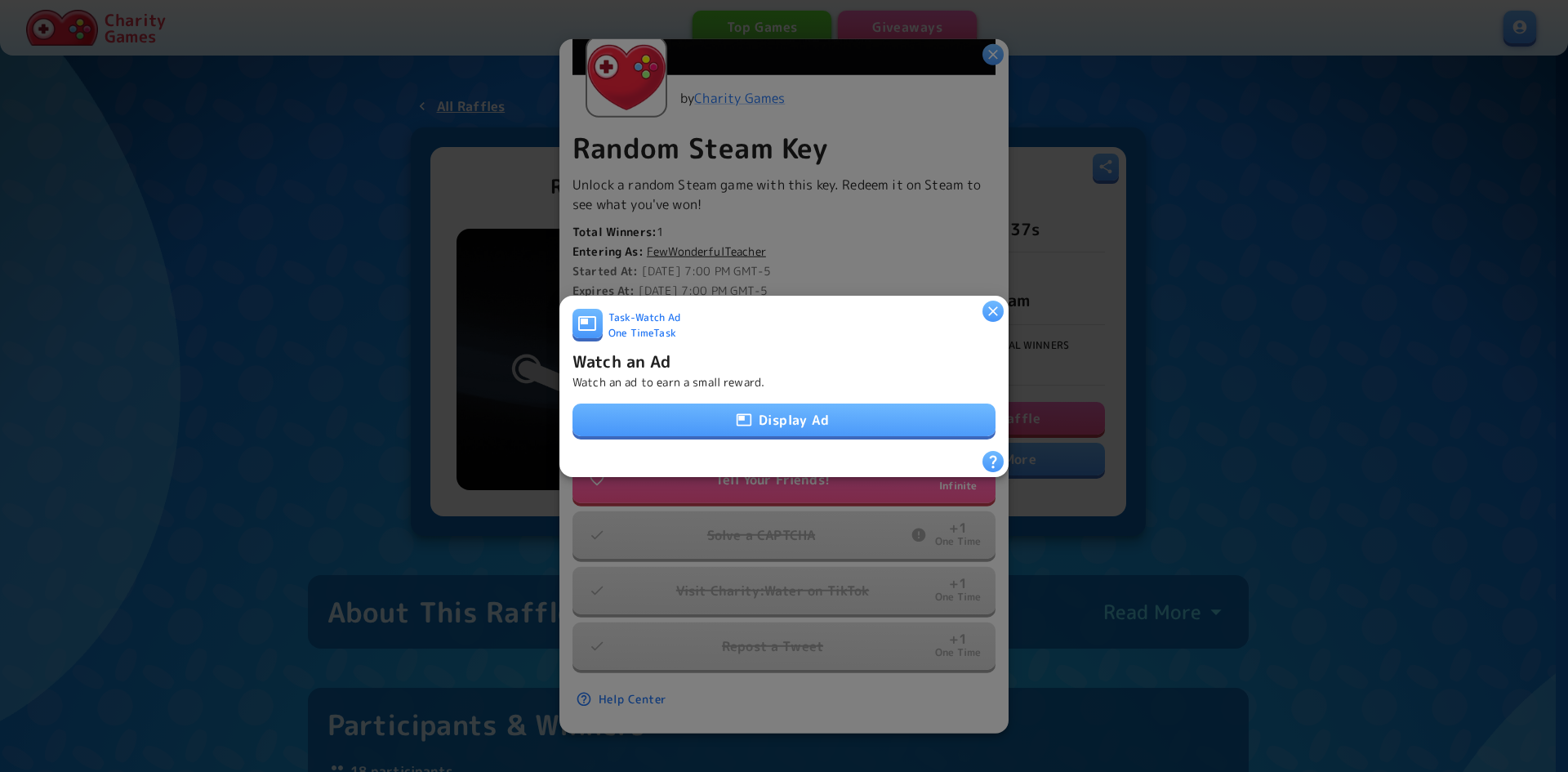
click at [794, 418] on button "Display Ad" at bounding box center [784, 420] width 423 height 32
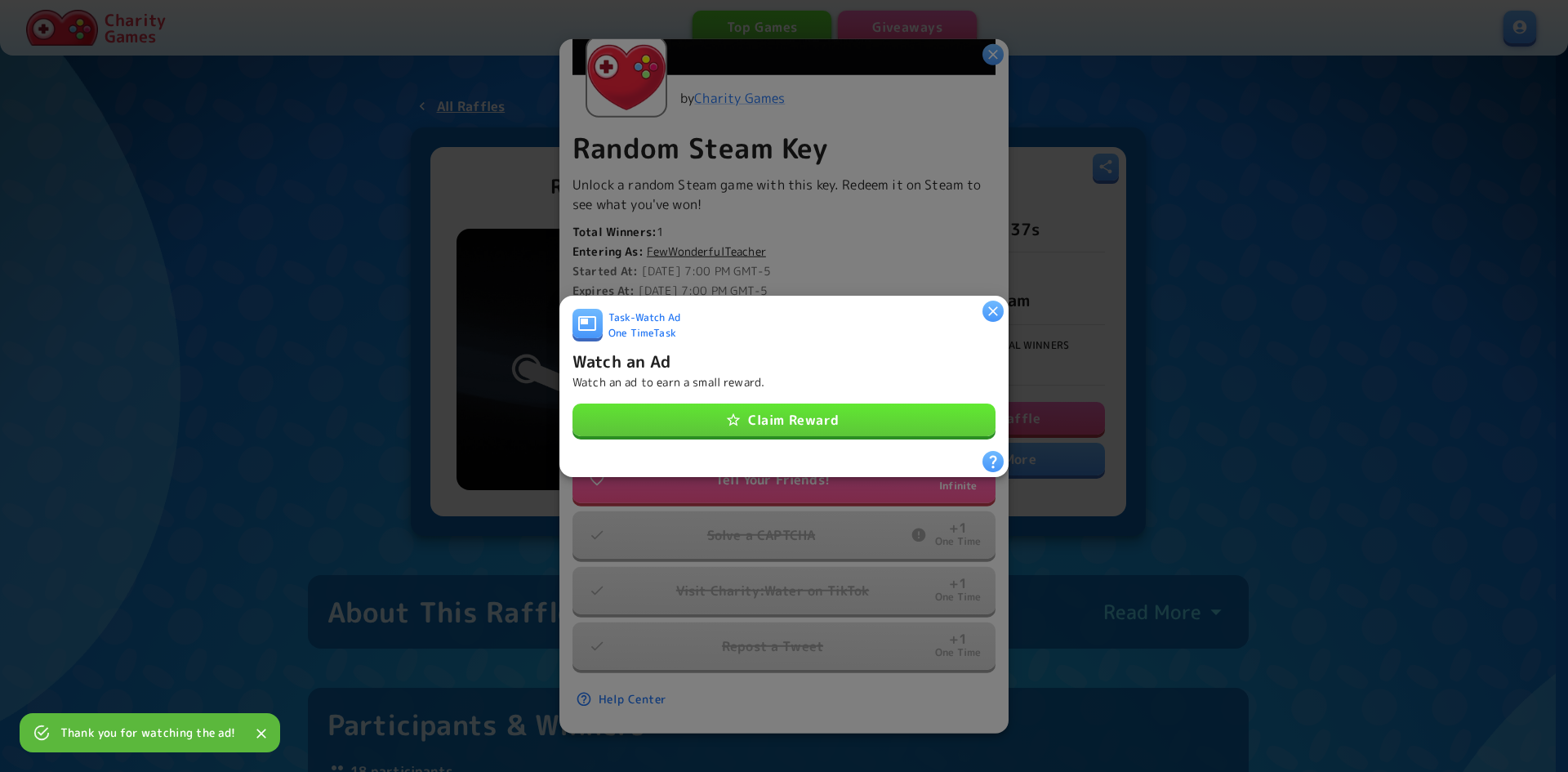
click at [868, 419] on button "Claim Reward" at bounding box center [784, 420] width 423 height 32
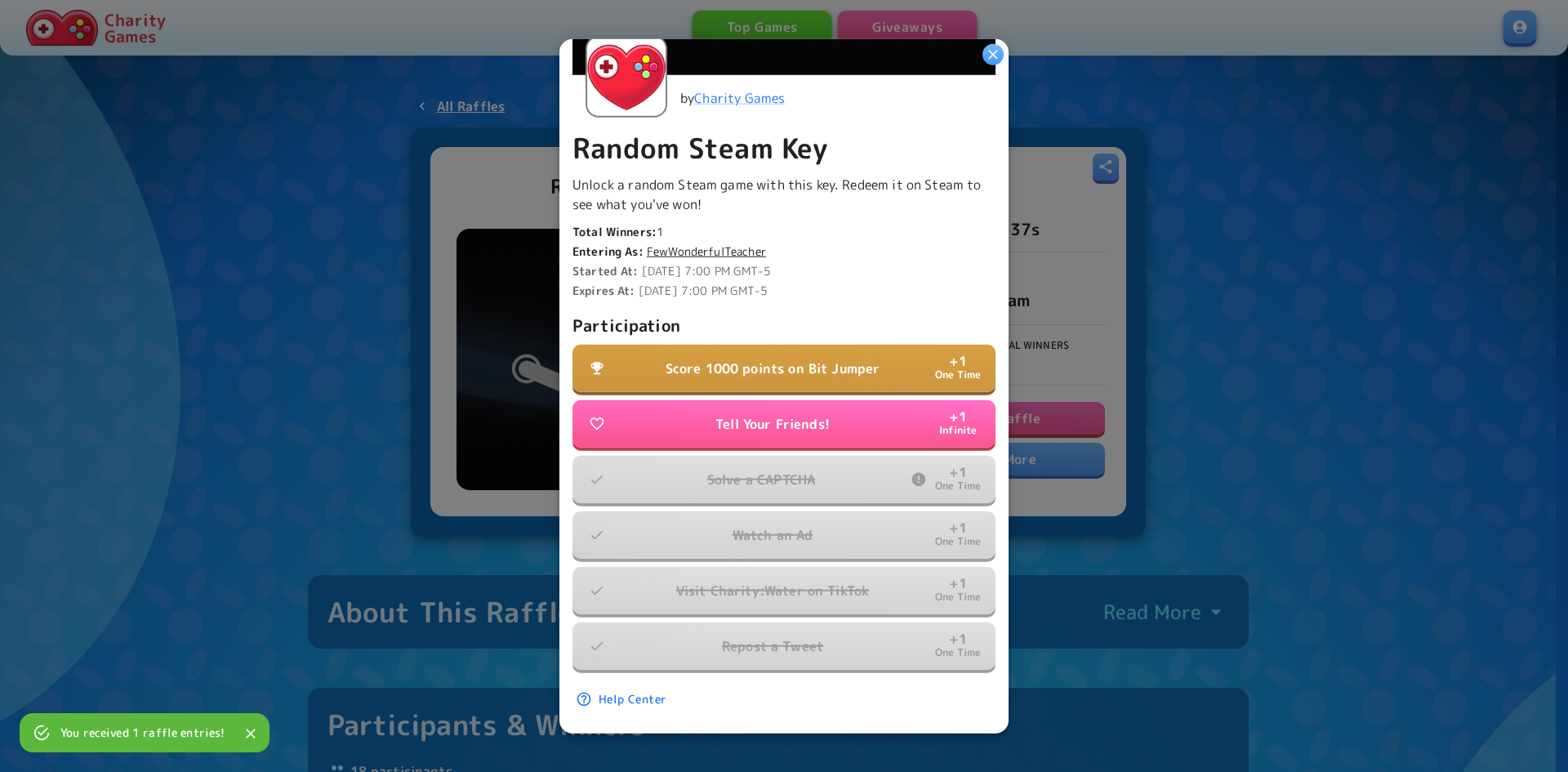
click at [917, 359] on button "Score 1000 points on Bit Jumper + 1 One Time" at bounding box center [784, 368] width 423 height 48
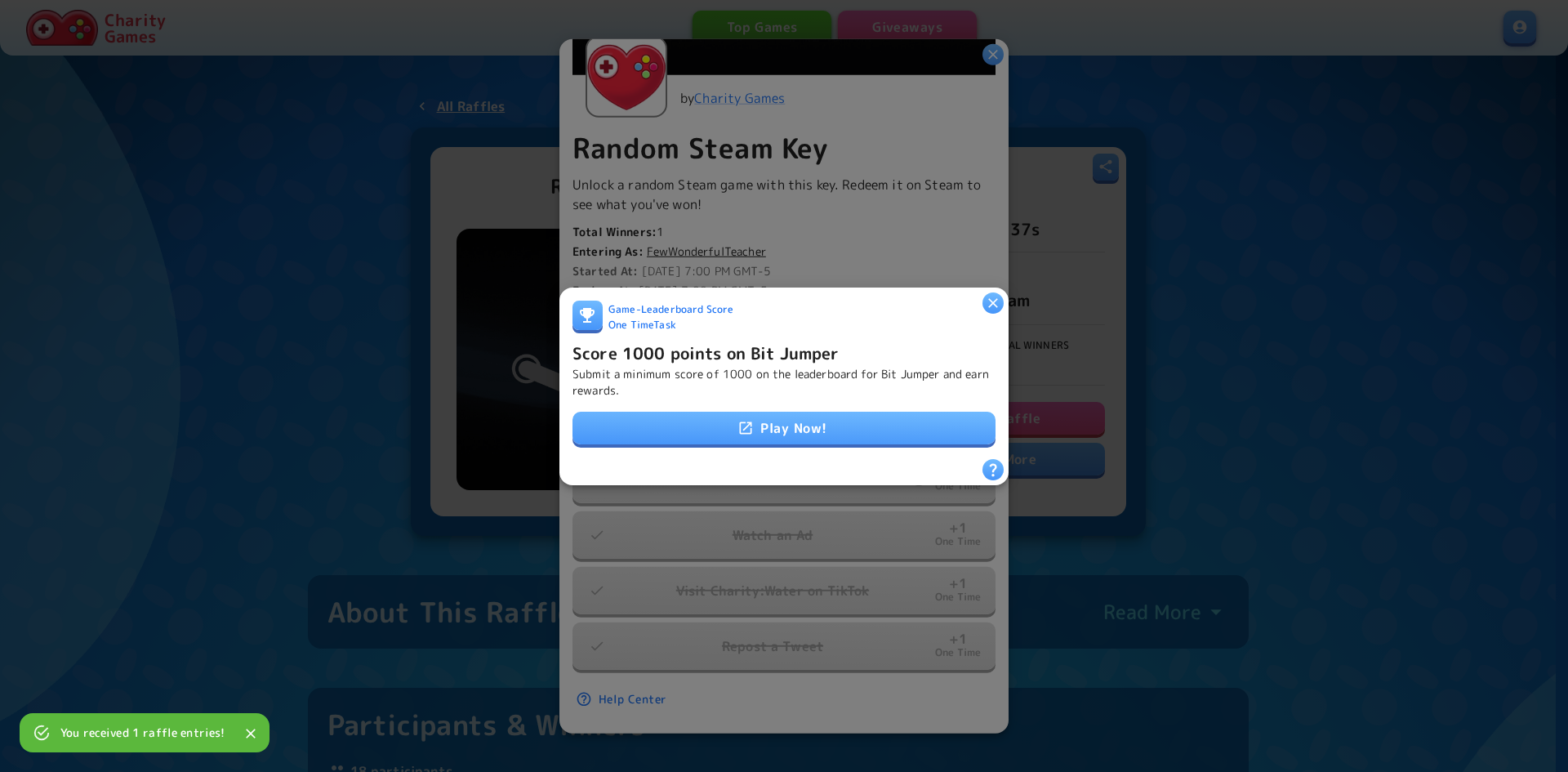
click at [903, 422] on link "Play Now!" at bounding box center [784, 428] width 423 height 32
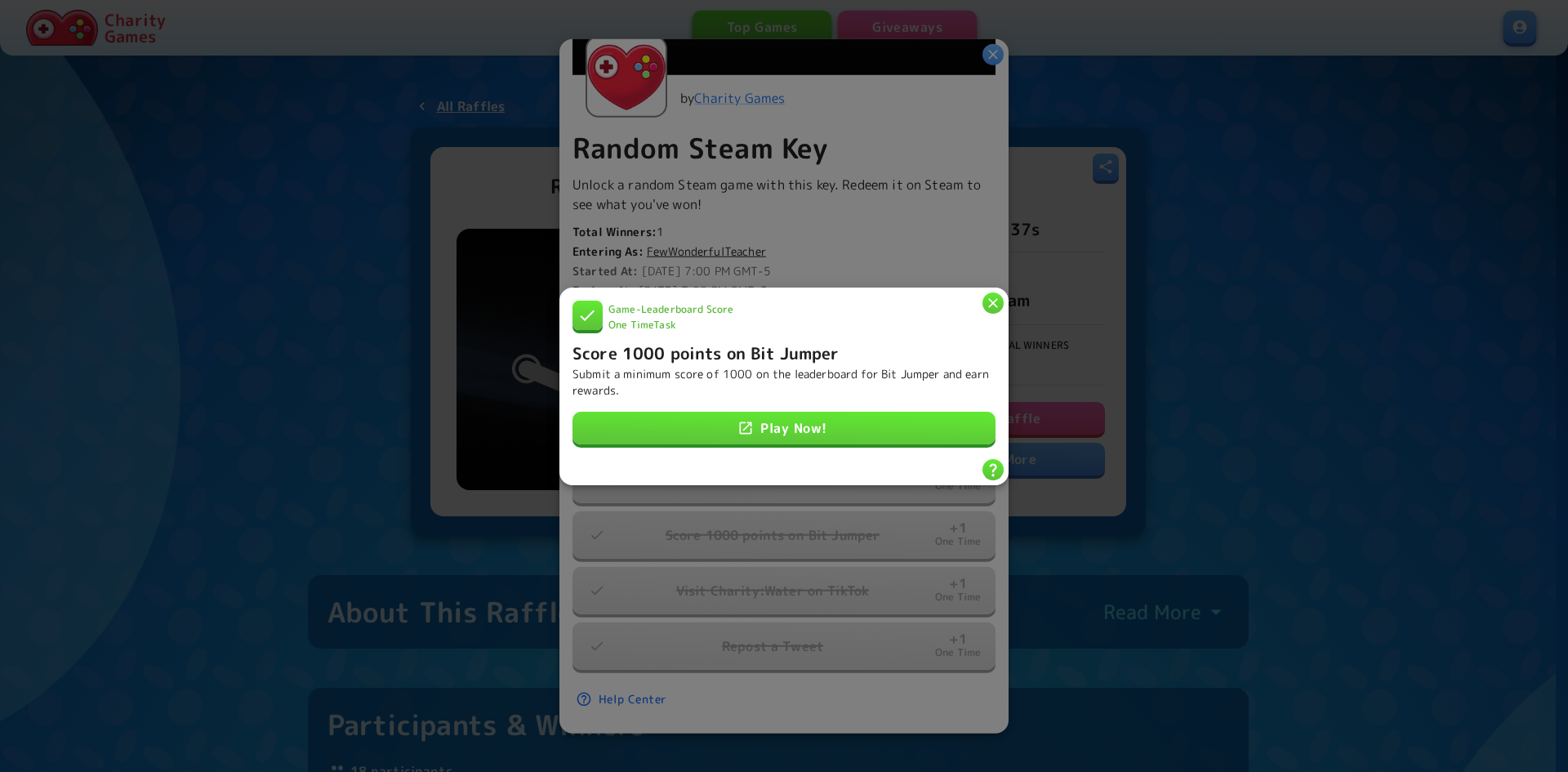
click at [996, 295] on icon "button" at bounding box center [993, 303] width 16 height 16
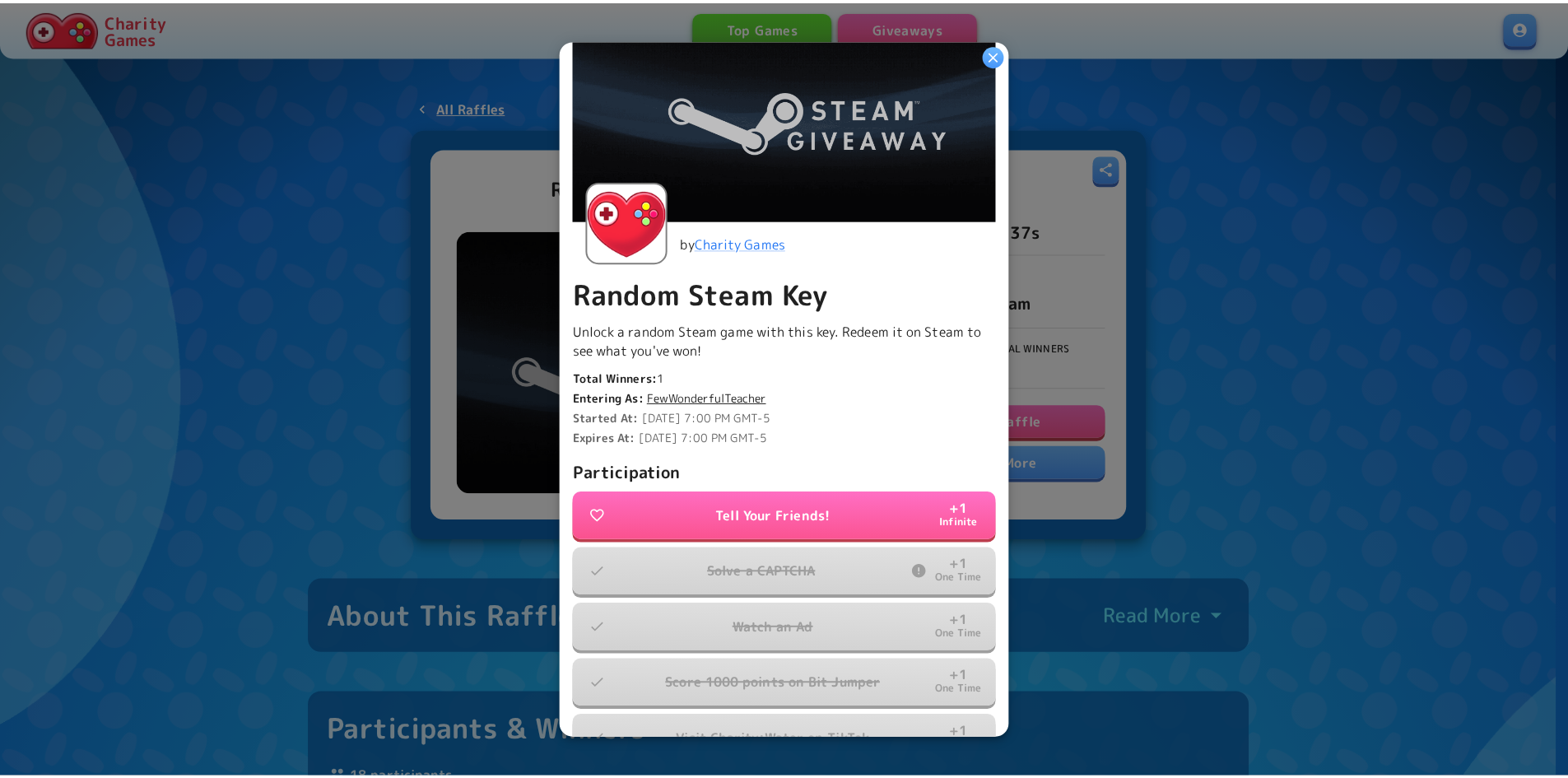
scroll to position [291, 0]
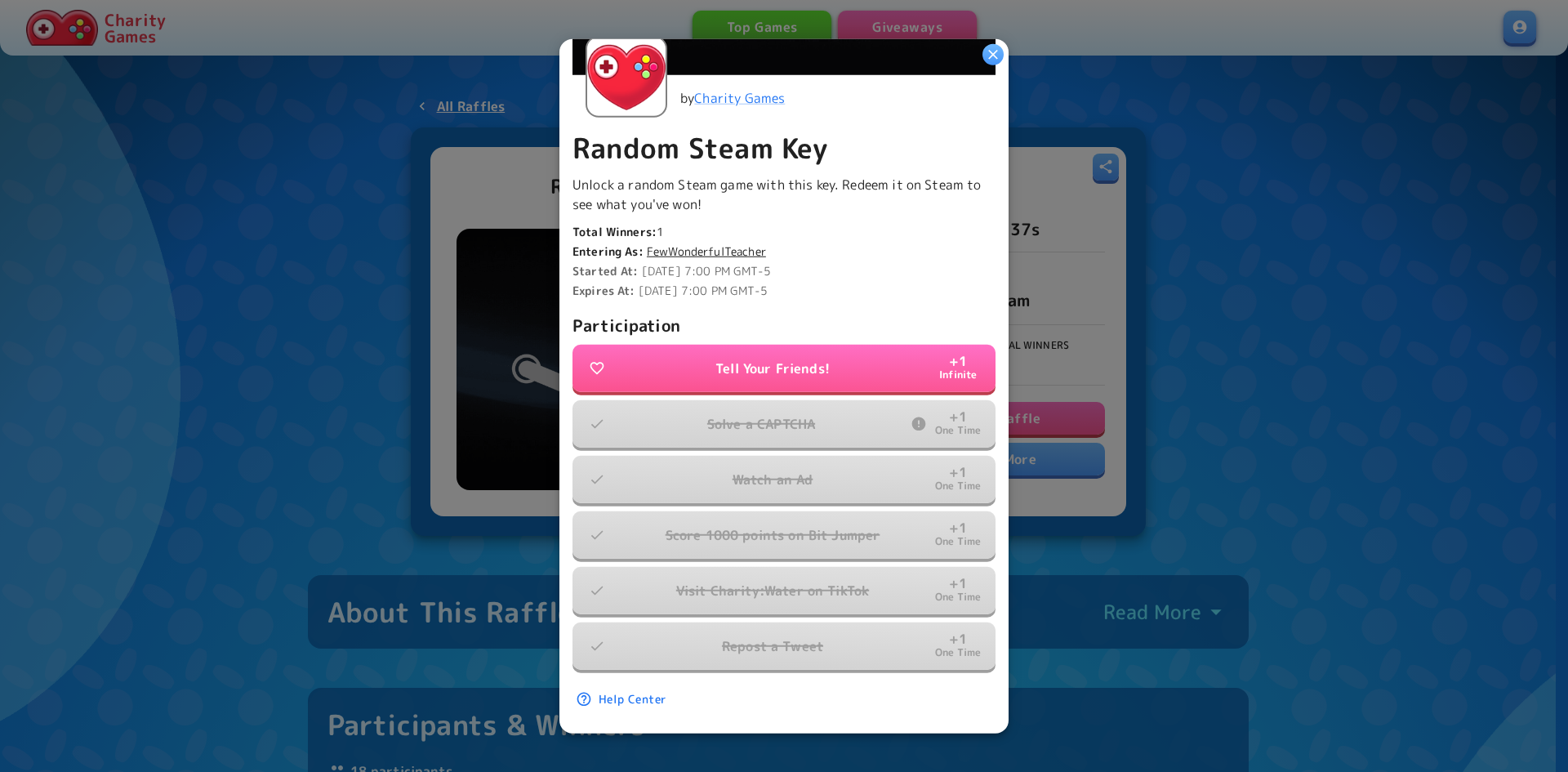
click at [882, 355] on button "Tell Your Friends! + 1 Infinite" at bounding box center [784, 368] width 423 height 48
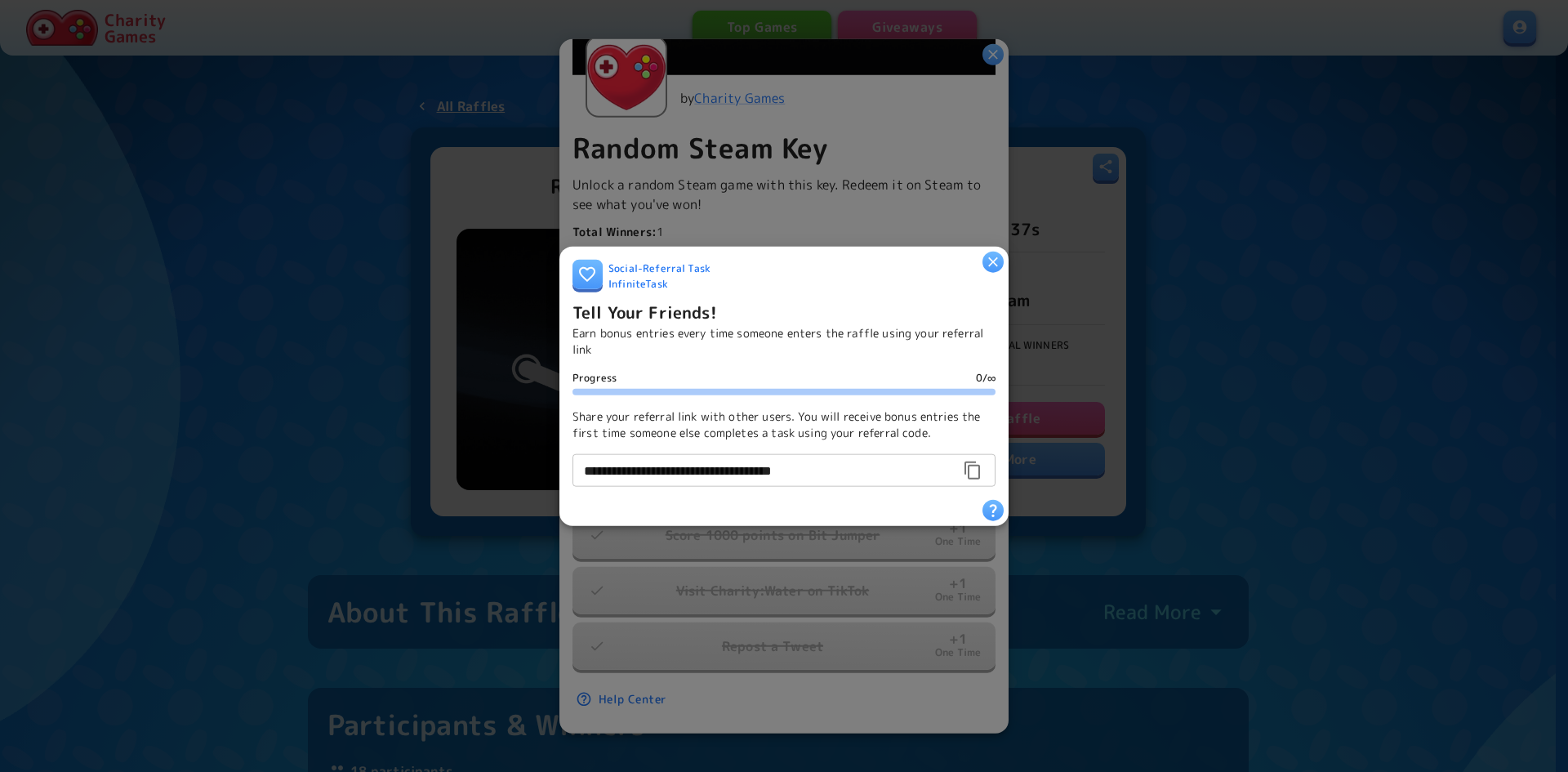
click at [992, 61] on div at bounding box center [784, 386] width 1568 height 772
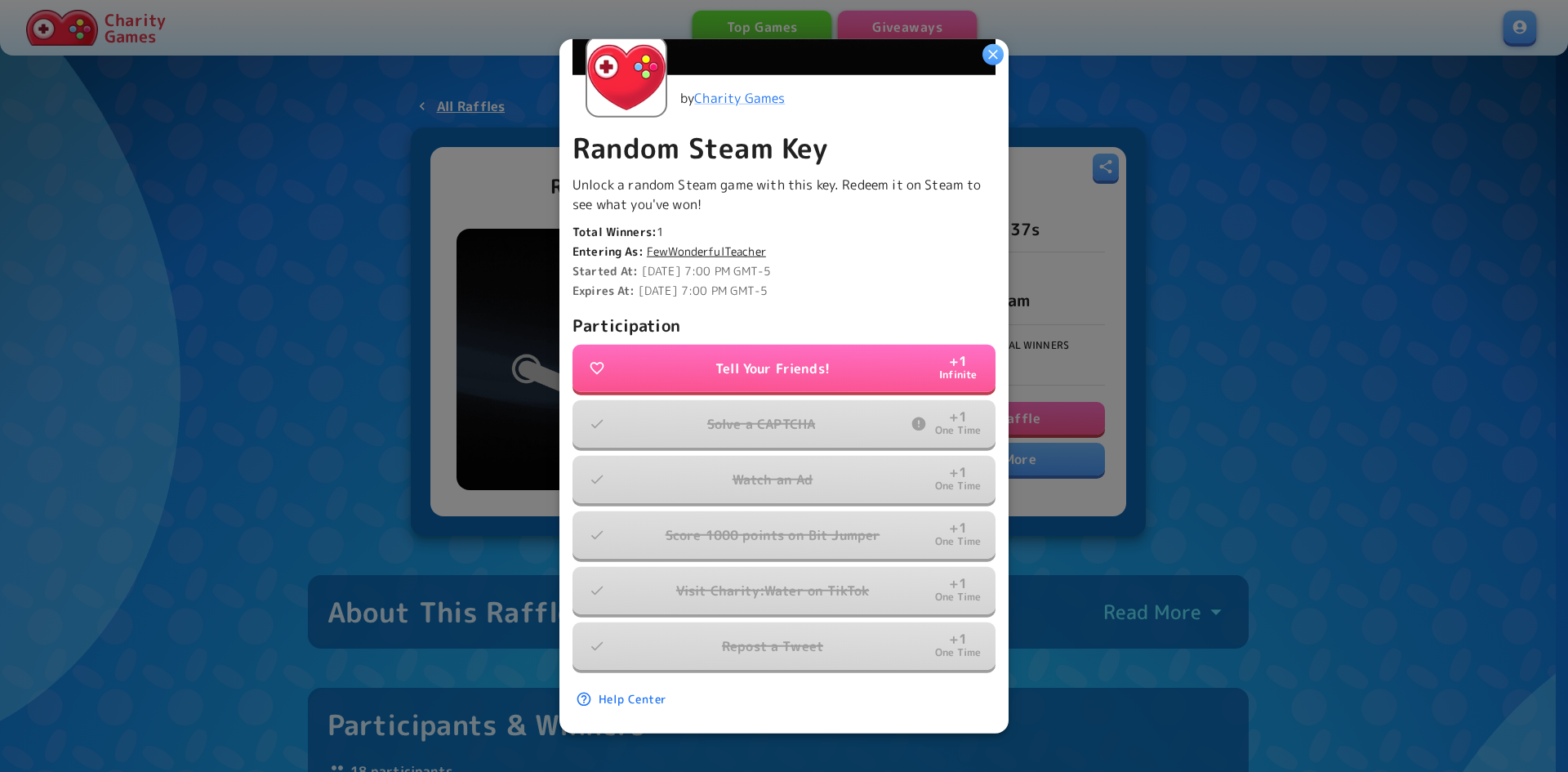
click at [996, 60] on icon "button" at bounding box center [993, 54] width 16 height 16
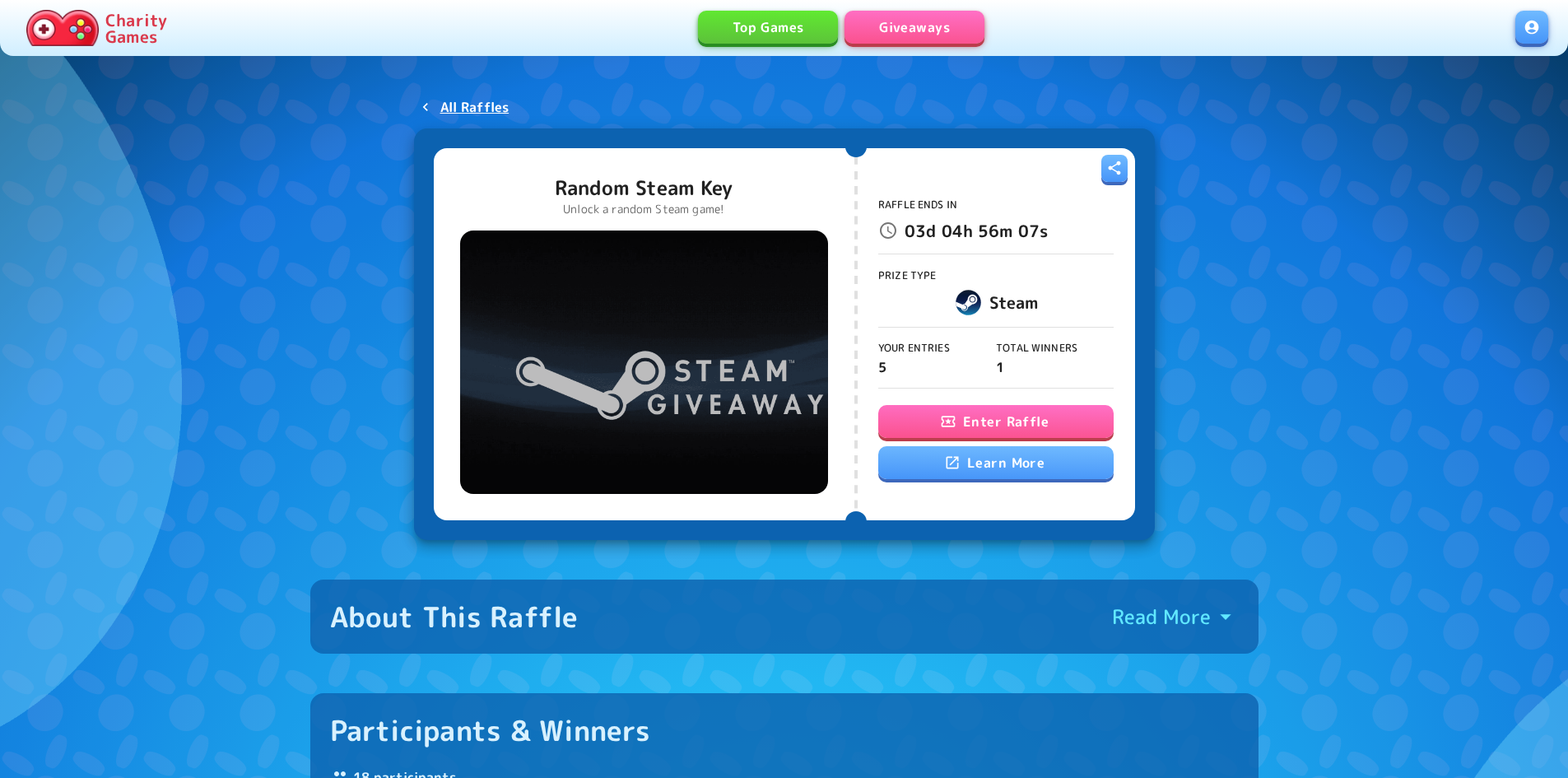
click at [954, 30] on link "Giveaways" at bounding box center [915, 27] width 140 height 33
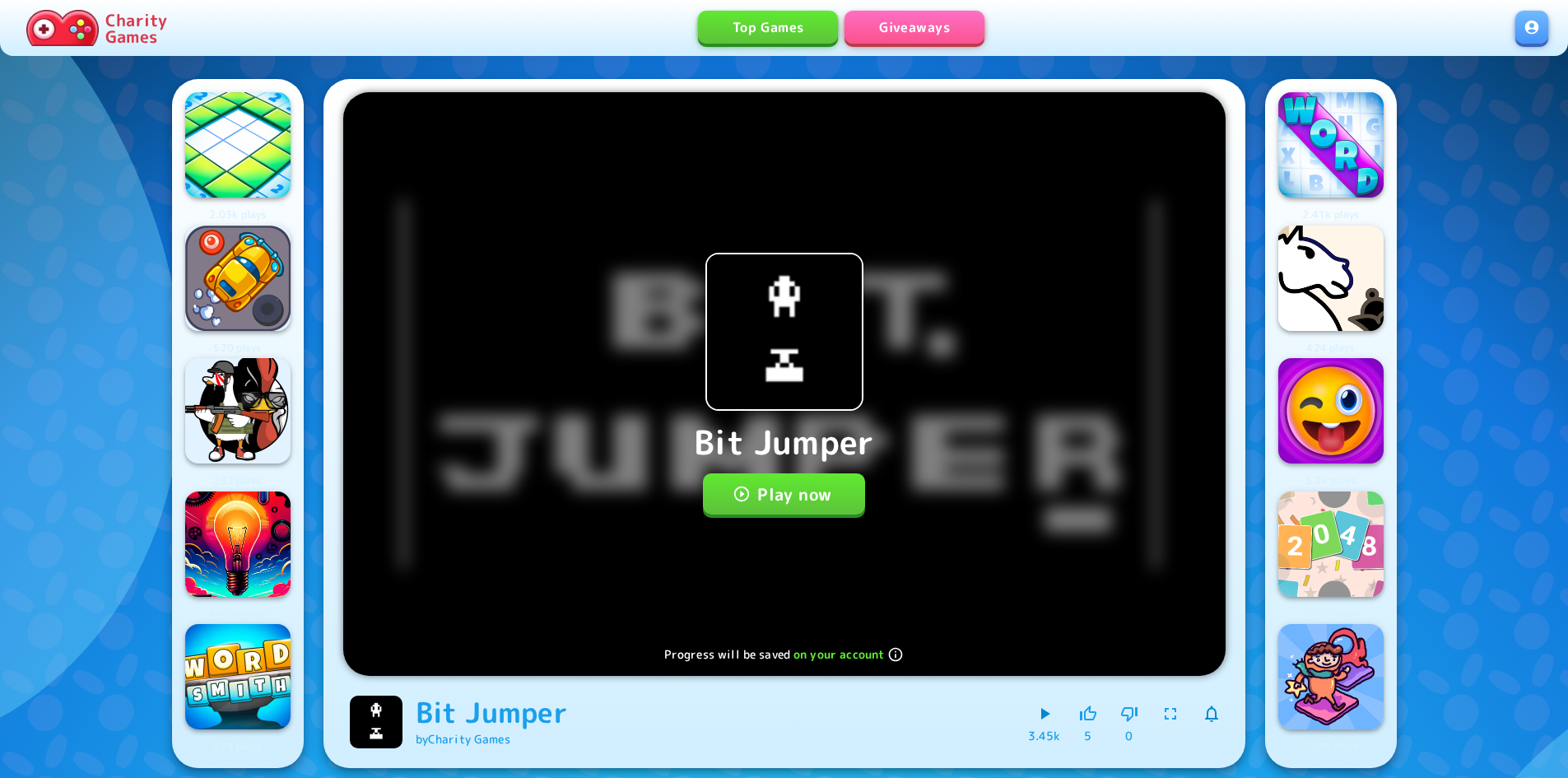
click at [853, 488] on button "Play now" at bounding box center [784, 494] width 162 height 41
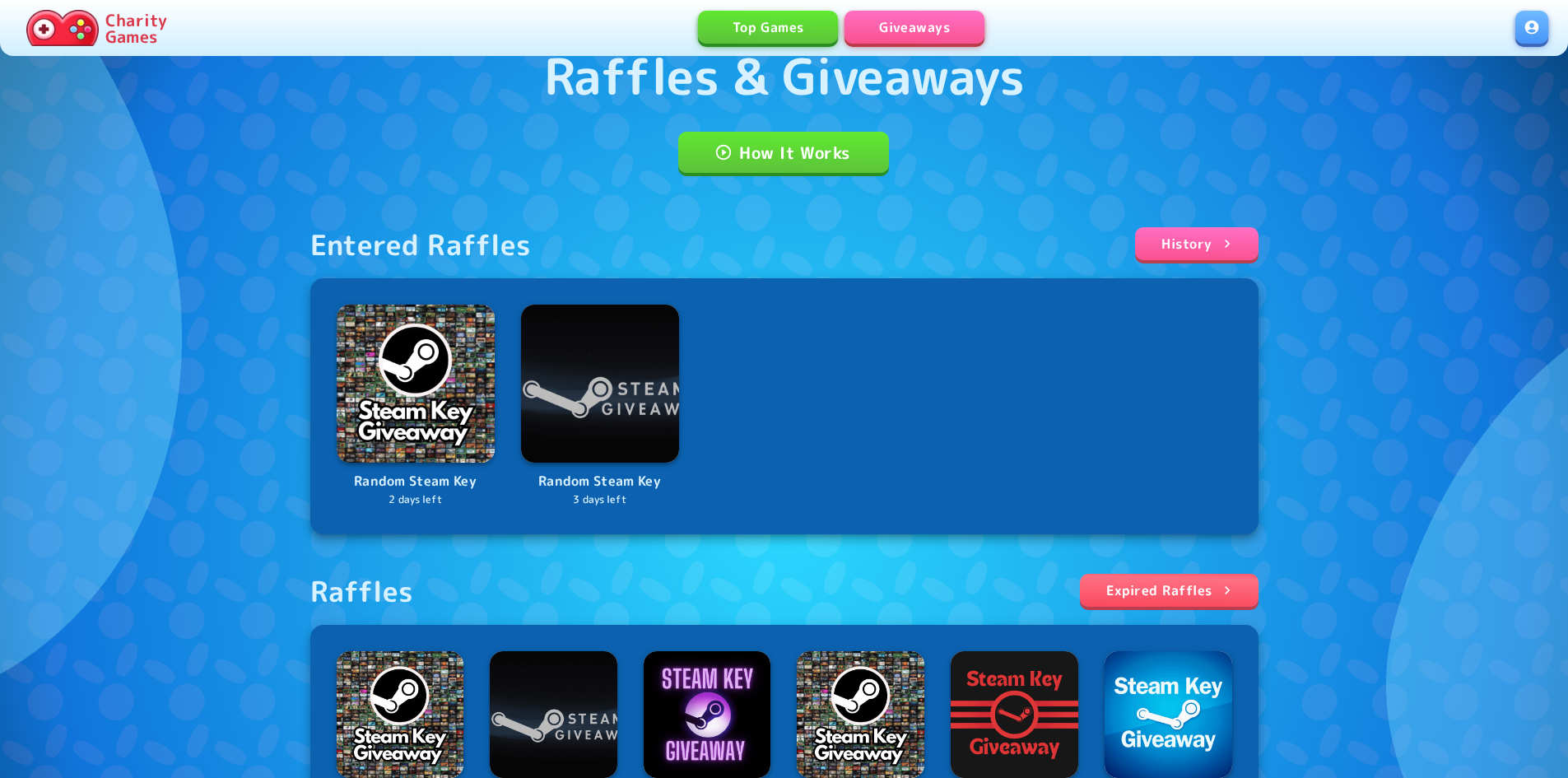
scroll to position [97, 0]
